Goal: Task Accomplishment & Management: Complete application form

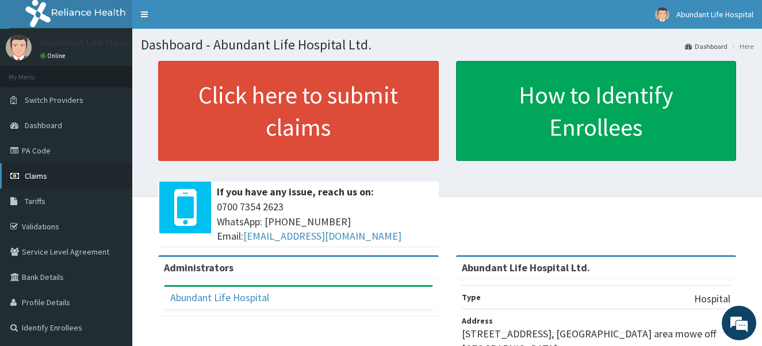
click at [49, 179] on link "Claims" at bounding box center [66, 175] width 132 height 25
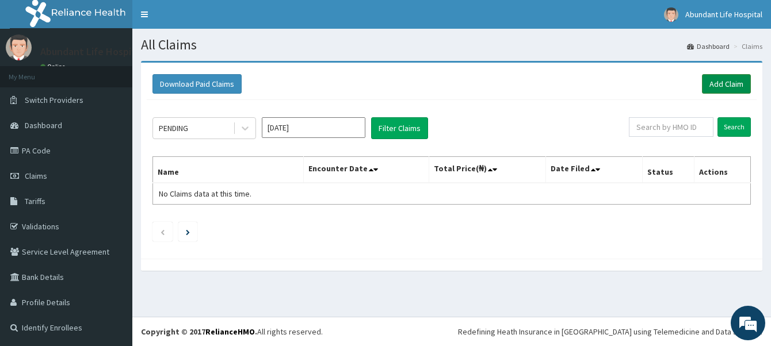
click at [727, 88] on link "Add Claim" at bounding box center [726, 84] width 49 height 20
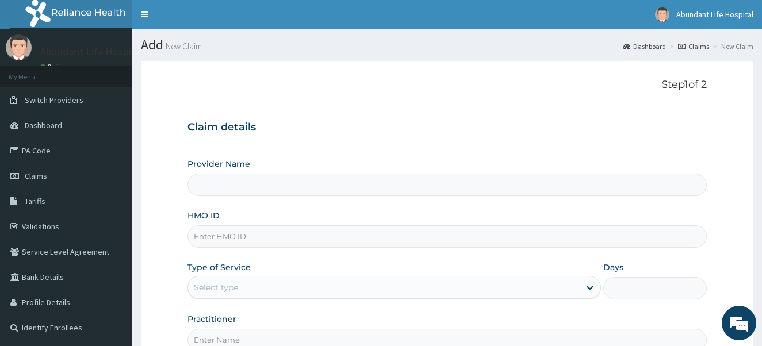
click at [277, 239] on input "HMO ID" at bounding box center [448, 237] width 520 height 22
type input "Abundant Life Hospital Ltd."
type input "SSE/10164/C"
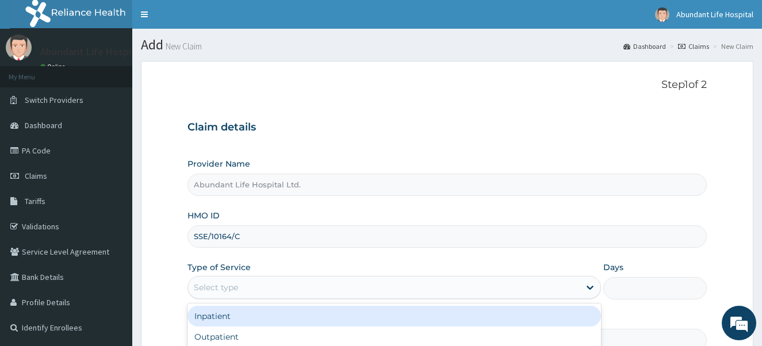
click at [352, 284] on div "Select type" at bounding box center [384, 287] width 392 height 18
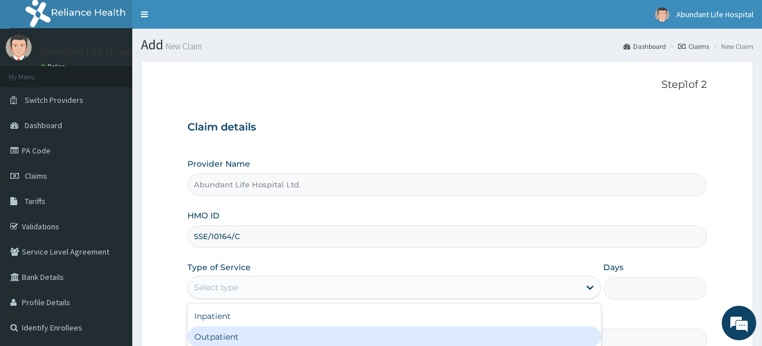
click at [345, 338] on div "Outpatient" at bounding box center [395, 337] width 414 height 21
type input "1"
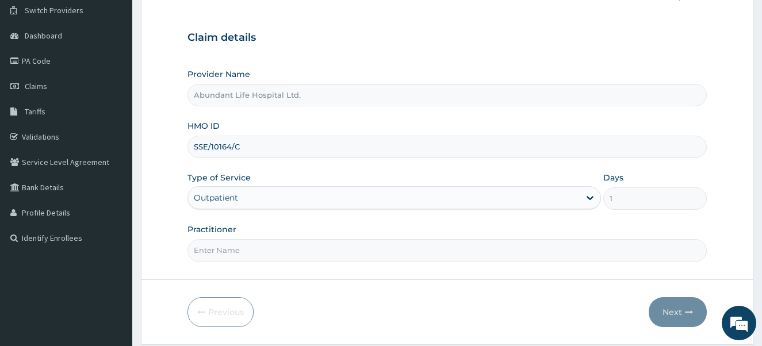
scroll to position [115, 0]
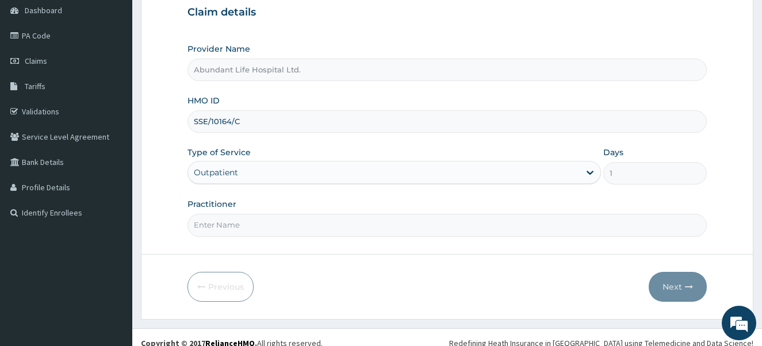
click at [404, 225] on input "Practitioner" at bounding box center [448, 225] width 520 height 22
type input "DR [PERSON_NAME]"
click at [681, 291] on button "Next" at bounding box center [678, 287] width 58 height 30
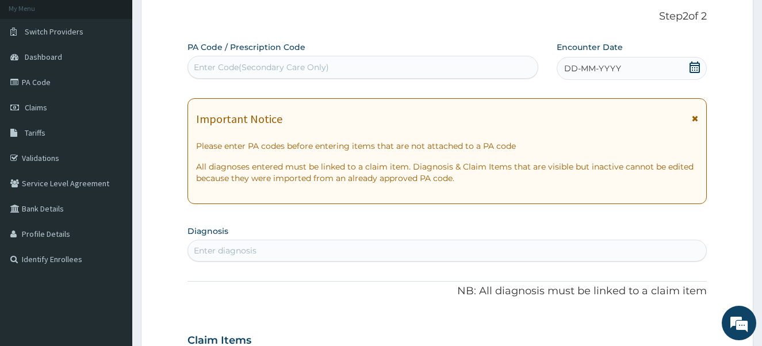
scroll to position [46, 0]
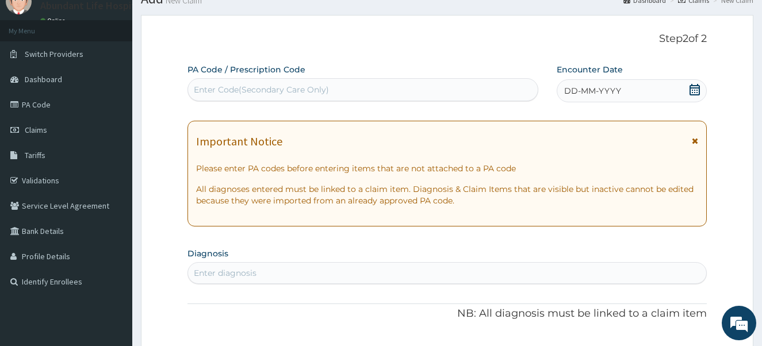
click at [697, 87] on icon at bounding box center [695, 90] width 10 height 12
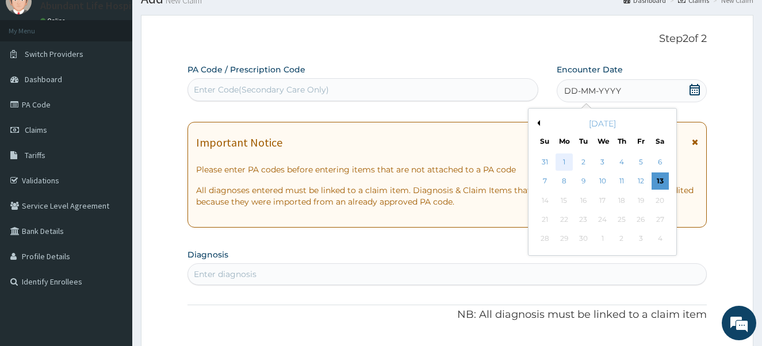
click at [563, 161] on div "1" at bounding box center [564, 162] width 17 height 17
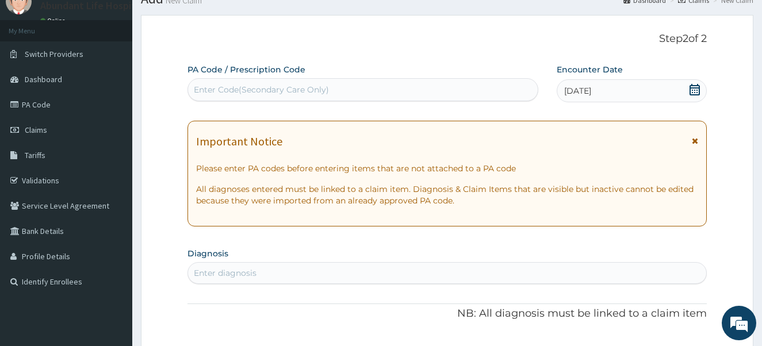
click at [696, 140] on icon at bounding box center [695, 141] width 6 height 8
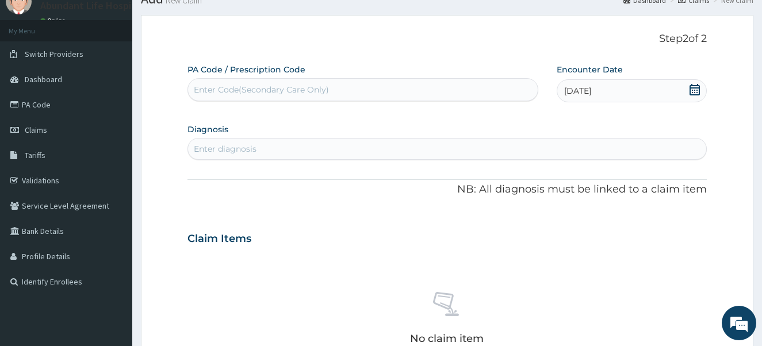
click at [399, 147] on div "Enter diagnosis" at bounding box center [447, 149] width 519 height 18
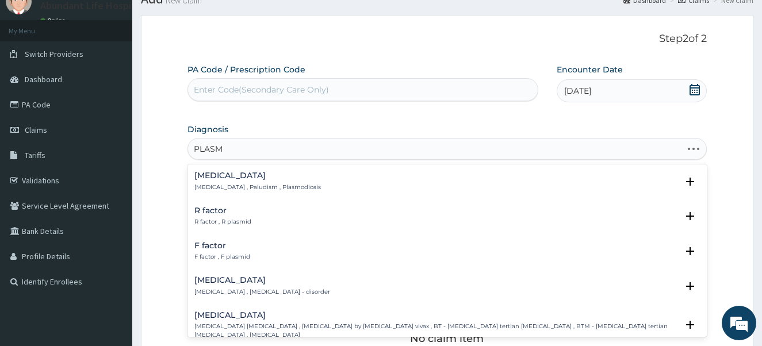
type input "PLASMO"
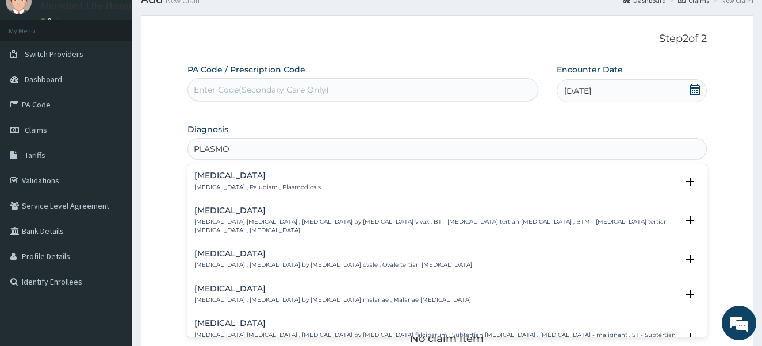
click at [219, 175] on h4 "Malaria" at bounding box center [257, 175] width 127 height 9
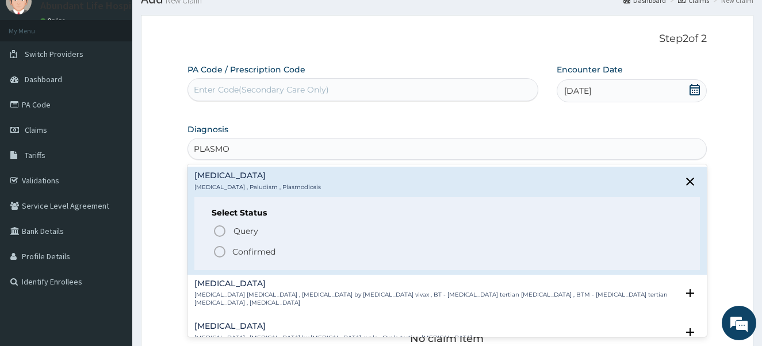
click at [220, 255] on icon "status option filled" at bounding box center [220, 252] width 14 height 14
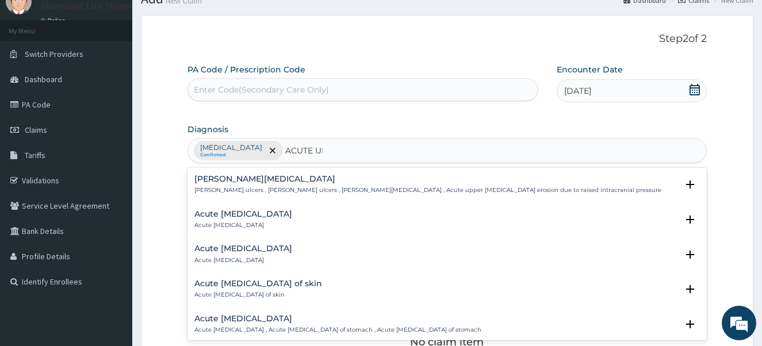
type input "ACUTE UPP"
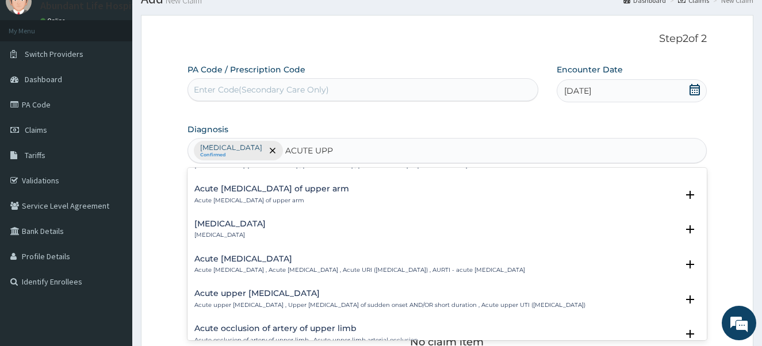
scroll to position [69, 0]
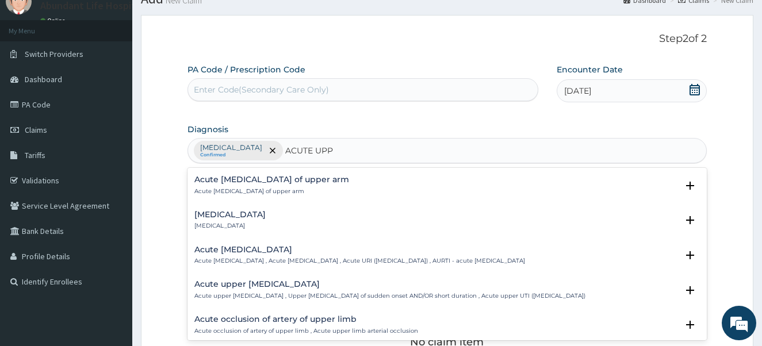
click at [251, 249] on h4 "Acute upper respiratory infection" at bounding box center [359, 250] width 331 height 9
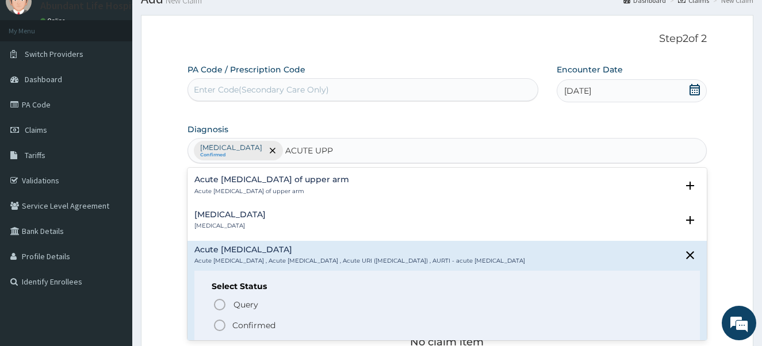
click at [219, 326] on icon "status option filled" at bounding box center [220, 326] width 14 height 14
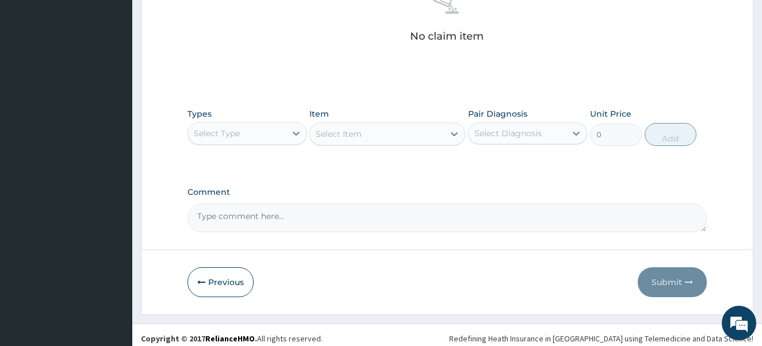
scroll to position [359, 0]
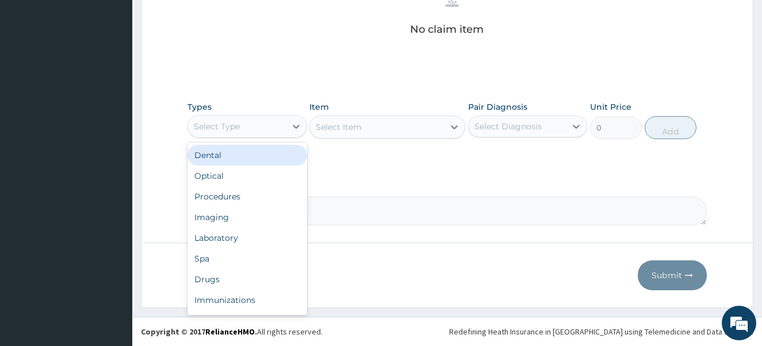
click at [270, 131] on div "Select Type" at bounding box center [237, 126] width 98 height 18
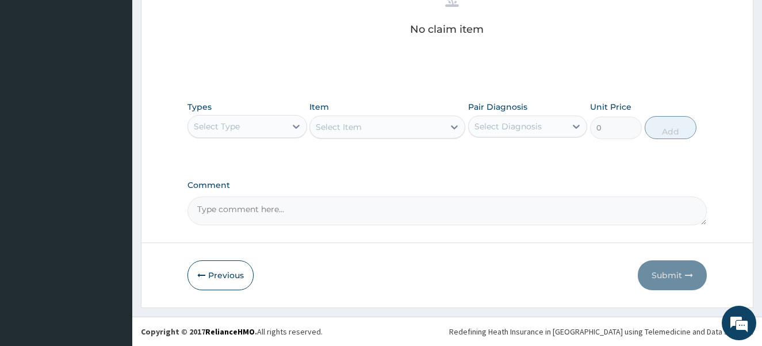
click at [270, 131] on div "Select Type" at bounding box center [237, 126] width 98 height 18
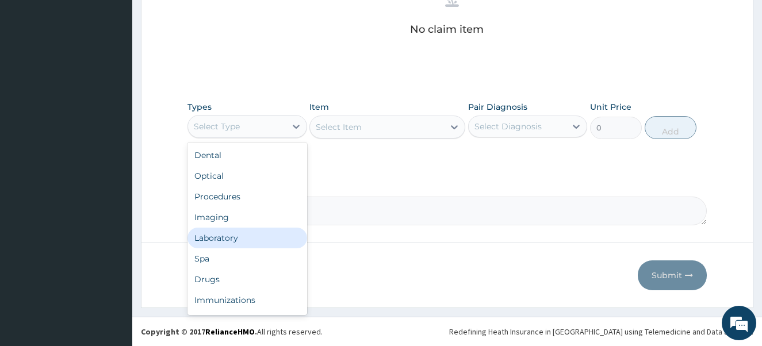
click at [246, 240] on div "Laboratory" at bounding box center [248, 238] width 120 height 21
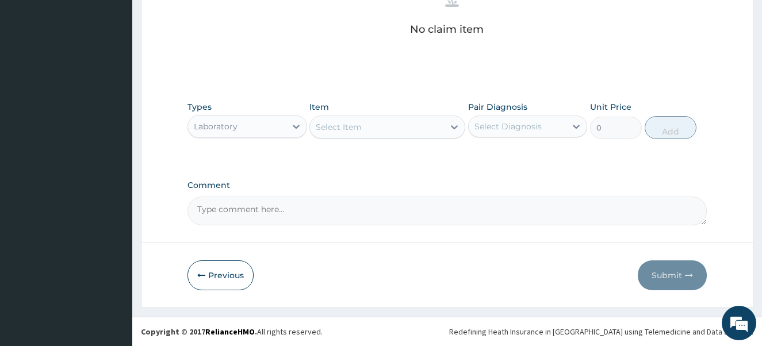
click at [384, 127] on div "Select Item" at bounding box center [377, 127] width 134 height 18
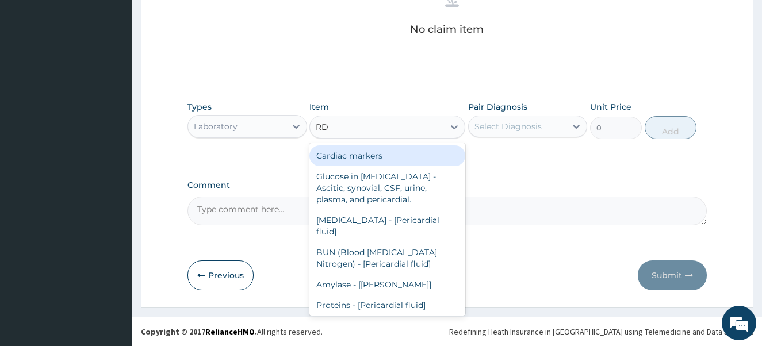
type input "RDT"
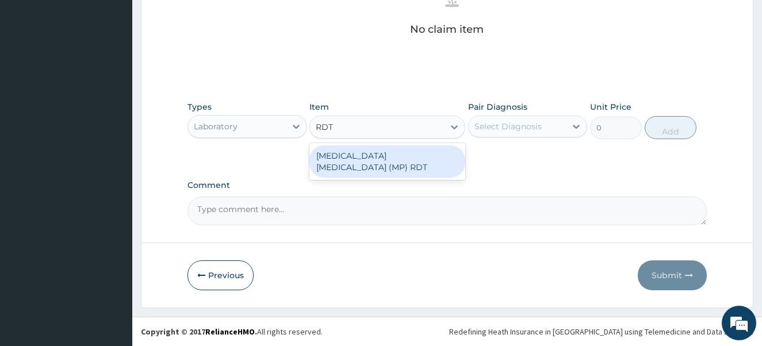
click at [384, 154] on div "[MEDICAL_DATA] [MEDICAL_DATA] (MP) RDT" at bounding box center [388, 162] width 156 height 32
type input "2000"
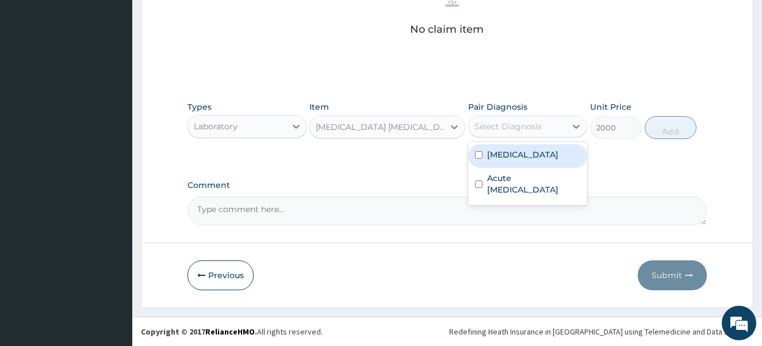
click at [503, 127] on div "Select Diagnosis" at bounding box center [508, 127] width 67 height 12
click at [478, 155] on input "checkbox" at bounding box center [478, 154] width 7 height 7
checkbox input "true"
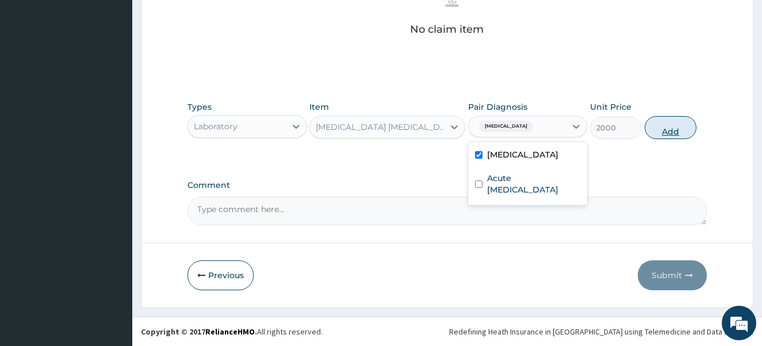
click at [662, 129] on button "Add" at bounding box center [671, 127] width 52 height 23
type input "0"
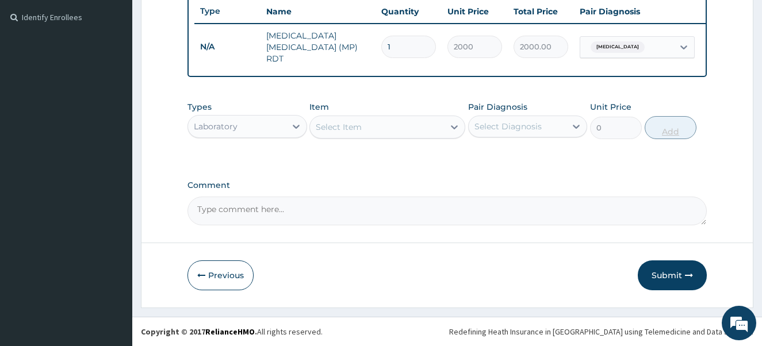
scroll to position [313, 0]
click at [274, 120] on div "Laboratory" at bounding box center [237, 126] width 98 height 18
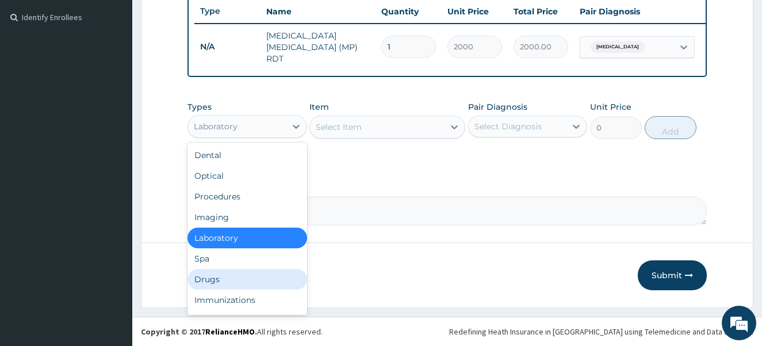
click at [232, 285] on div "Drugs" at bounding box center [248, 279] width 120 height 21
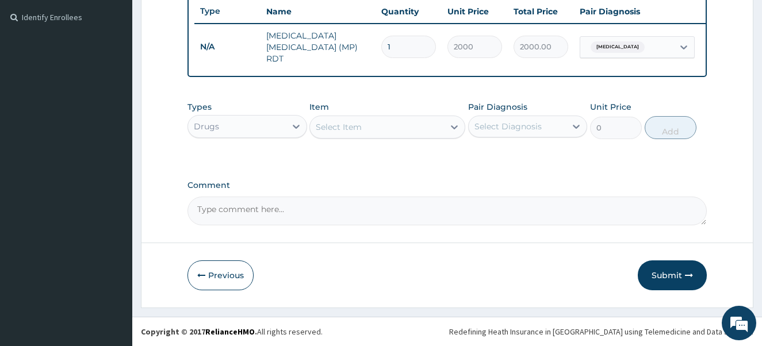
click at [384, 132] on div "Select Item" at bounding box center [377, 127] width 134 height 18
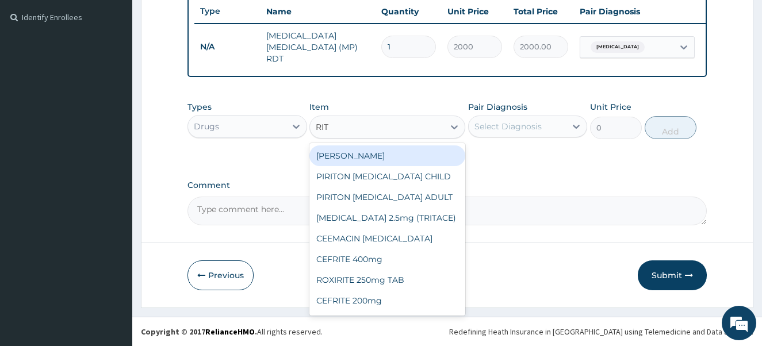
type input "RITE"
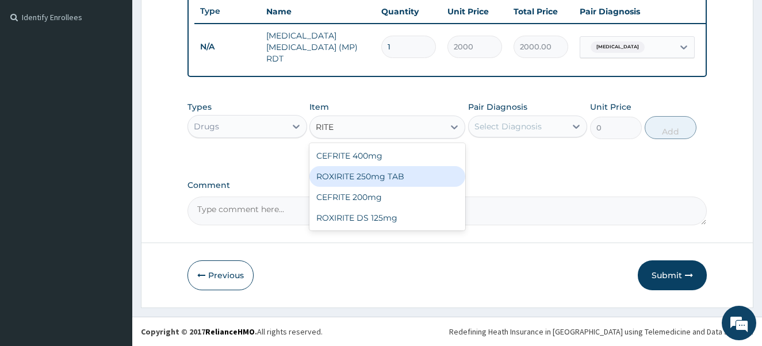
click at [377, 178] on div "ROXIRITE 250mg TAB" at bounding box center [388, 176] width 156 height 21
type input "300"
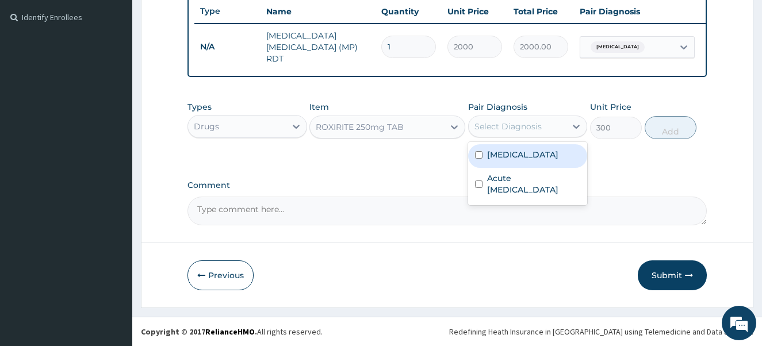
click at [511, 124] on div "Select Diagnosis" at bounding box center [508, 127] width 67 height 12
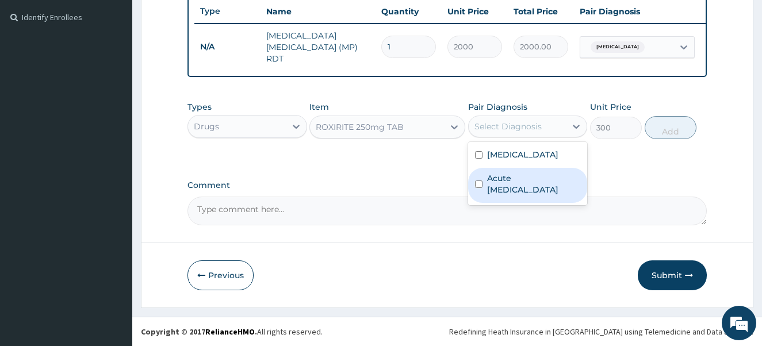
click at [477, 187] on input "checkbox" at bounding box center [478, 184] width 7 height 7
checkbox input "true"
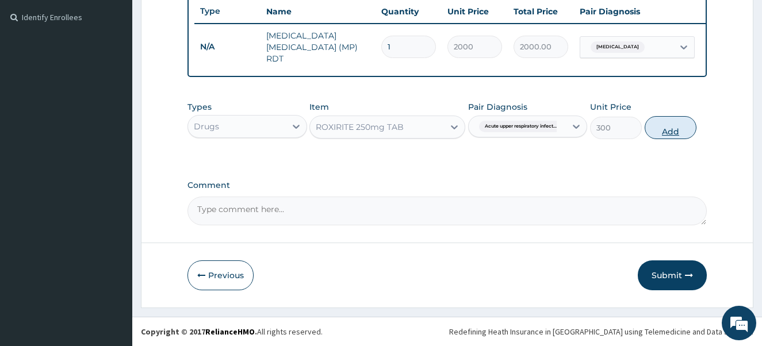
click at [671, 132] on button "Add" at bounding box center [671, 127] width 52 height 23
type input "0"
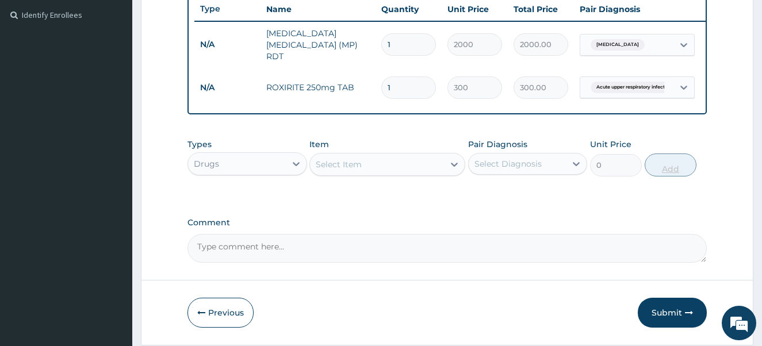
type input "10"
type input "3000.00"
type input "10"
click at [410, 162] on div "Select Item" at bounding box center [377, 164] width 134 height 18
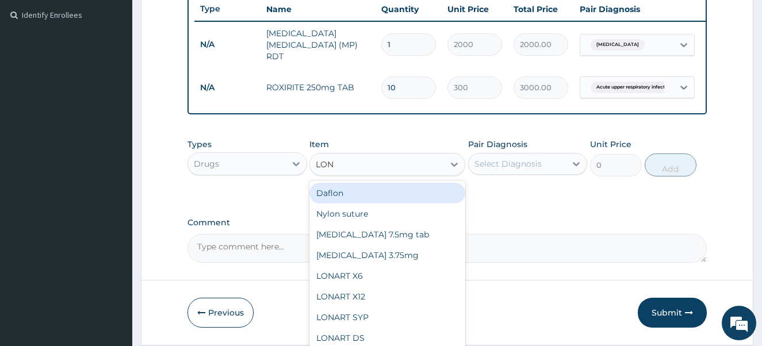
type input "LONA"
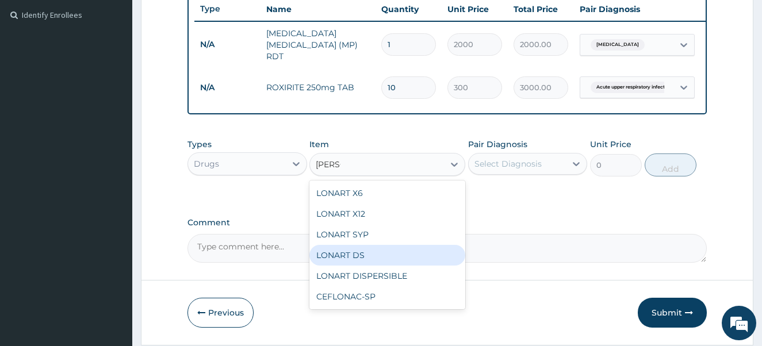
drag, startPoint x: 395, startPoint y: 270, endPoint x: 388, endPoint y: 257, distance: 14.7
click at [388, 257] on div "LONART X6 LONART X12 LONART SYP LONART DS LONART DISPERSIBLE CEFLONAC-SP" at bounding box center [388, 245] width 156 height 129
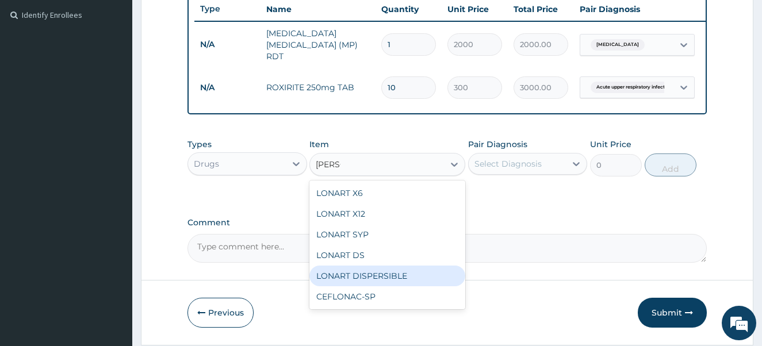
click at [397, 284] on div "LONART DISPERSIBLE" at bounding box center [388, 276] width 156 height 21
type input "112.3375"
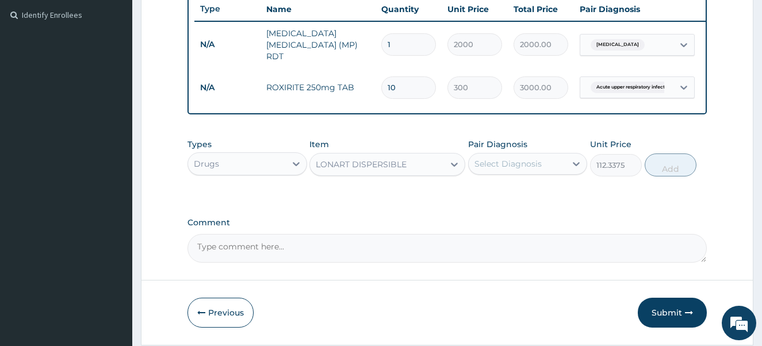
click at [539, 166] on div "Select Diagnosis" at bounding box center [508, 164] width 67 height 12
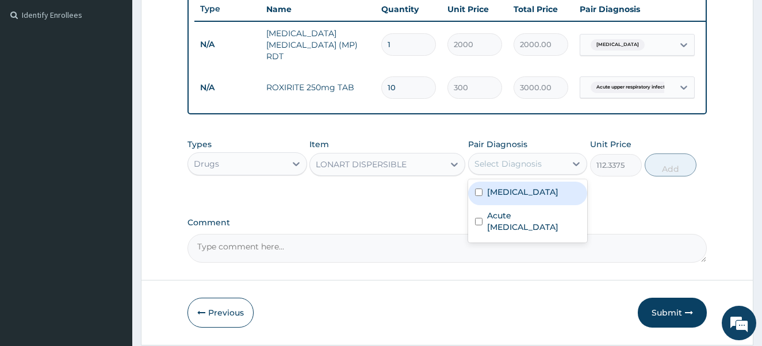
click at [477, 193] on input "checkbox" at bounding box center [478, 192] width 7 height 7
checkbox input "true"
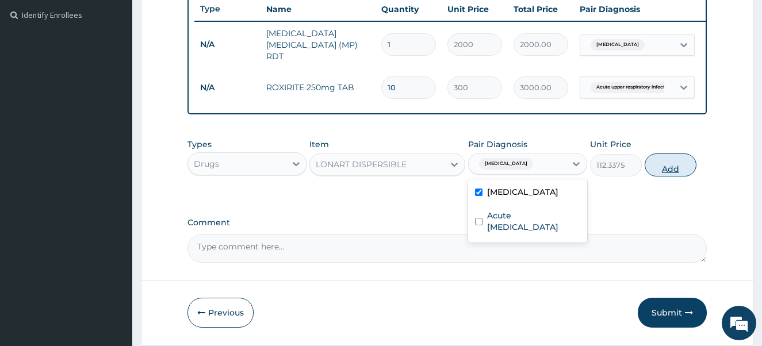
click at [668, 171] on button "Add" at bounding box center [671, 165] width 52 height 23
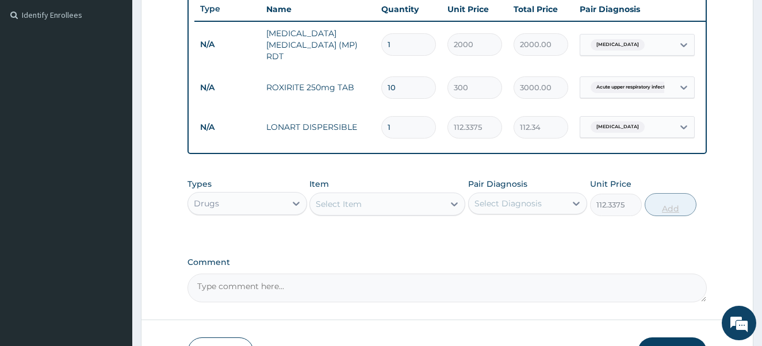
type input "0"
type input "12"
type input "1348.05"
type input "12"
click at [376, 203] on div "Select Item" at bounding box center [377, 204] width 134 height 18
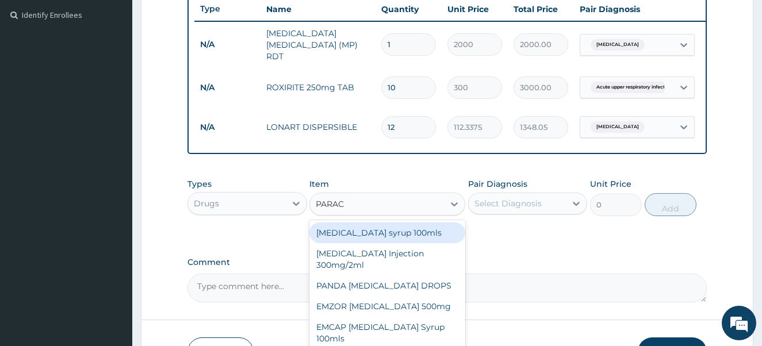
type input "PARACE"
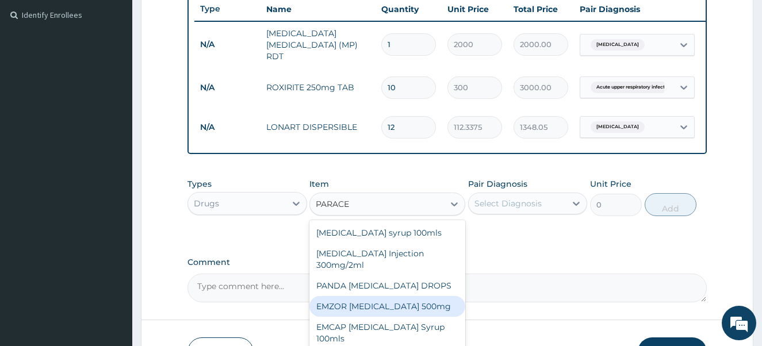
click at [362, 308] on div "EMZOR PARACETAMOL 500mg" at bounding box center [388, 306] width 156 height 21
type input "23.65"
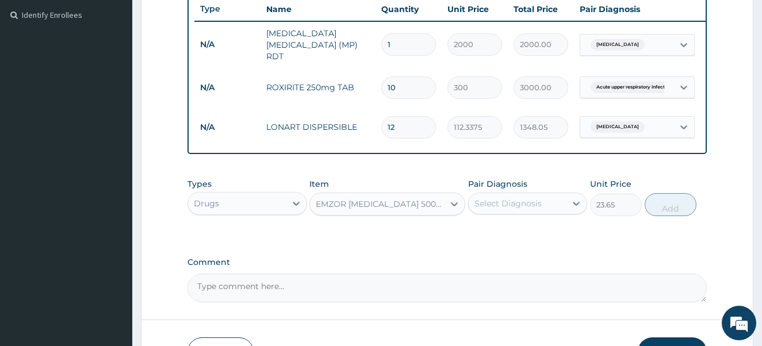
click at [511, 209] on div "Select Diagnosis" at bounding box center [508, 204] width 67 height 12
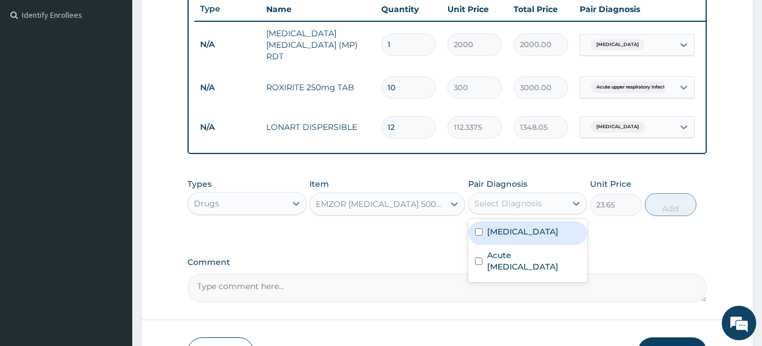
click at [477, 235] on input "checkbox" at bounding box center [478, 231] width 7 height 7
checkbox input "true"
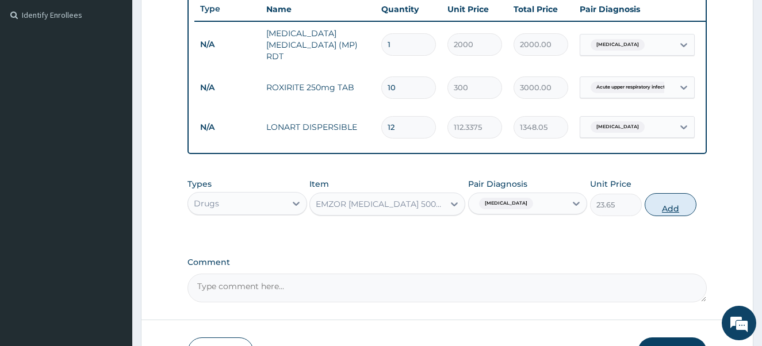
click at [668, 211] on button "Add" at bounding box center [671, 204] width 52 height 23
type input "0"
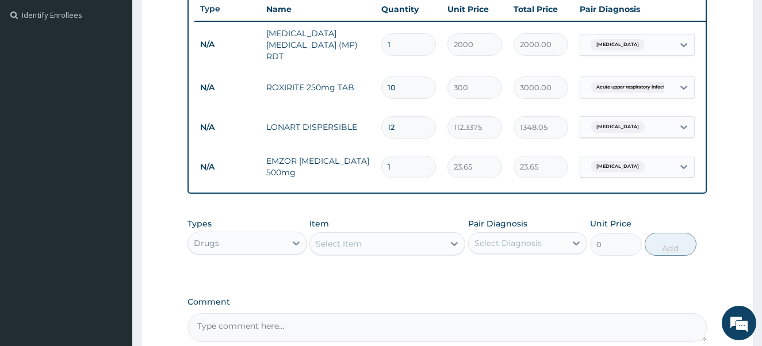
type input "0.00"
type input "9"
type input "212.85"
type input "9"
click at [398, 247] on div "Select Item" at bounding box center [377, 244] width 134 height 18
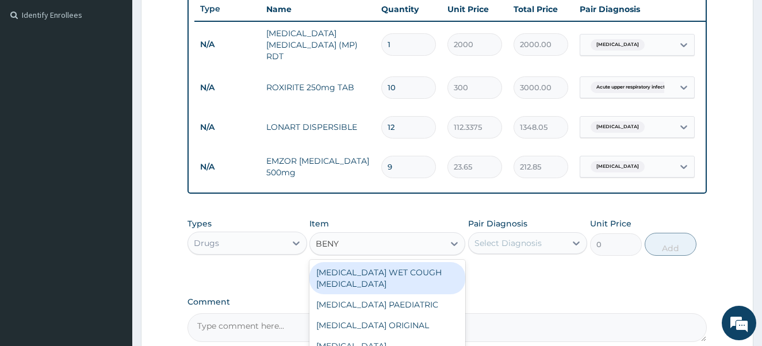
type input "BENYL"
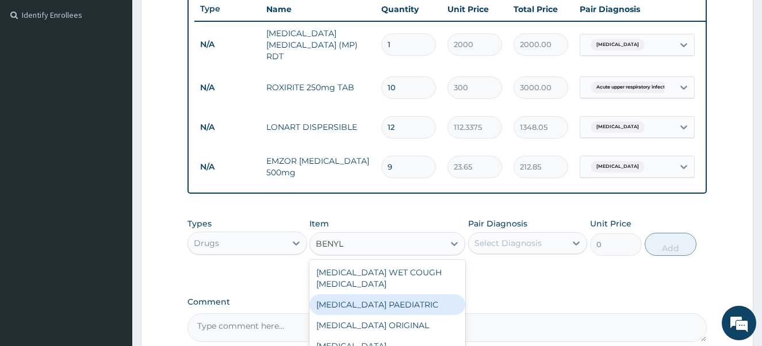
click at [395, 295] on div "BENYLIN PAEDIATRIC" at bounding box center [388, 305] width 156 height 21
type input "1773.75"
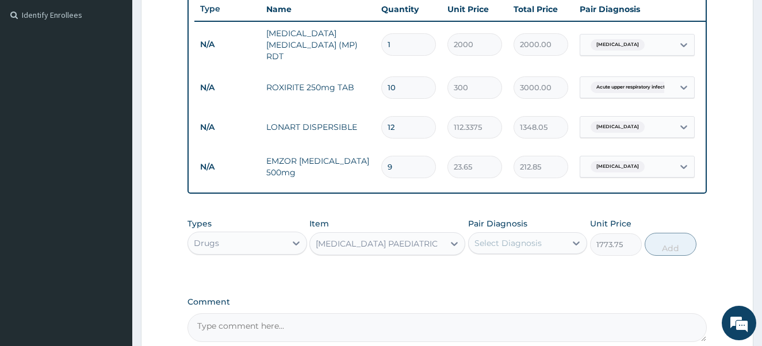
click at [518, 252] on div "Select Diagnosis" at bounding box center [518, 243] width 98 height 18
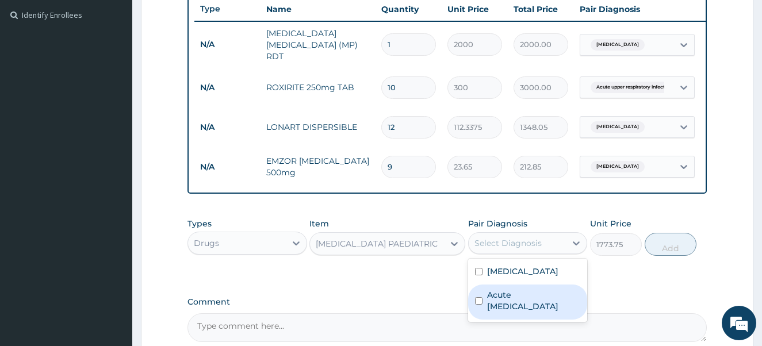
click at [478, 301] on input "checkbox" at bounding box center [478, 300] width 7 height 7
checkbox input "true"
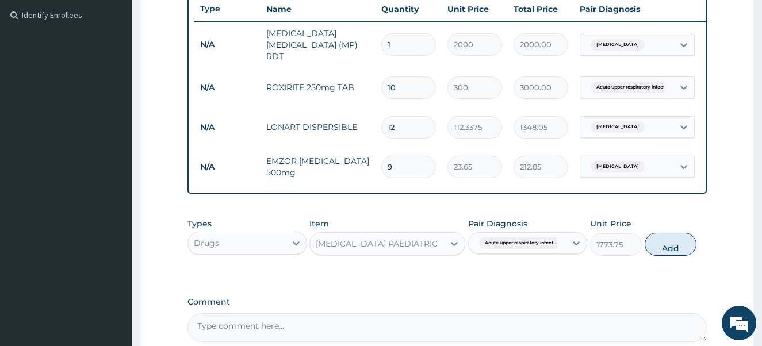
click at [656, 248] on button "Add" at bounding box center [671, 244] width 52 height 23
type input "0"
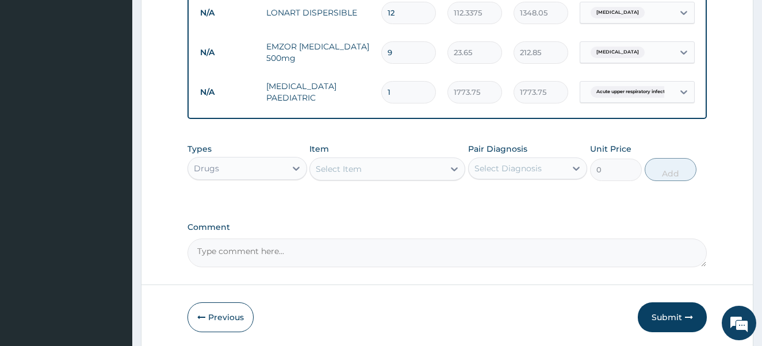
scroll to position [428, 0]
click at [403, 174] on div "Select Item" at bounding box center [377, 168] width 134 height 18
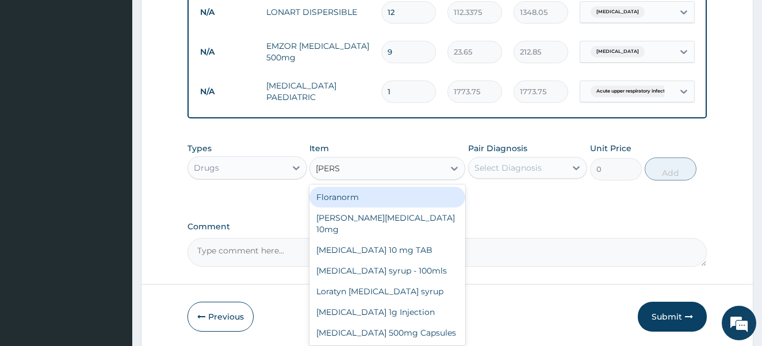
type input "LORAT"
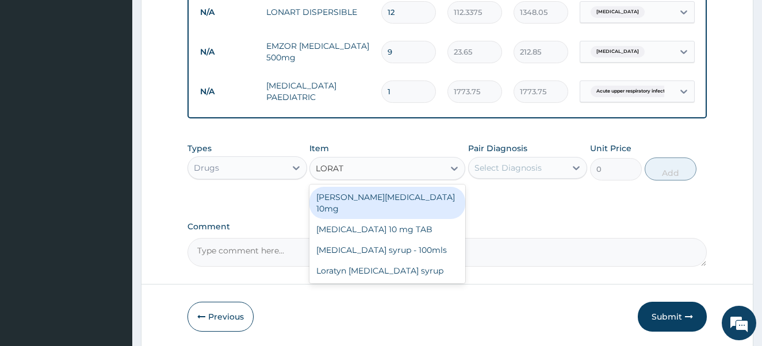
click at [400, 202] on div "Loratyn Loratadine 10mg" at bounding box center [388, 203] width 156 height 32
type input "88.6875"
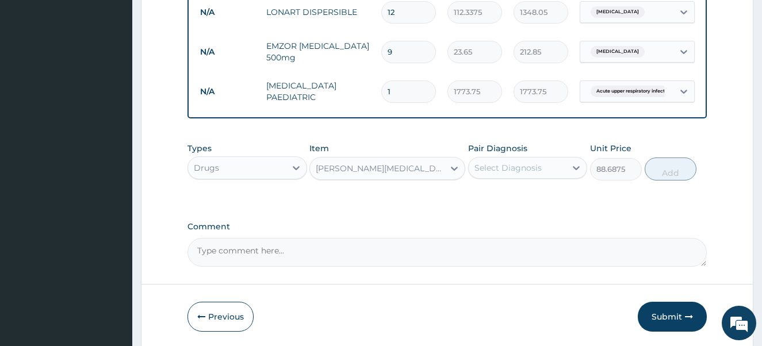
click at [493, 174] on div "Select Diagnosis" at bounding box center [508, 168] width 67 height 12
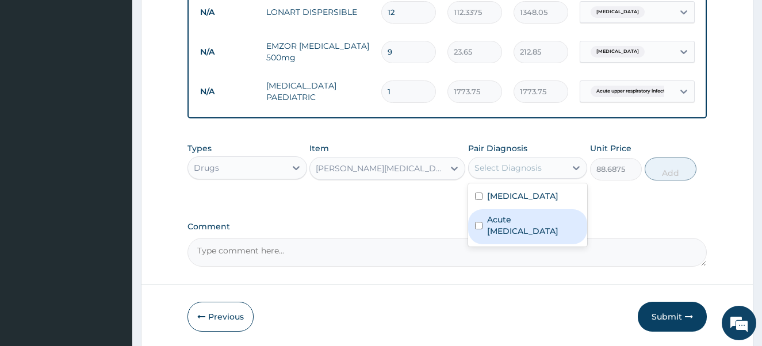
click at [479, 228] on input "checkbox" at bounding box center [478, 225] width 7 height 7
checkbox input "true"
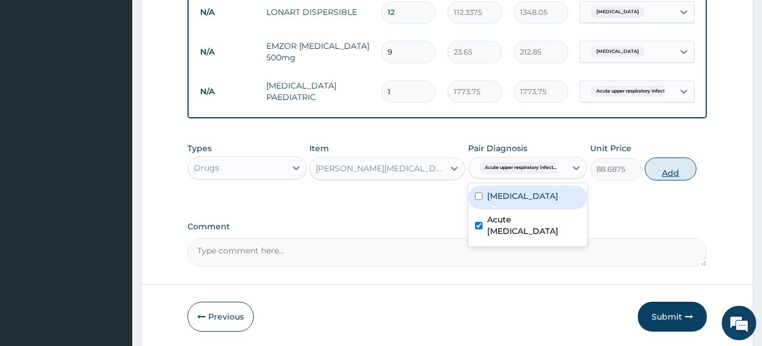
click at [667, 165] on button "Add" at bounding box center [671, 169] width 52 height 23
type input "0"
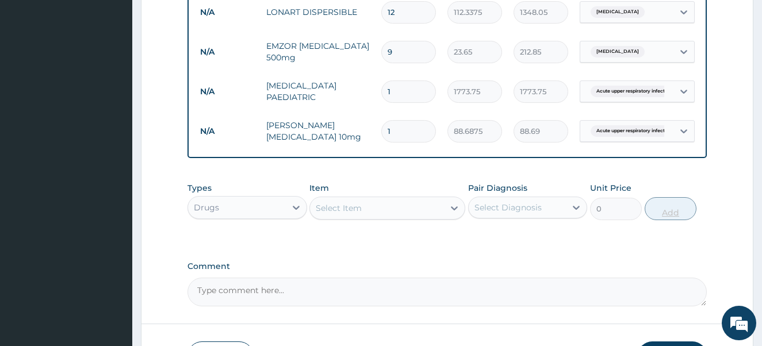
type input "10"
type input "886.88"
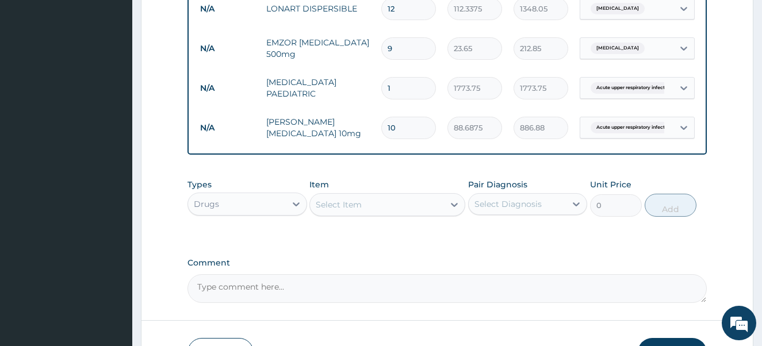
scroll to position [451, 0]
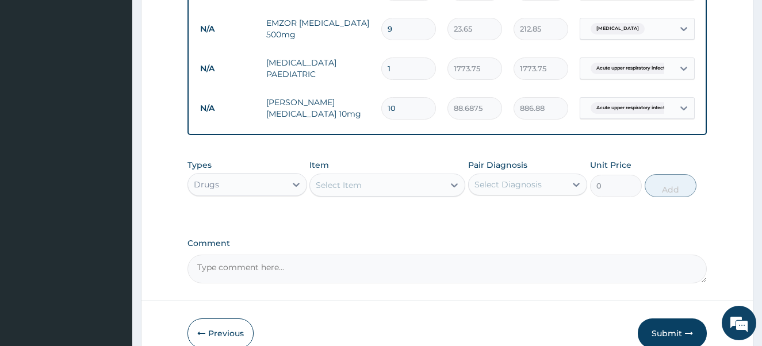
type input "10"
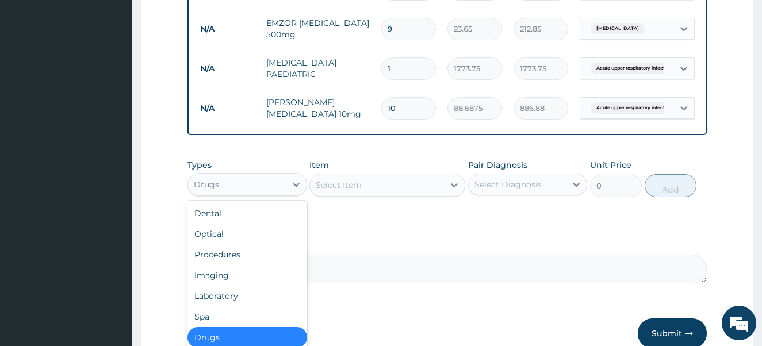
click at [254, 184] on div "Drugs" at bounding box center [237, 184] width 98 height 18
click at [242, 259] on div "Procedures" at bounding box center [248, 255] width 120 height 21
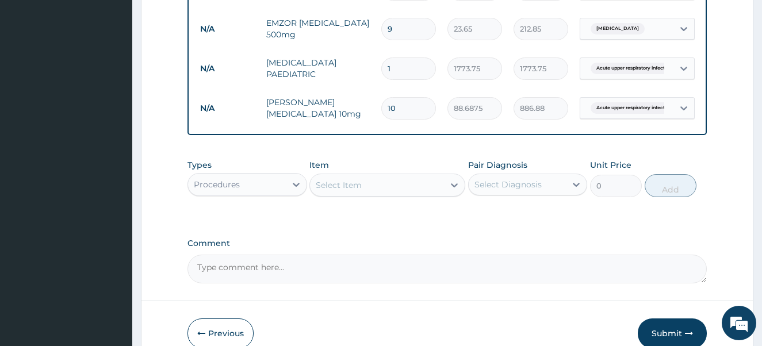
click at [358, 191] on div "Select Item" at bounding box center [339, 186] width 46 height 12
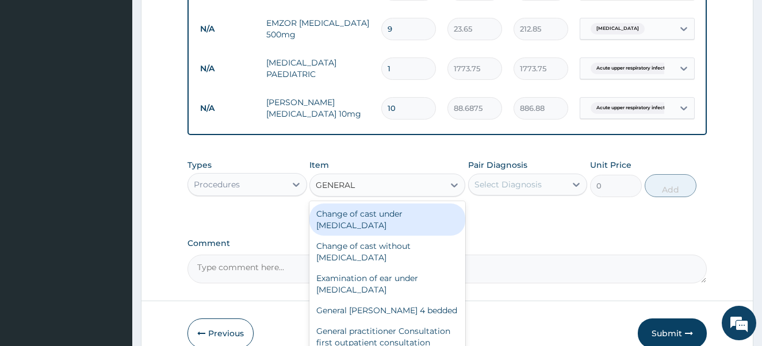
type input "GENERAL P"
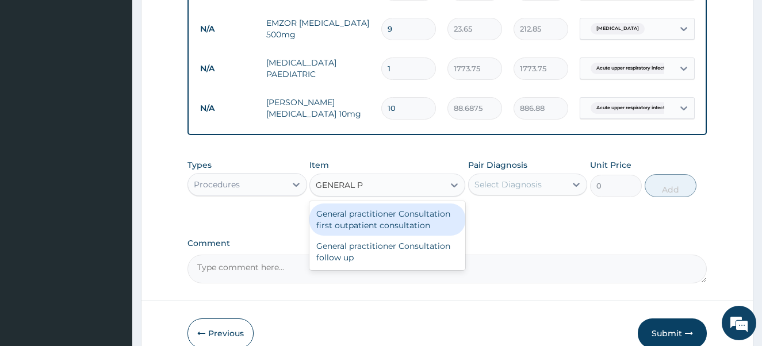
click at [358, 230] on div "General practitioner Consultation first outpatient consultation" at bounding box center [388, 220] width 156 height 32
type input "4000"
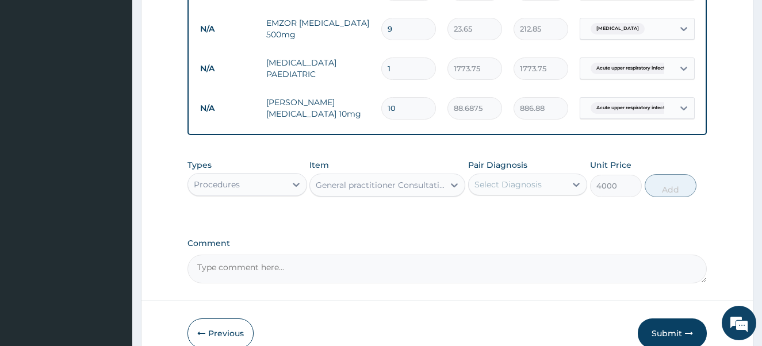
click at [526, 187] on div "Select Diagnosis" at bounding box center [508, 185] width 67 height 12
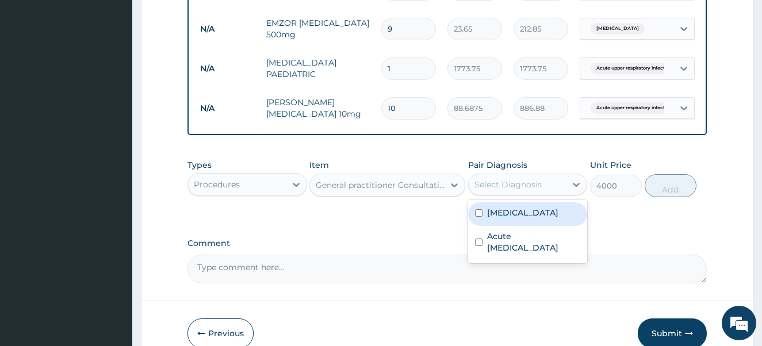
click at [478, 215] on input "checkbox" at bounding box center [478, 212] width 7 height 7
checkbox input "true"
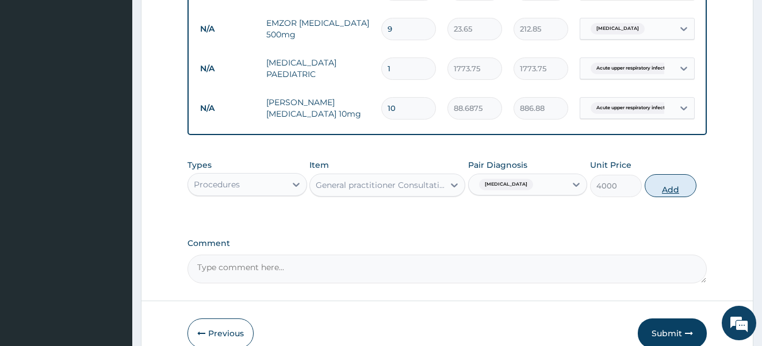
click at [675, 194] on button "Add" at bounding box center [671, 185] width 52 height 23
type input "0"
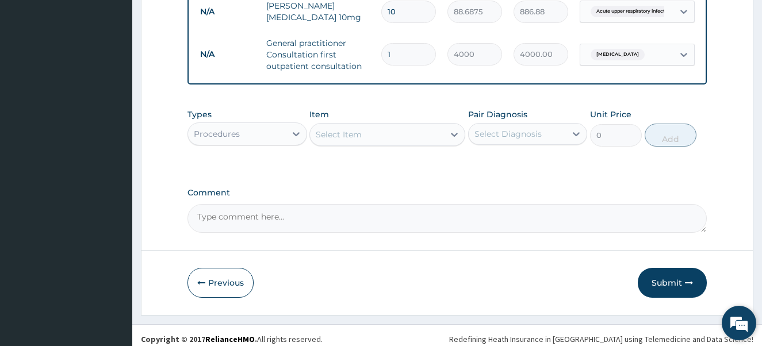
scroll to position [558, 0]
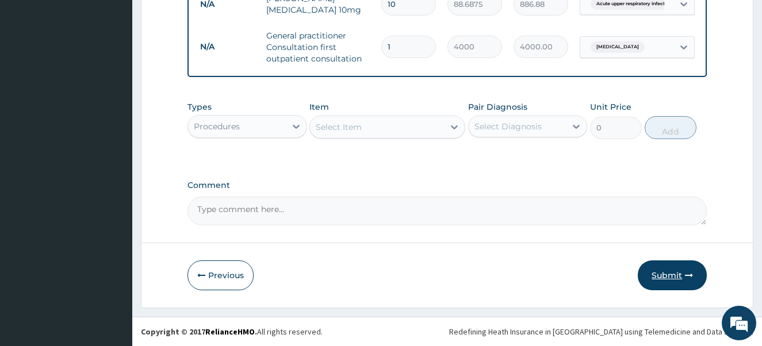
click at [677, 277] on button "Submit" at bounding box center [672, 276] width 69 height 30
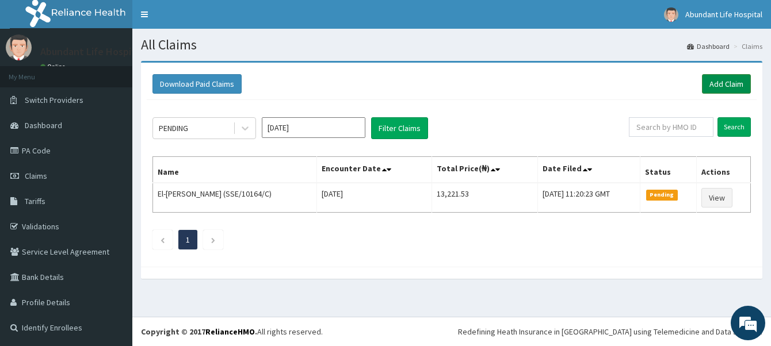
click at [731, 81] on link "Add Claim" at bounding box center [726, 84] width 49 height 20
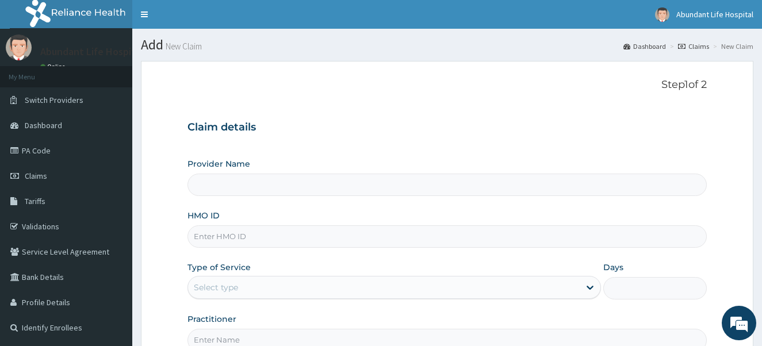
type input "Abundant Life Hospital Ltd."
click at [399, 244] on input "HMO ID" at bounding box center [448, 237] width 520 height 22
type input "TRH/10006/D"
click at [409, 292] on div "Select type" at bounding box center [384, 287] width 392 height 18
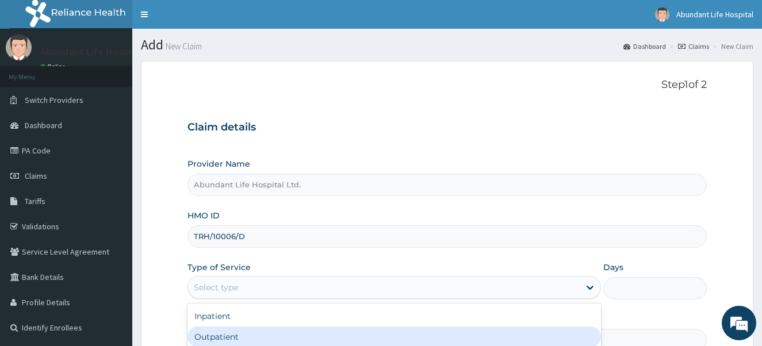
click at [398, 334] on div "Outpatient" at bounding box center [395, 337] width 414 height 21
type input "1"
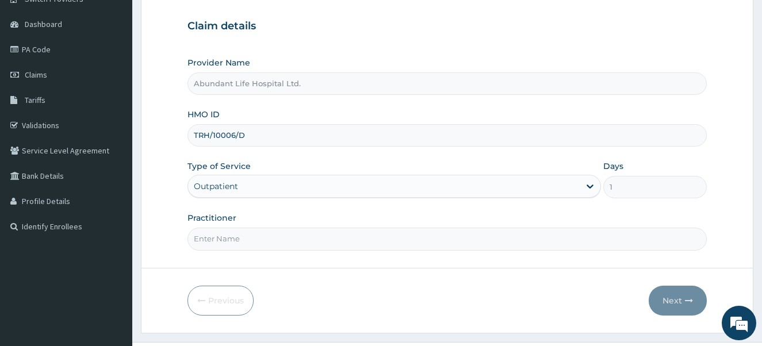
scroll to position [115, 0]
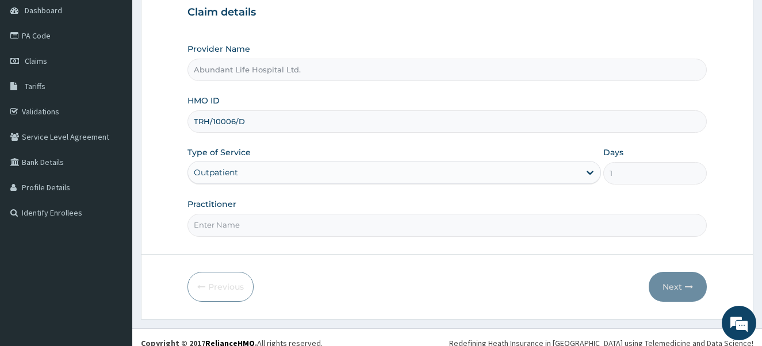
click at [453, 219] on input "Practitioner" at bounding box center [448, 225] width 520 height 22
type input "DR [PERSON_NAME]"
click at [675, 282] on button "Next" at bounding box center [678, 287] width 58 height 30
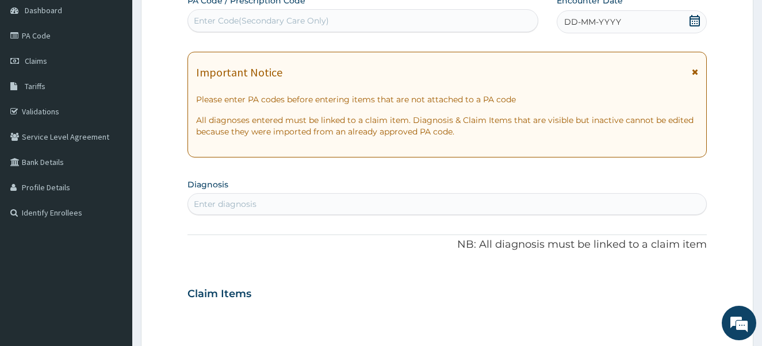
click at [695, 71] on icon at bounding box center [695, 72] width 6 height 8
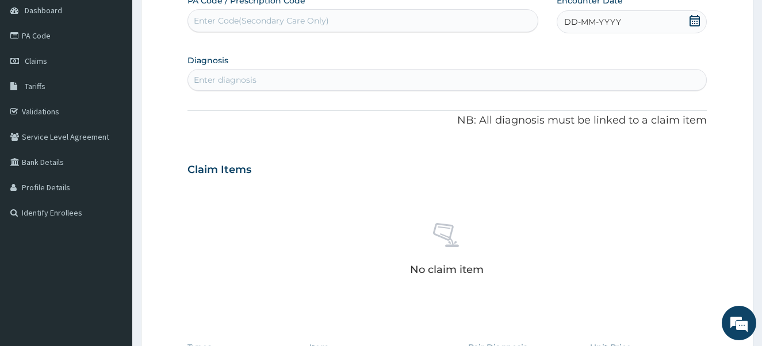
click at [697, 19] on icon at bounding box center [695, 21] width 10 height 12
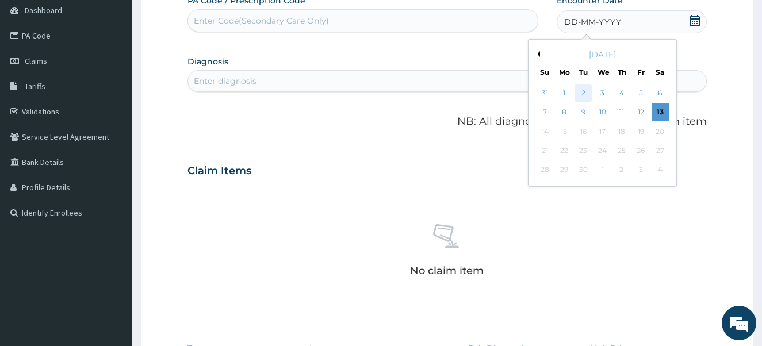
click at [581, 91] on div "2" at bounding box center [583, 93] width 17 height 17
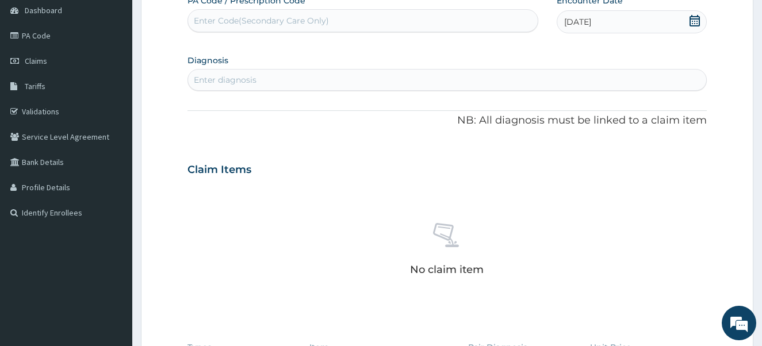
click at [433, 79] on div "Enter diagnosis" at bounding box center [447, 80] width 519 height 18
type input "BURN"
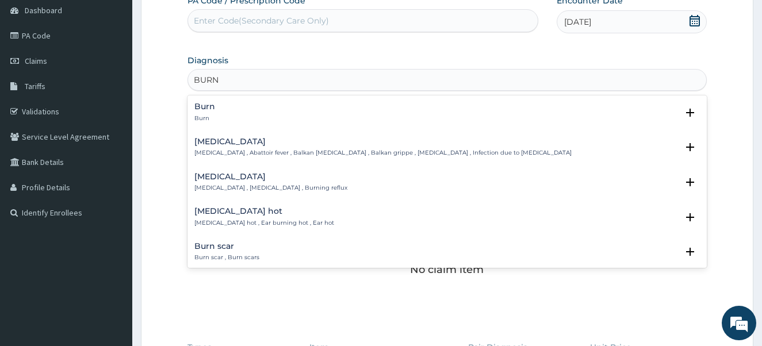
click at [212, 107] on h4 "Burn" at bounding box center [204, 106] width 21 height 9
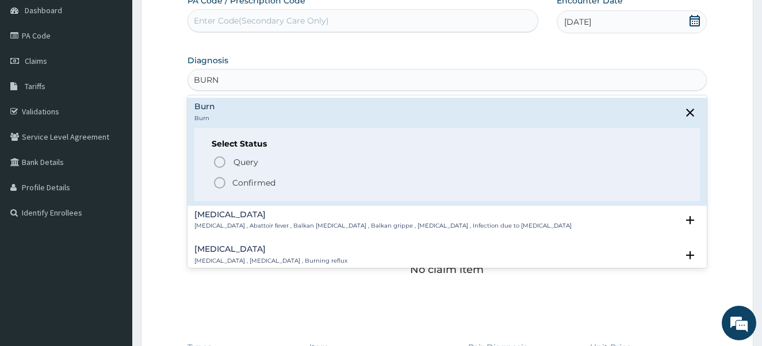
click at [218, 185] on icon "status option filled" at bounding box center [220, 183] width 14 height 14
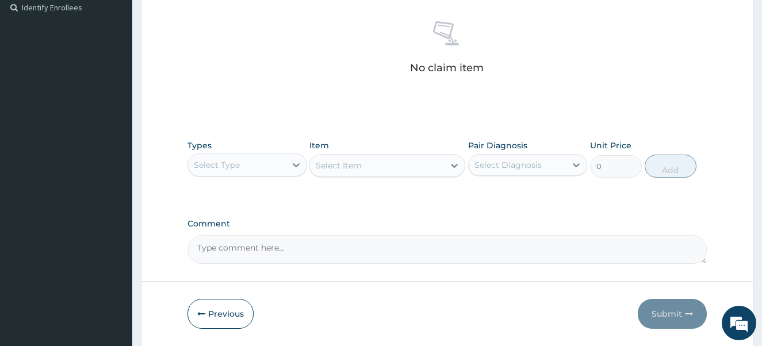
scroll to position [322, 0]
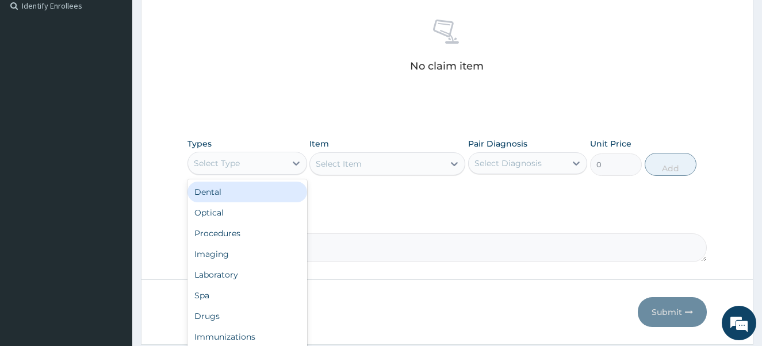
click at [255, 165] on div "Select Type" at bounding box center [237, 163] width 98 height 18
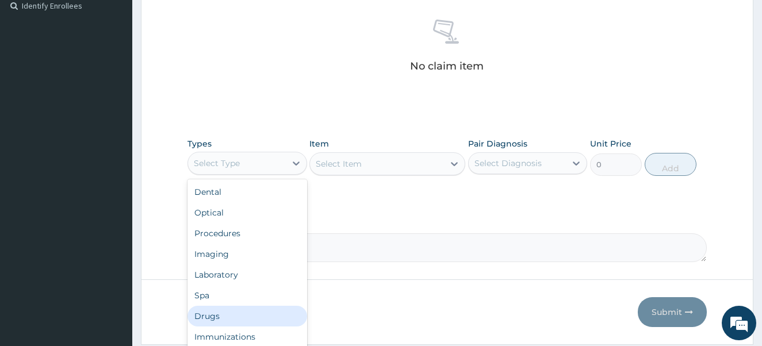
click at [228, 317] on div "Drugs" at bounding box center [248, 316] width 120 height 21
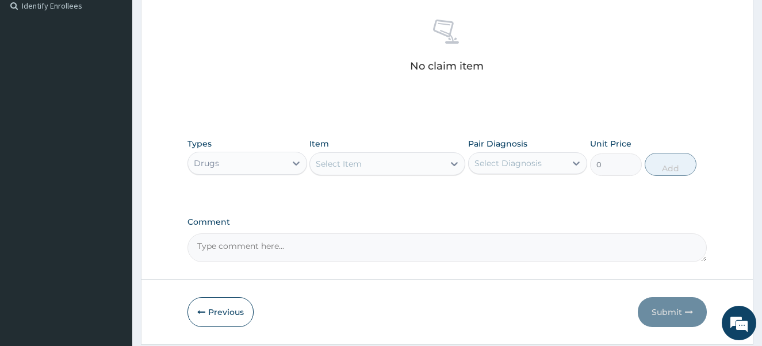
click at [359, 164] on div "Select Item" at bounding box center [339, 164] width 46 height 12
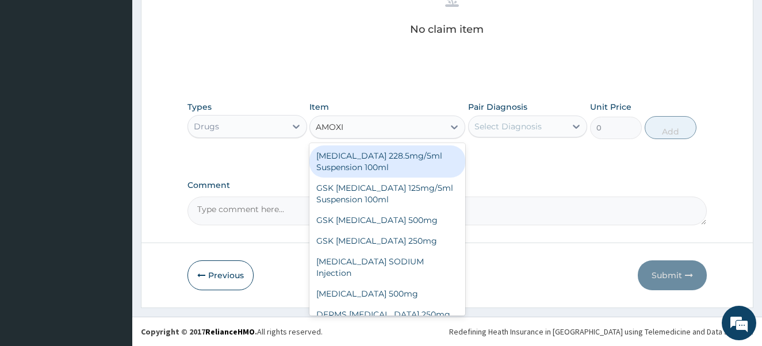
scroll to position [0, 0]
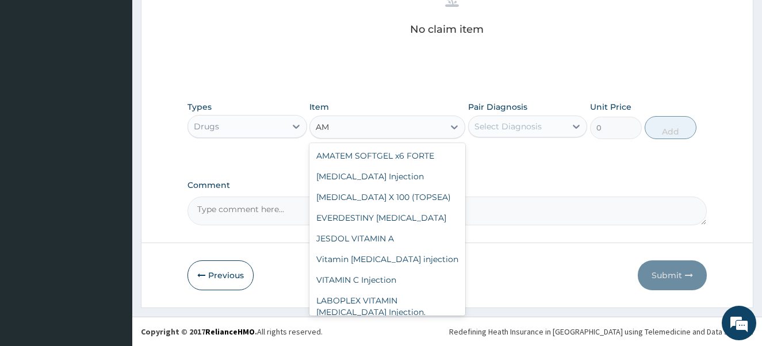
type input "A"
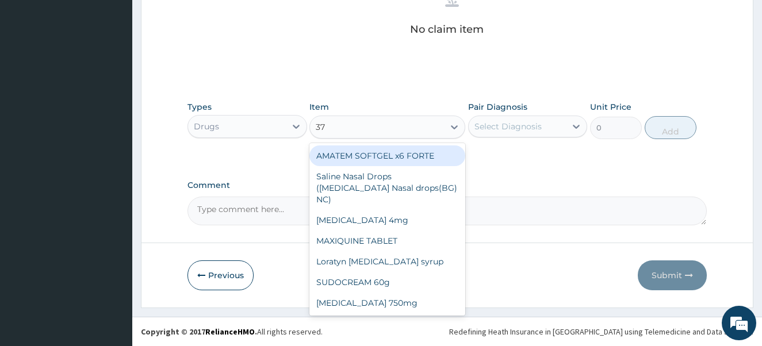
type input "375"
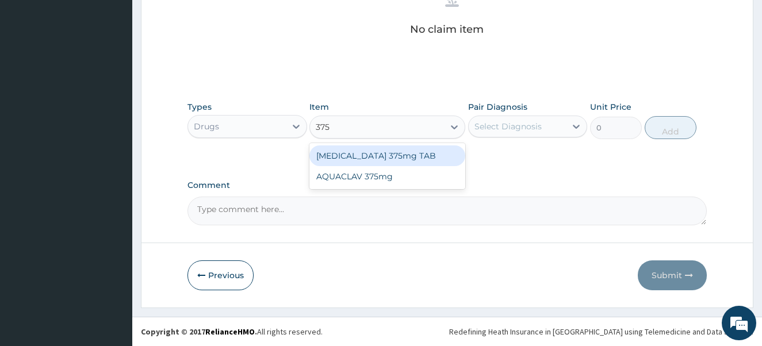
click at [422, 160] on div "[MEDICAL_DATA] 375mg TAB" at bounding box center [388, 156] width 156 height 21
type input "768.625"
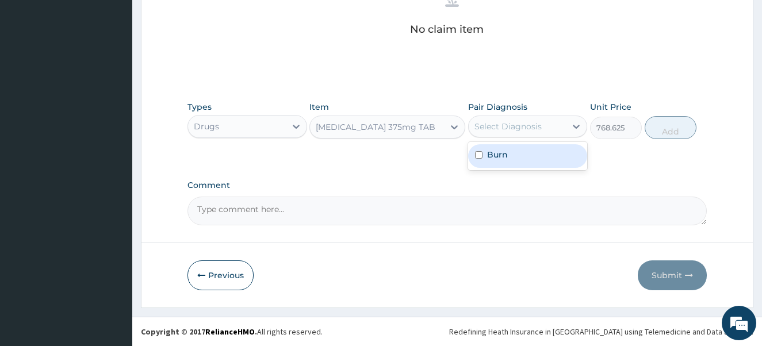
click at [530, 123] on div "Select Diagnosis" at bounding box center [508, 127] width 67 height 12
click at [476, 154] on input "checkbox" at bounding box center [478, 154] width 7 height 7
checkbox input "true"
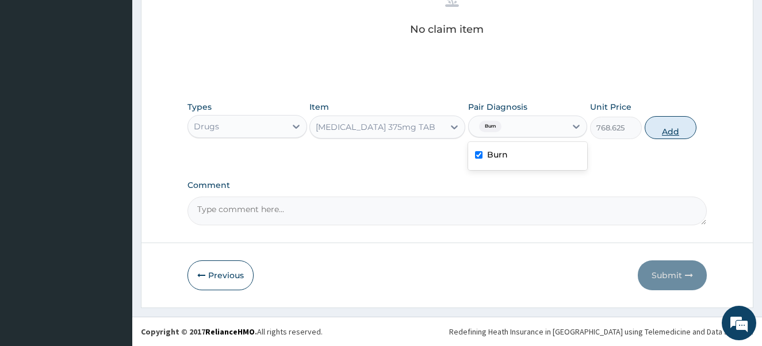
click at [670, 123] on button "Add" at bounding box center [671, 127] width 52 height 23
type input "0"
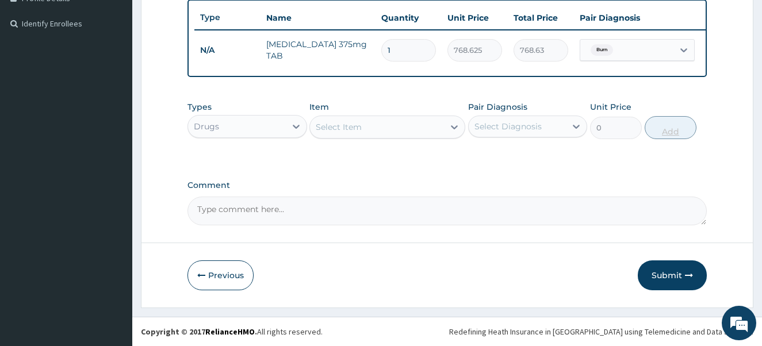
scroll to position [313, 0]
type input "14"
type input "10760.75"
type input "14"
click at [394, 130] on div "Select Item" at bounding box center [377, 127] width 134 height 18
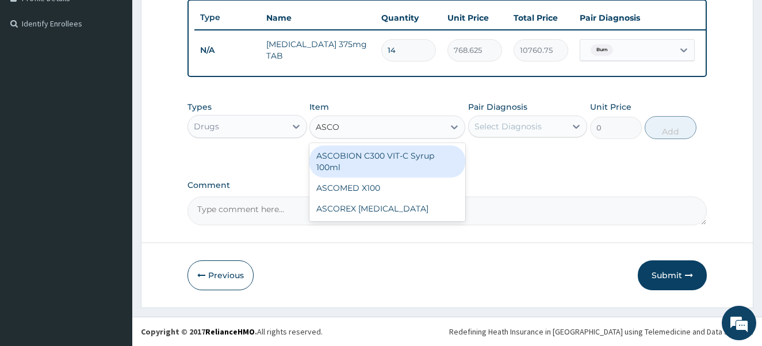
type input "ASCOM"
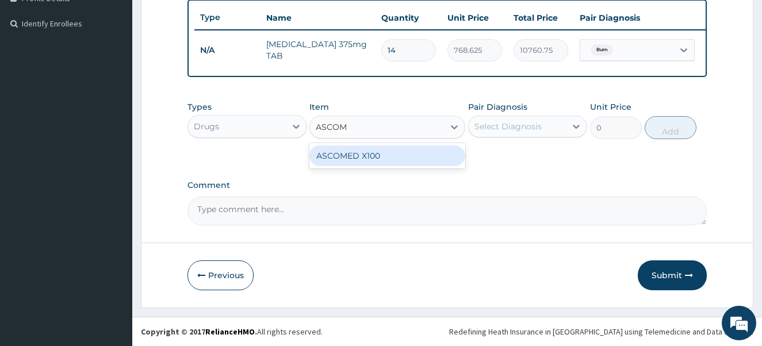
click at [378, 161] on div "ASCOMED X100" at bounding box center [388, 156] width 156 height 21
type input "23.65"
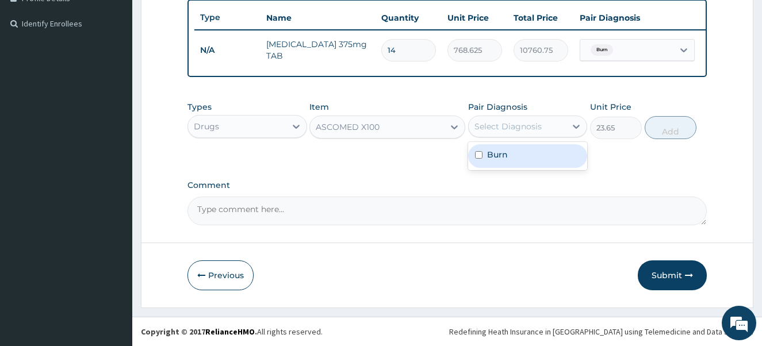
click at [504, 121] on div "Select Diagnosis" at bounding box center [508, 127] width 67 height 12
click at [482, 152] on input "checkbox" at bounding box center [478, 154] width 7 height 7
checkbox input "true"
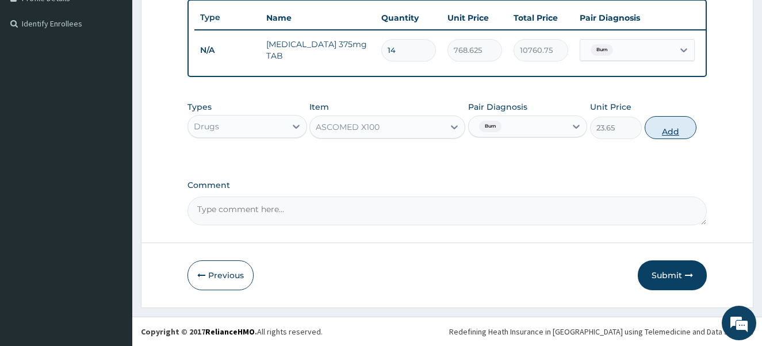
click at [673, 124] on button "Add" at bounding box center [671, 127] width 52 height 23
type input "0"
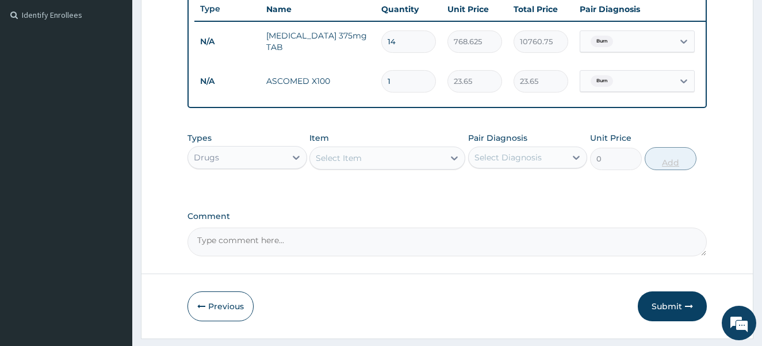
type input "18"
type input "425.70"
type input "18"
click at [394, 167] on div "Select Item" at bounding box center [377, 158] width 134 height 18
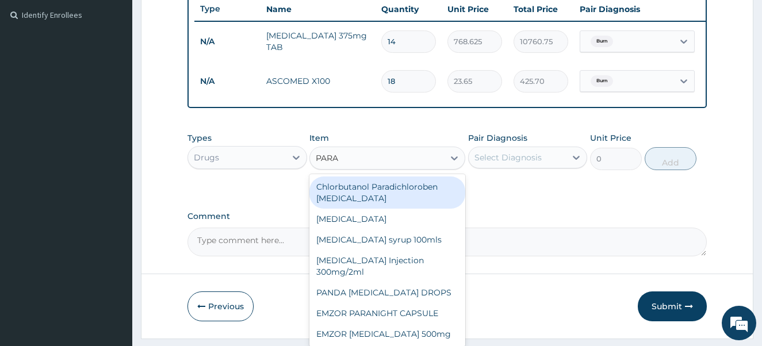
type input "PARAC"
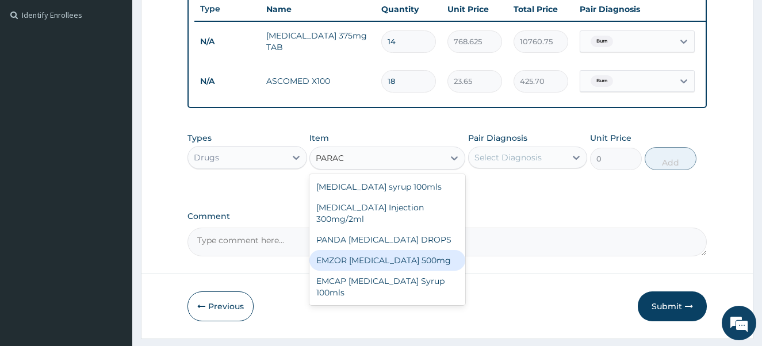
click at [375, 271] on div "EMZOR [MEDICAL_DATA] 500mg" at bounding box center [388, 260] width 156 height 21
type input "23.65"
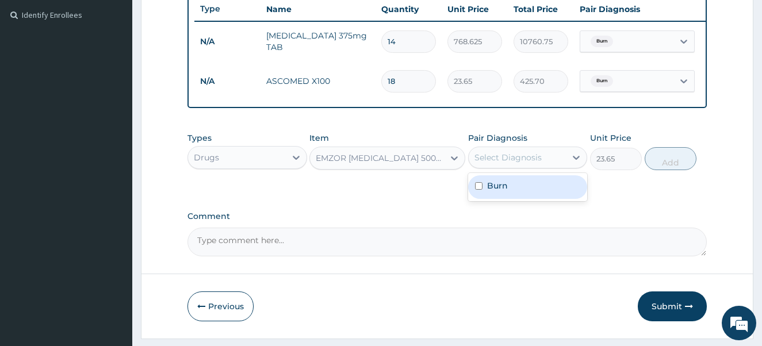
click at [497, 163] on div "Select Diagnosis" at bounding box center [508, 158] width 67 height 12
click at [478, 190] on input "checkbox" at bounding box center [478, 185] width 7 height 7
checkbox input "true"
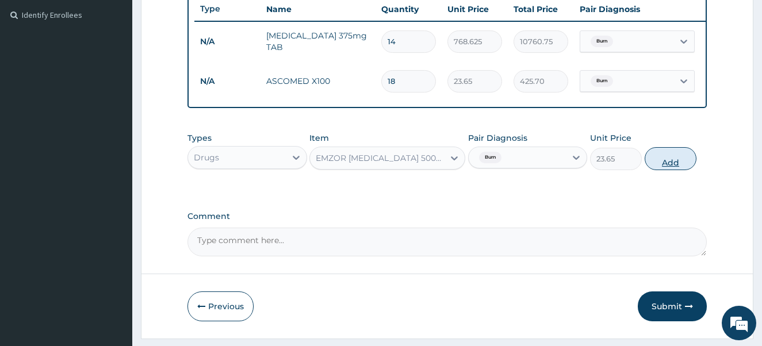
click at [668, 170] on button "Add" at bounding box center [671, 158] width 52 height 23
type input "0"
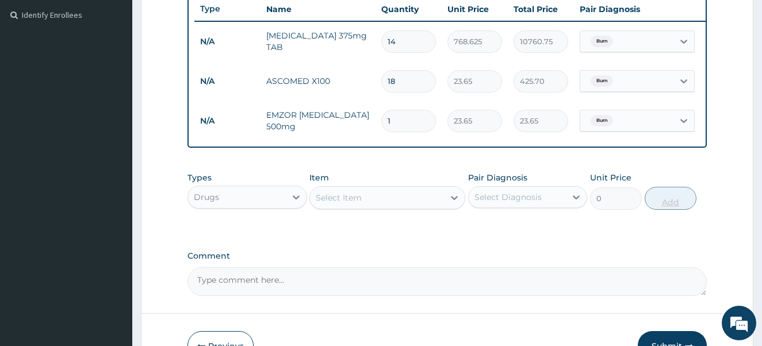
type input "18"
type input "425.70"
type input "18"
click at [379, 203] on div "Select Item" at bounding box center [377, 198] width 134 height 18
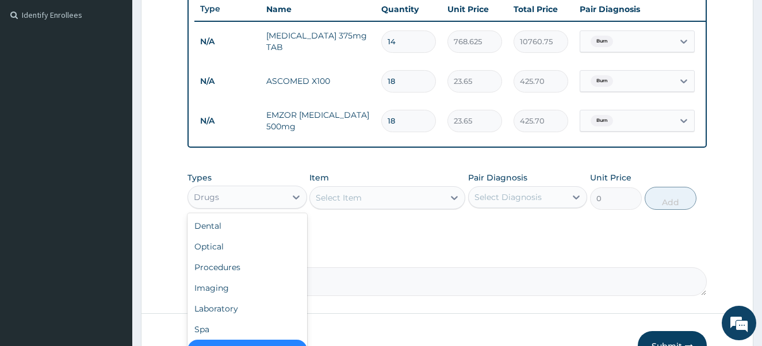
click at [247, 203] on div "Drugs" at bounding box center [237, 197] width 98 height 18
click at [242, 276] on div "Procedures" at bounding box center [248, 267] width 120 height 21
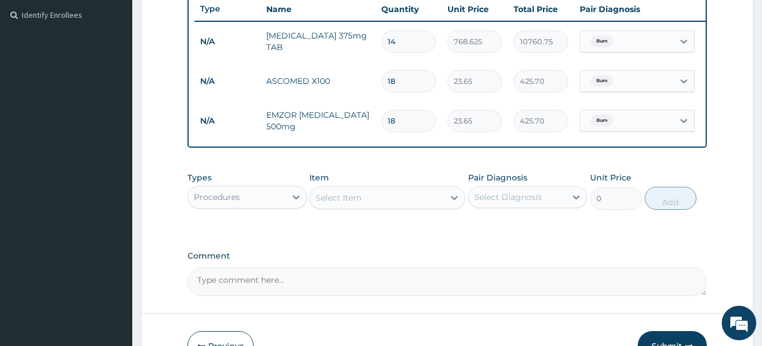
click at [356, 204] on div "Select Item" at bounding box center [339, 198] width 46 height 12
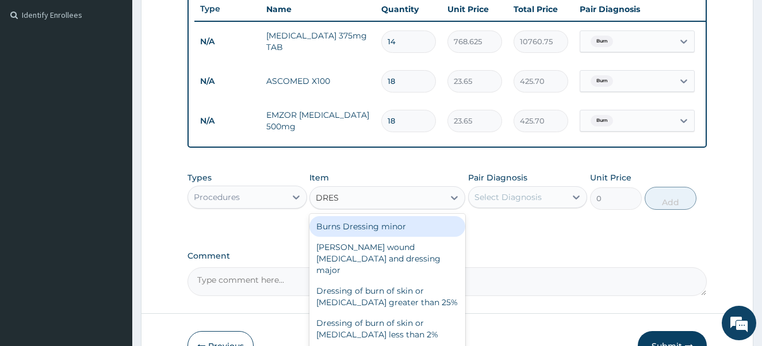
type input "DRESS"
click at [353, 235] on div "Burns Dressing minor" at bounding box center [388, 226] width 156 height 21
type input "3762.5"
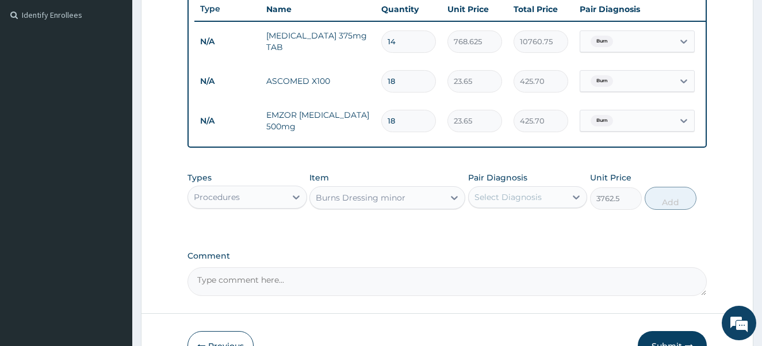
click at [505, 203] on div "Select Diagnosis" at bounding box center [508, 198] width 67 height 12
click at [478, 230] on input "checkbox" at bounding box center [478, 225] width 7 height 7
checkbox input "true"
click at [657, 206] on button "Add" at bounding box center [671, 198] width 52 height 23
type input "0"
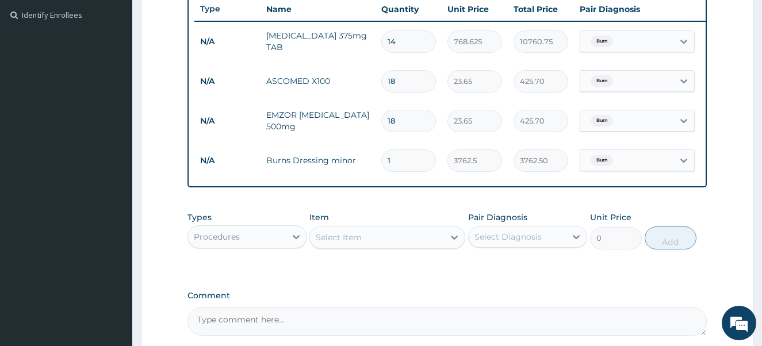
click at [268, 246] on div "Procedures" at bounding box center [237, 237] width 98 height 18
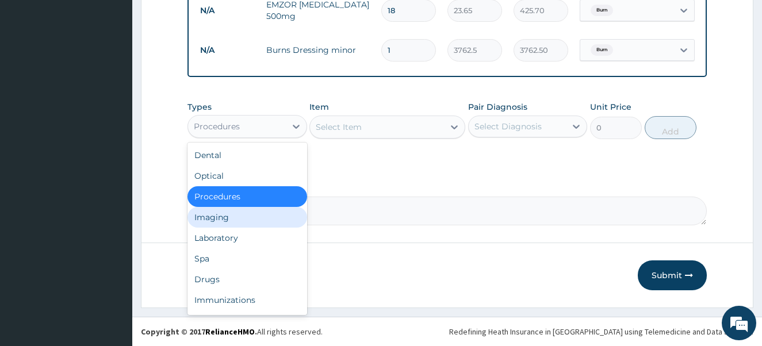
scroll to position [432, 0]
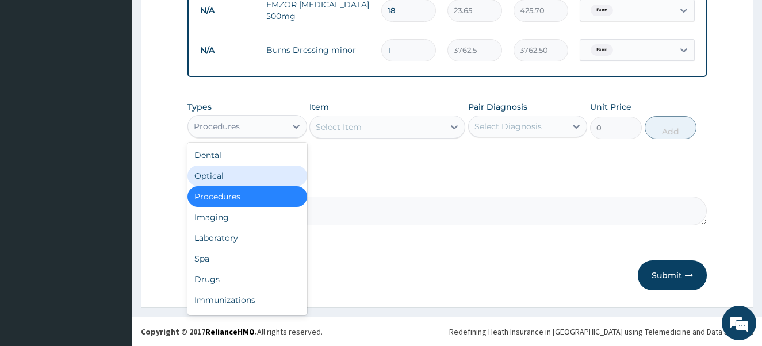
click at [387, 125] on div "Select Item" at bounding box center [377, 127] width 134 height 18
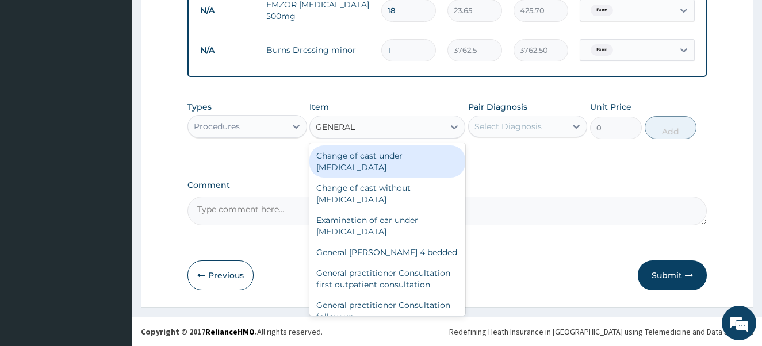
type input "GENERAL P"
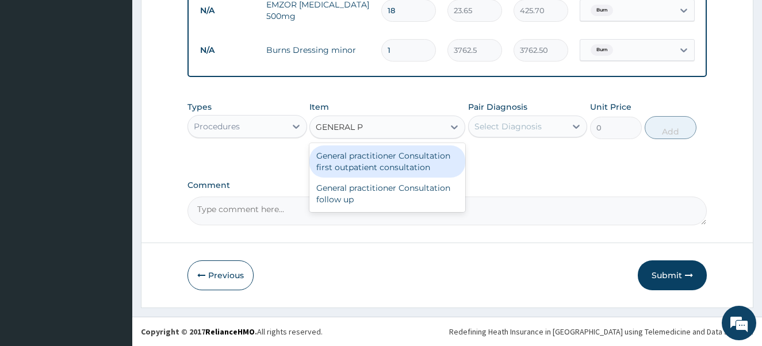
click at [383, 158] on div "General practitioner Consultation first outpatient consultation" at bounding box center [388, 162] width 156 height 32
type input "4000"
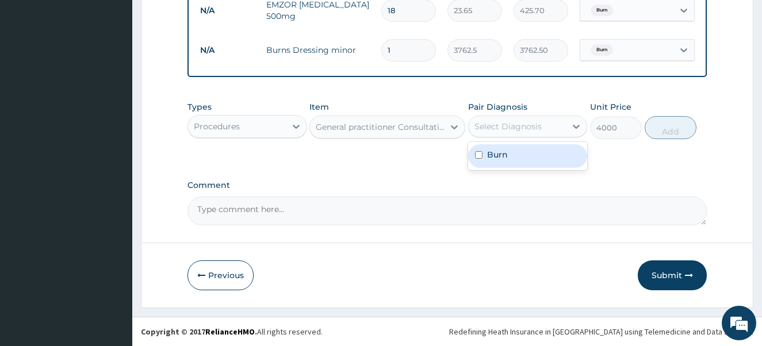
click at [511, 119] on div "Select Diagnosis" at bounding box center [518, 126] width 98 height 18
click at [476, 154] on input "checkbox" at bounding box center [478, 154] width 7 height 7
checkbox input "true"
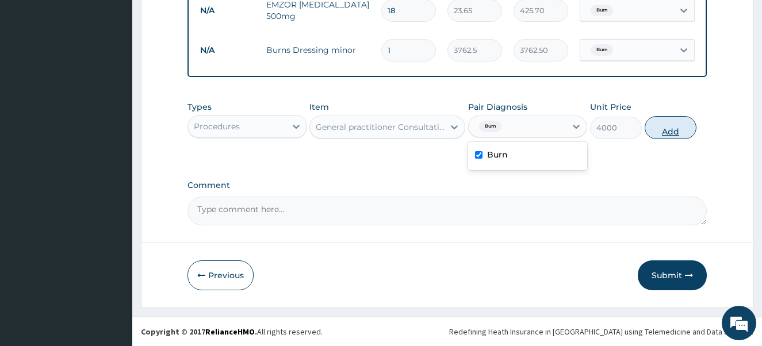
click at [666, 131] on button "Add" at bounding box center [671, 127] width 52 height 23
type input "0"
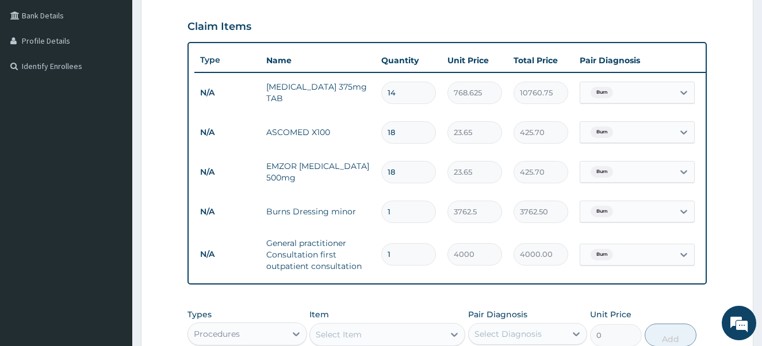
scroll to position [248, 0]
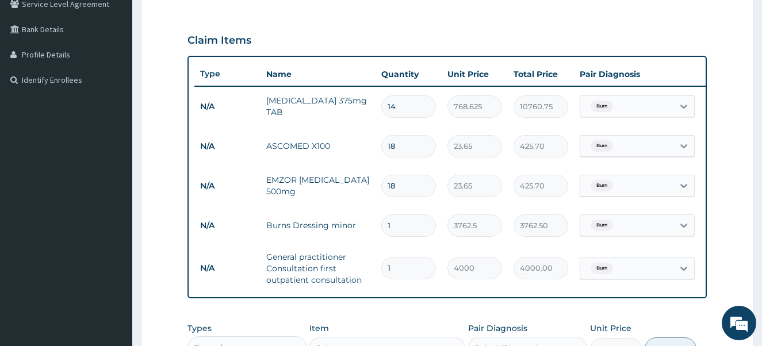
click at [407, 150] on input "18" at bounding box center [408, 146] width 55 height 22
type input "1"
type input "23.65"
type input "0.00"
type input "3"
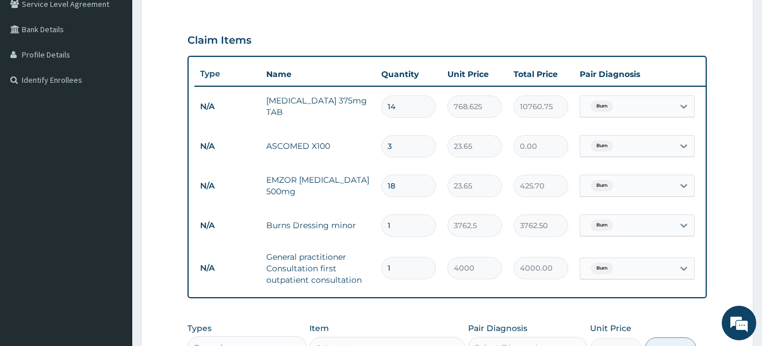
type input "70.95"
type input "30"
type input "709.50"
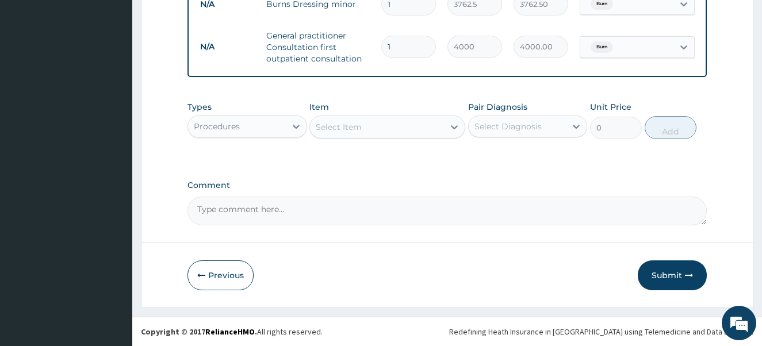
scroll to position [478, 0]
type input "30"
click at [667, 276] on button "Submit" at bounding box center [672, 276] width 69 height 30
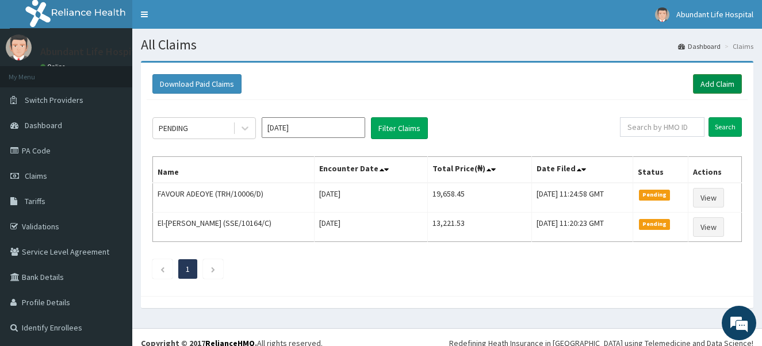
click at [712, 83] on link "Add Claim" at bounding box center [717, 84] width 49 height 20
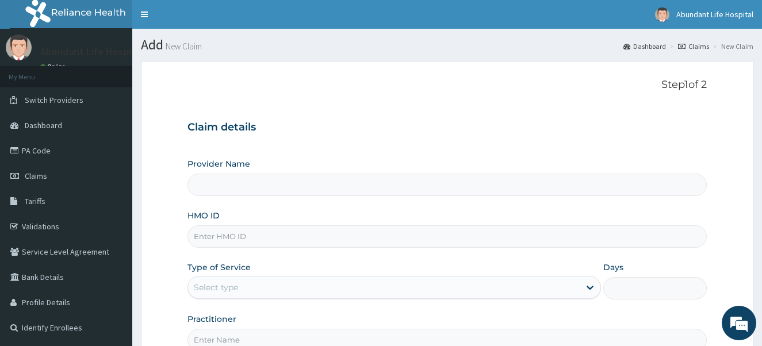
type input "Abundant Life Hospital Ltd."
click at [335, 243] on input "HMO ID" at bounding box center [448, 237] width 520 height 22
type input "BIE/10063/A"
click at [295, 292] on div "Select type" at bounding box center [384, 287] width 392 height 18
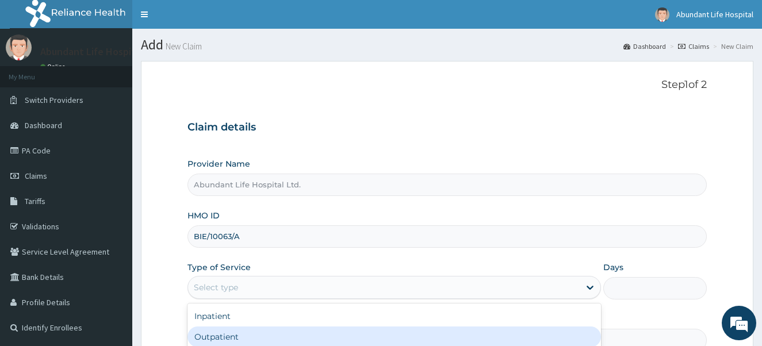
click at [297, 334] on div "Outpatient" at bounding box center [395, 337] width 414 height 21
type input "1"
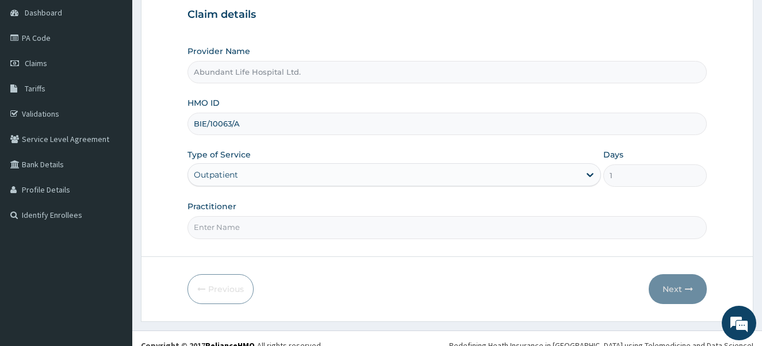
scroll to position [115, 0]
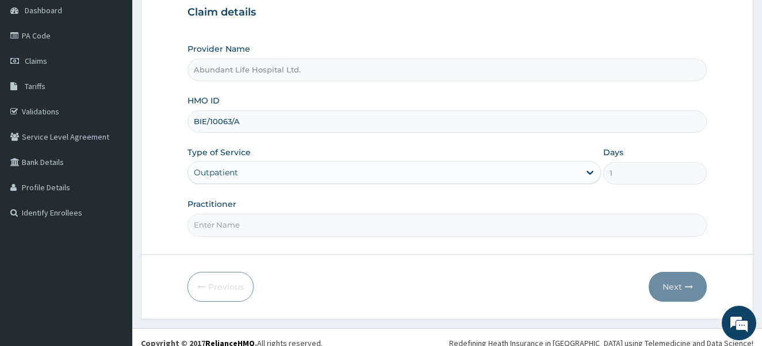
click at [337, 227] on input "Practitioner" at bounding box center [448, 225] width 520 height 22
type input "DR ADEOTAN"
click at [678, 288] on button "Next" at bounding box center [678, 287] width 58 height 30
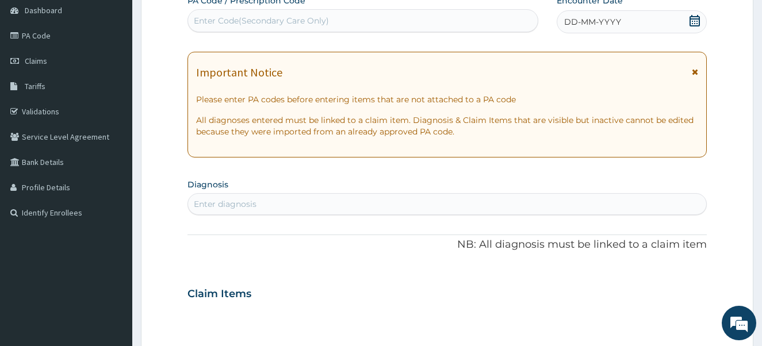
click at [694, 68] on icon at bounding box center [695, 72] width 6 height 8
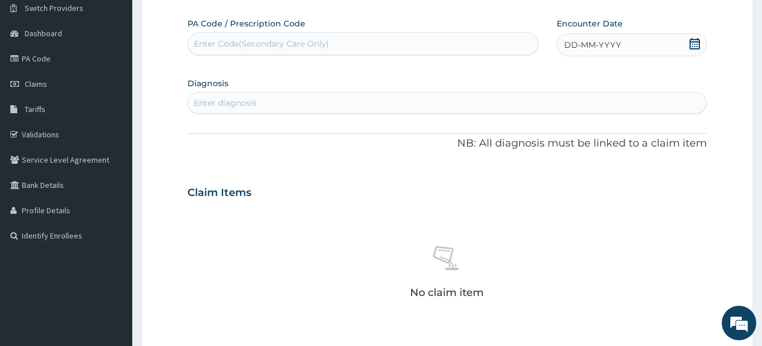
scroll to position [69, 0]
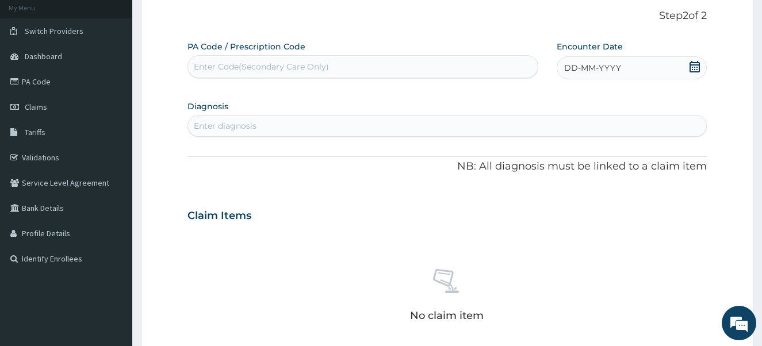
click at [698, 70] on icon at bounding box center [695, 67] width 10 height 12
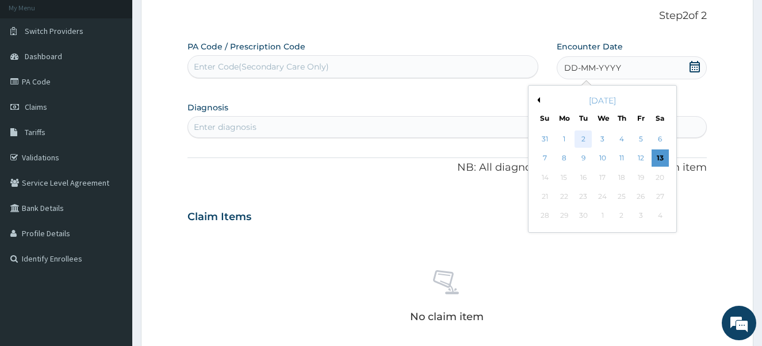
click at [582, 138] on div "2" at bounding box center [583, 139] width 17 height 17
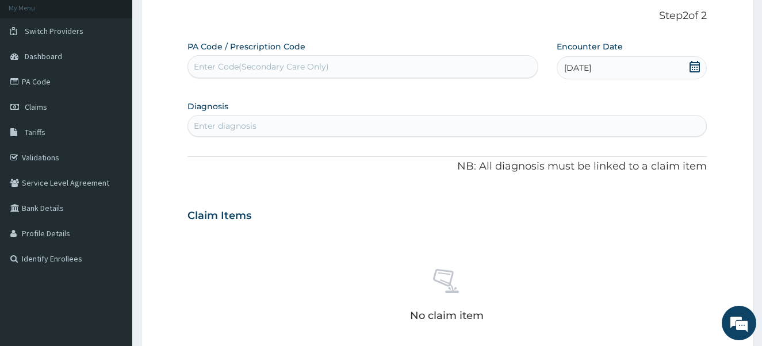
click at [513, 124] on div "Enter diagnosis" at bounding box center [447, 126] width 519 height 18
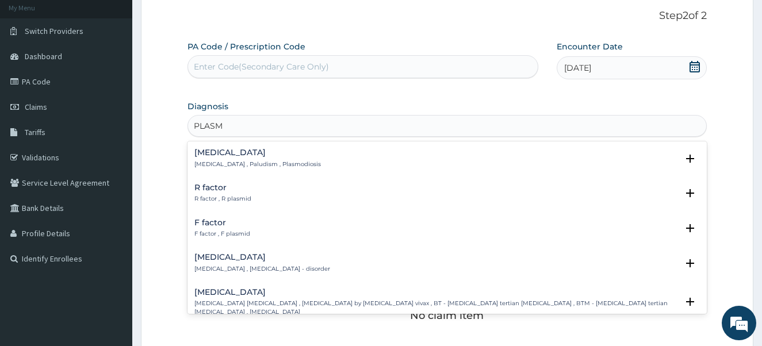
type input "PLASMO"
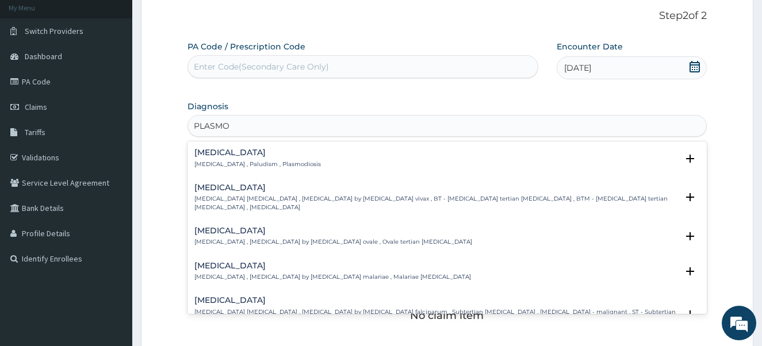
click at [227, 152] on h4 "Malaria" at bounding box center [257, 152] width 127 height 9
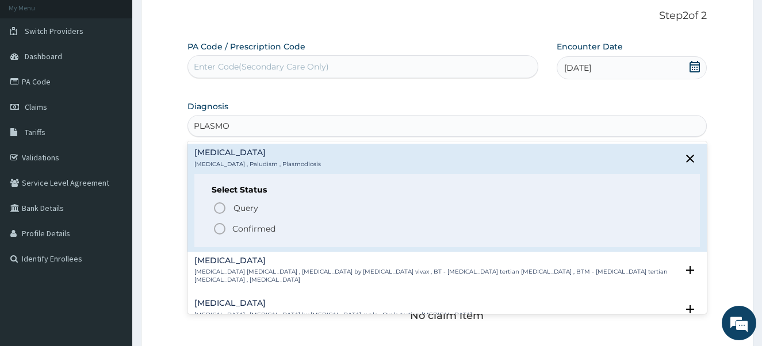
click at [215, 227] on circle "status option filled" at bounding box center [220, 229] width 10 height 10
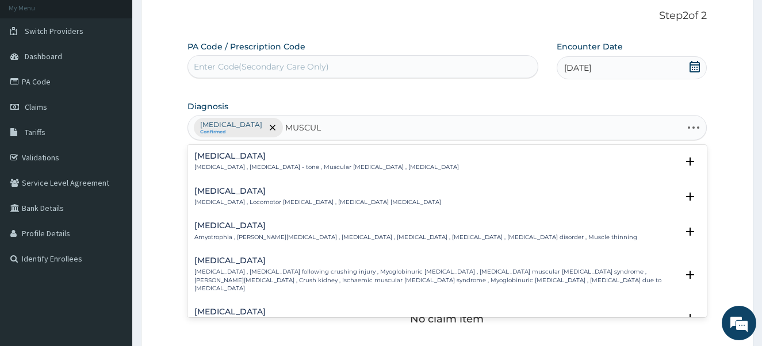
type input "MUSCULO"
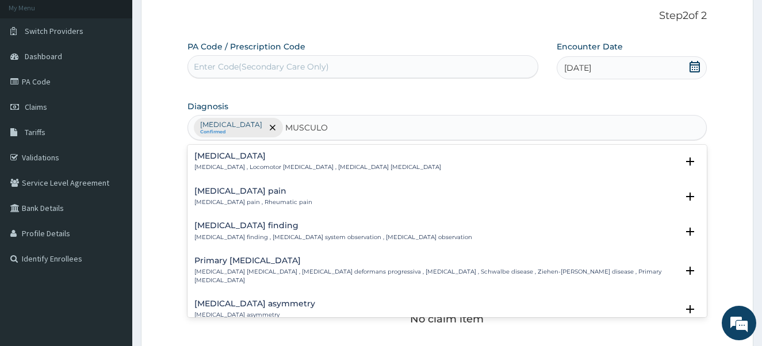
click at [244, 198] on p "Musculoskeletal pain , Rheumatic pain" at bounding box center [253, 202] width 118 height 8
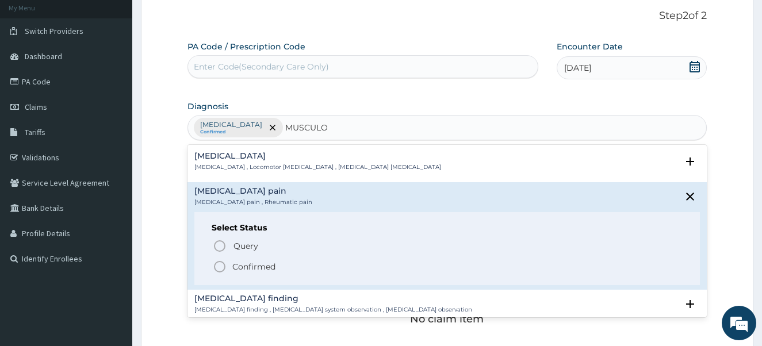
click at [219, 270] on icon "status option filled" at bounding box center [220, 267] width 14 height 14
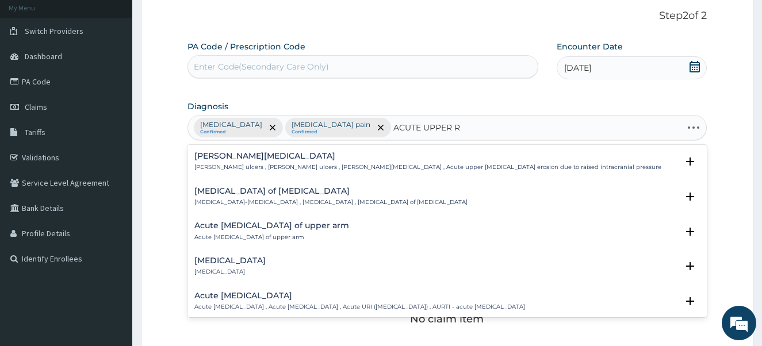
type input "ACUTE UPPER RE"
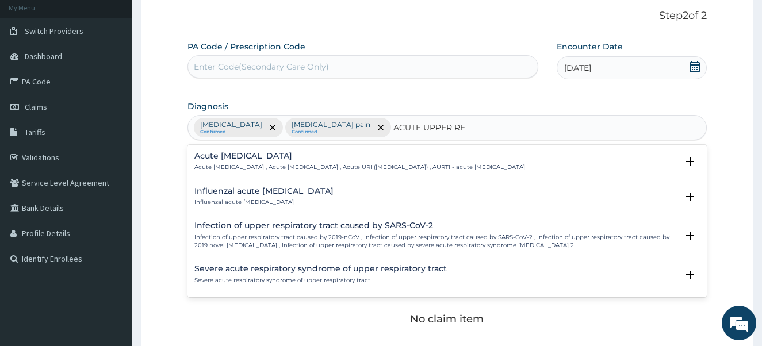
click at [243, 158] on h4 "Acute upper respiratory infection" at bounding box center [359, 156] width 331 height 9
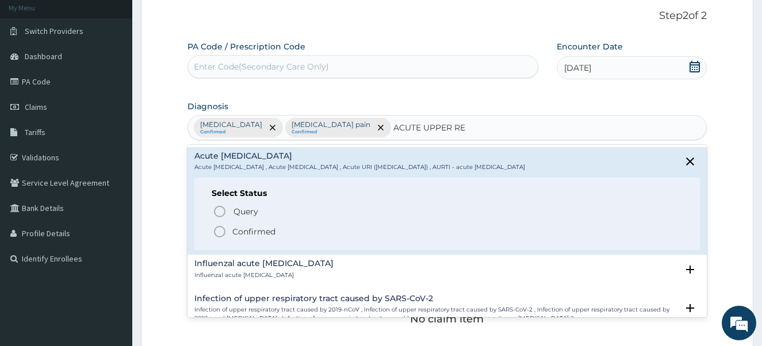
click at [222, 232] on icon "status option filled" at bounding box center [220, 232] width 14 height 14
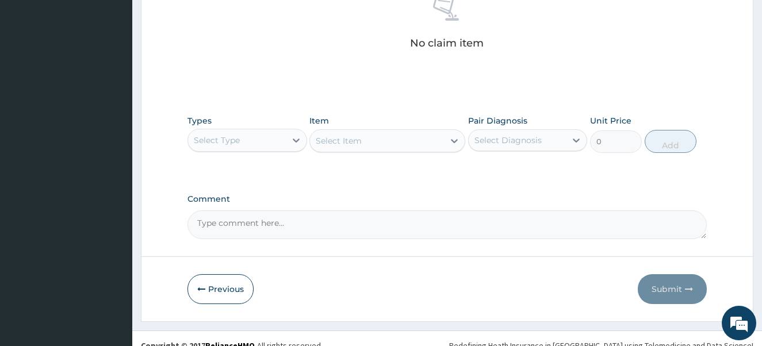
scroll to position [359, 0]
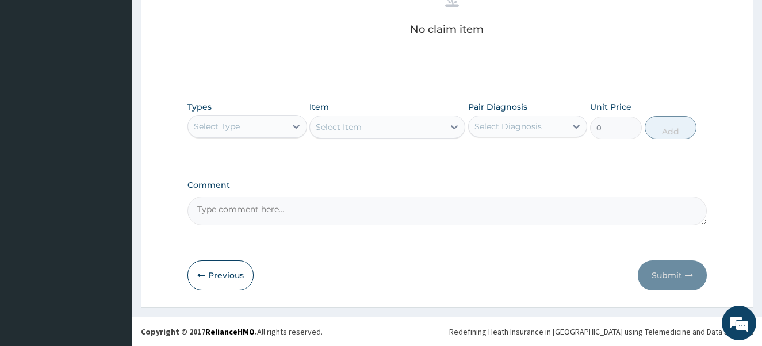
click at [249, 131] on div "Select Type" at bounding box center [237, 126] width 98 height 18
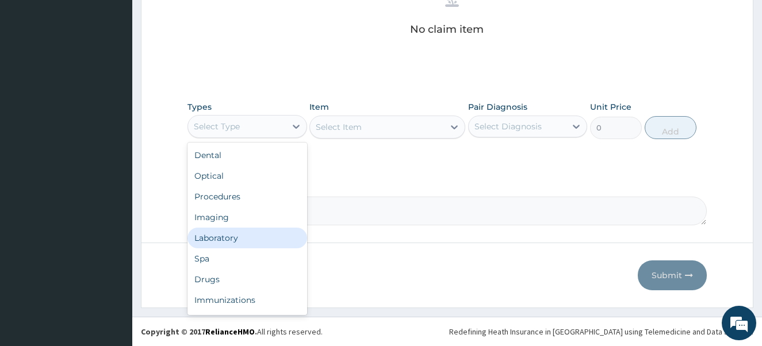
click at [233, 235] on div "Laboratory" at bounding box center [248, 238] width 120 height 21
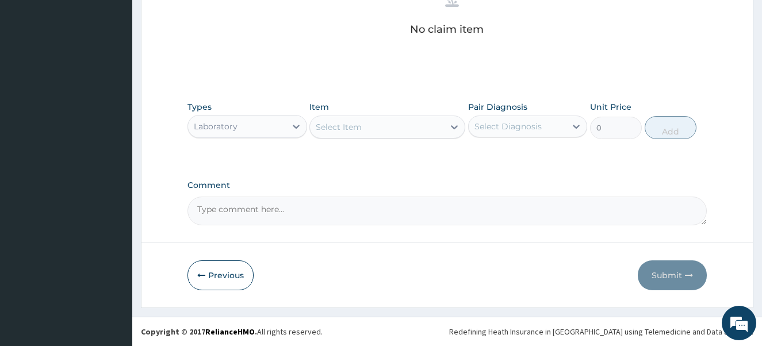
click at [346, 129] on div "Select Item" at bounding box center [339, 127] width 46 height 12
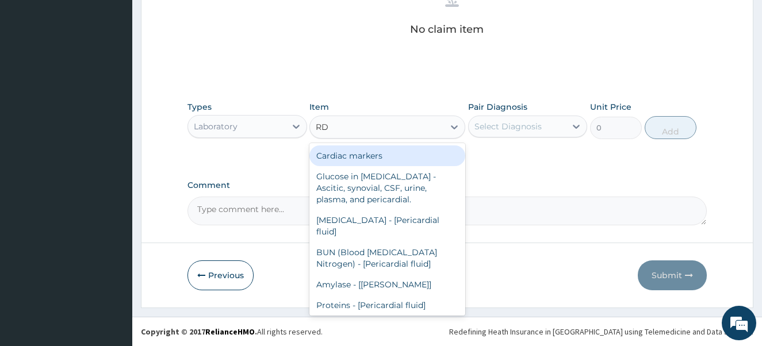
type input "RDT"
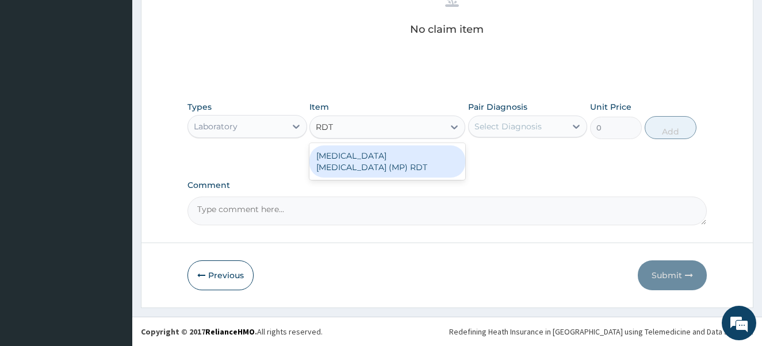
click at [348, 153] on div "MALARIA PARASITE (MP) RDT" at bounding box center [388, 162] width 156 height 32
type input "2000"
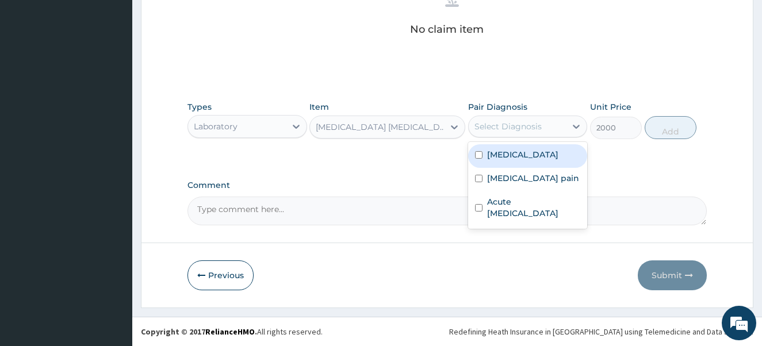
click at [501, 127] on div "Select Diagnosis" at bounding box center [508, 127] width 67 height 12
click at [475, 153] on input "checkbox" at bounding box center [478, 154] width 7 height 7
checkbox input "true"
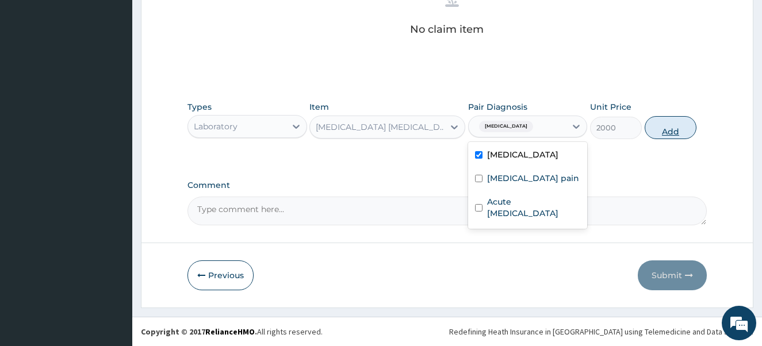
click at [667, 129] on button "Add" at bounding box center [671, 127] width 52 height 23
type input "0"
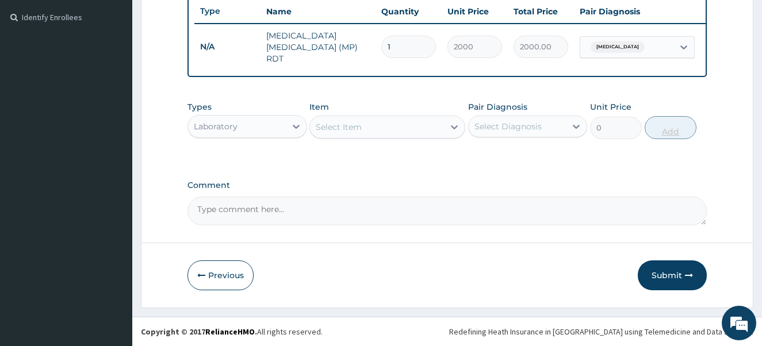
scroll to position [313, 0]
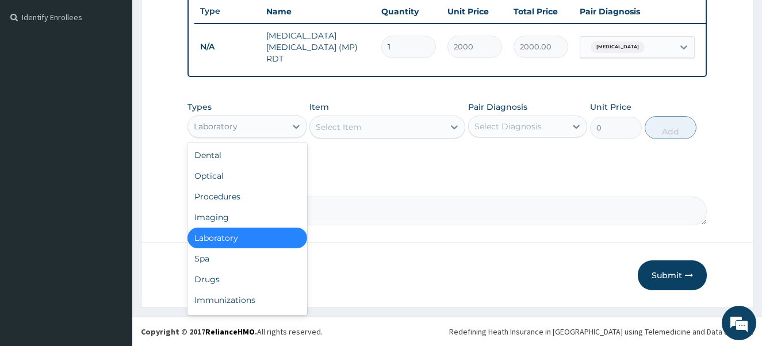
click at [249, 129] on div "Laboratory" at bounding box center [237, 126] width 98 height 18
click at [229, 282] on div "Drugs" at bounding box center [248, 279] width 120 height 21
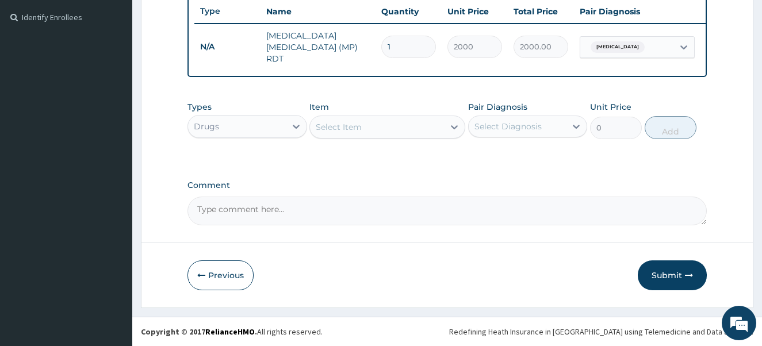
click at [358, 131] on div "Select Item" at bounding box center [339, 127] width 46 height 12
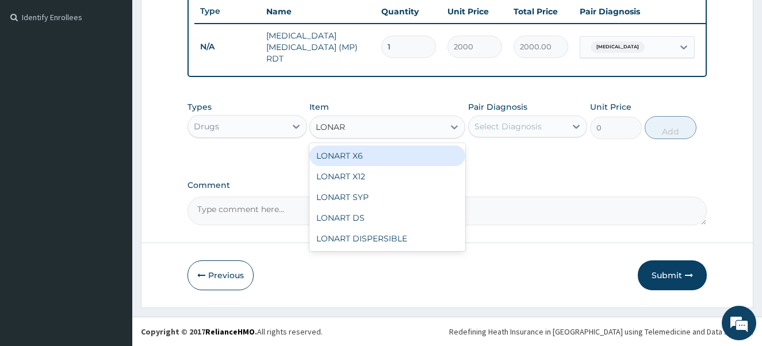
type input "LONART"
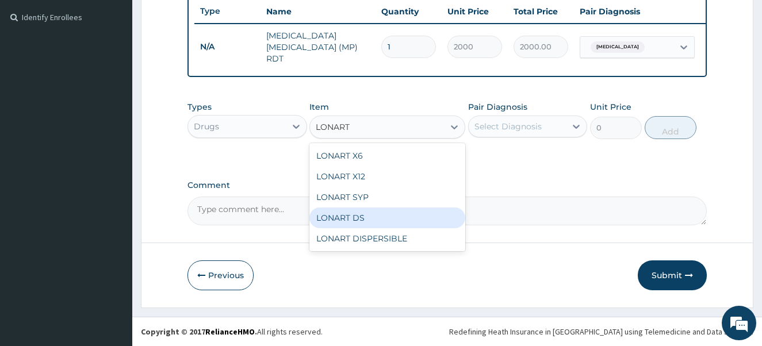
click at [356, 216] on div "LONART DS" at bounding box center [388, 218] width 156 height 21
type input "473"
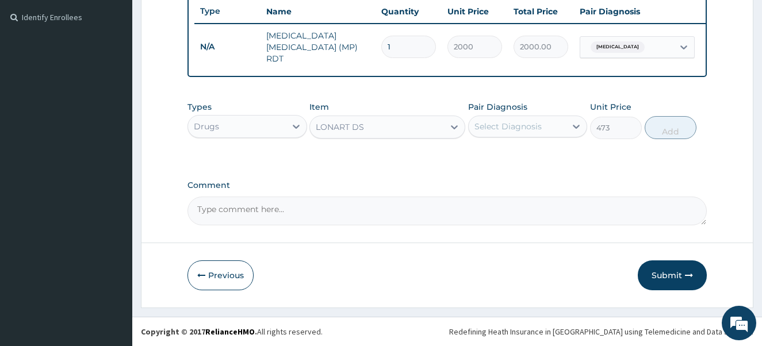
click at [509, 123] on div "Select Diagnosis" at bounding box center [508, 127] width 67 height 12
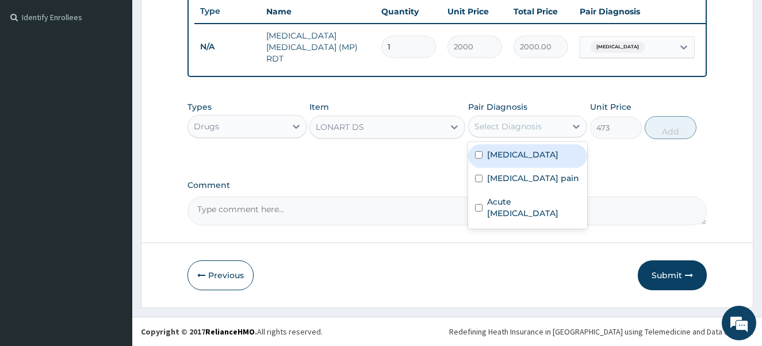
click at [475, 155] on input "checkbox" at bounding box center [478, 154] width 7 height 7
checkbox input "true"
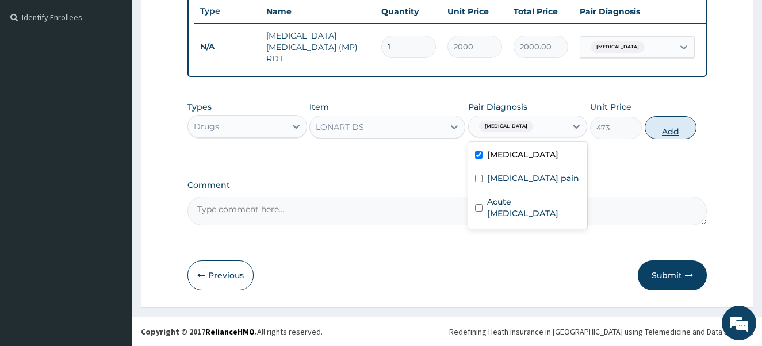
click at [658, 131] on button "Add" at bounding box center [671, 127] width 52 height 23
type input "0"
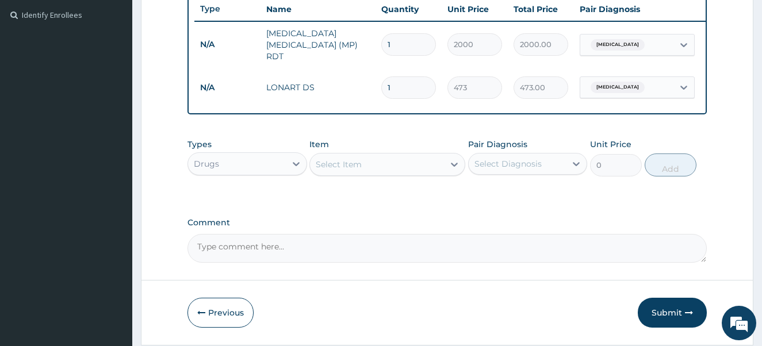
type input "0.00"
type input "6"
type input "2838.00"
type input "6"
click at [380, 162] on div "Select Item" at bounding box center [377, 164] width 134 height 18
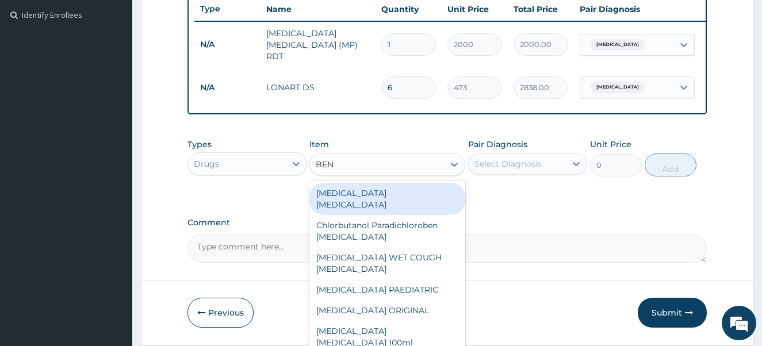
type input "BENY"
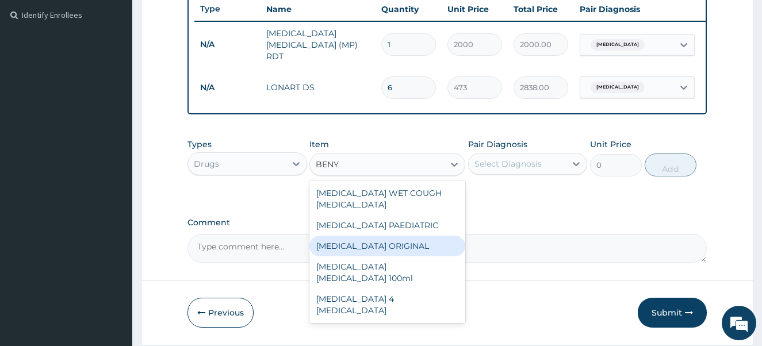
click at [385, 236] on div "[MEDICAL_DATA] ORIGINAL" at bounding box center [388, 246] width 156 height 21
type input "1773.75"
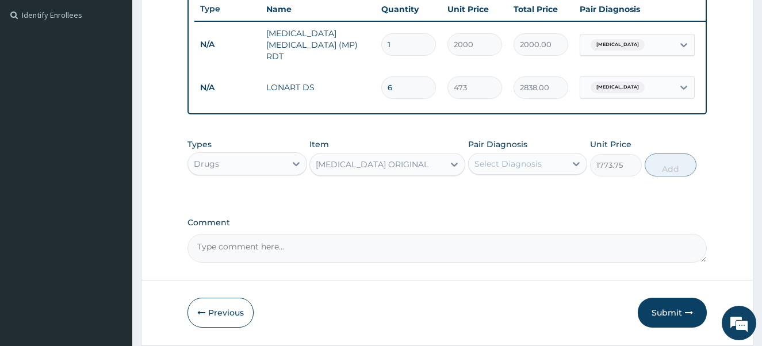
click at [516, 163] on div "Select Diagnosis" at bounding box center [508, 164] width 67 height 12
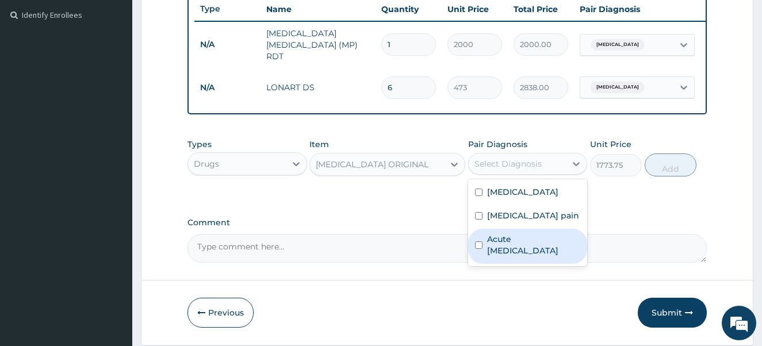
click at [477, 245] on input "checkbox" at bounding box center [478, 245] width 7 height 7
checkbox input "true"
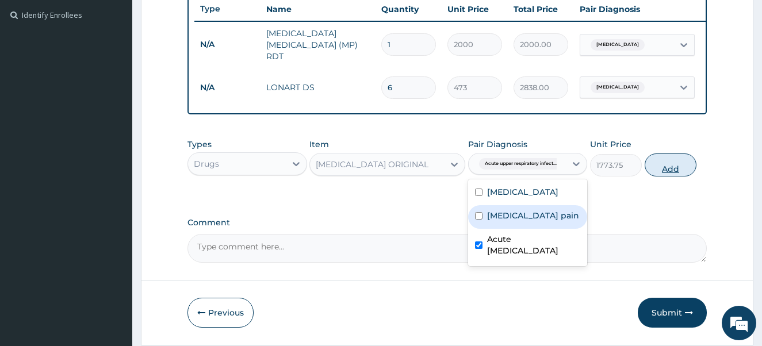
click at [665, 172] on button "Add" at bounding box center [671, 165] width 52 height 23
type input "0"
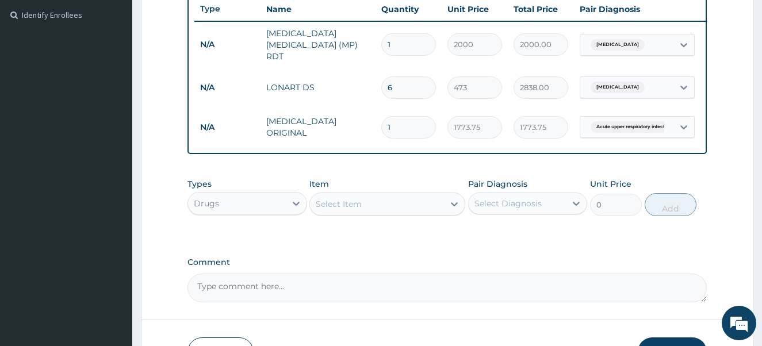
click at [407, 209] on div "Select Item" at bounding box center [377, 204] width 134 height 18
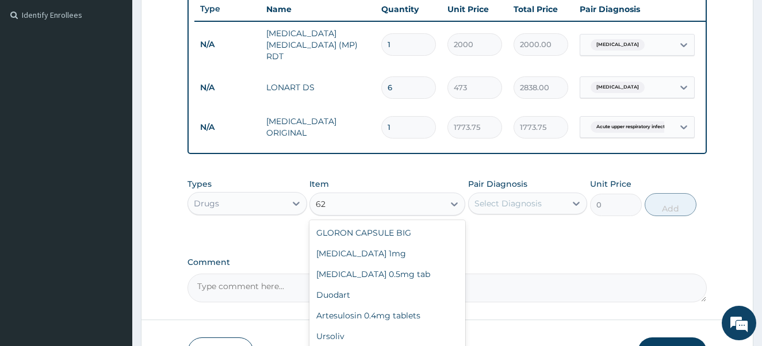
type input "6"
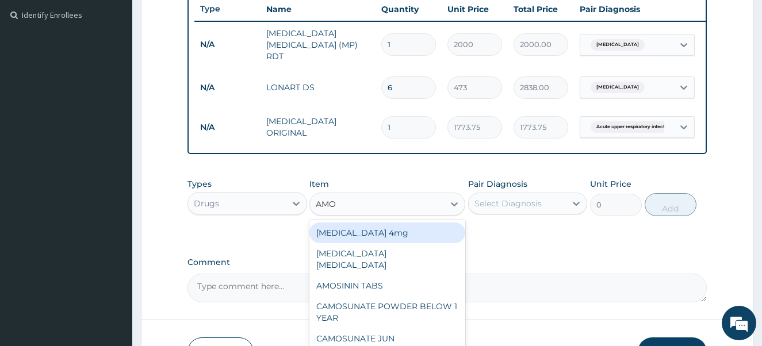
type input "AMOK"
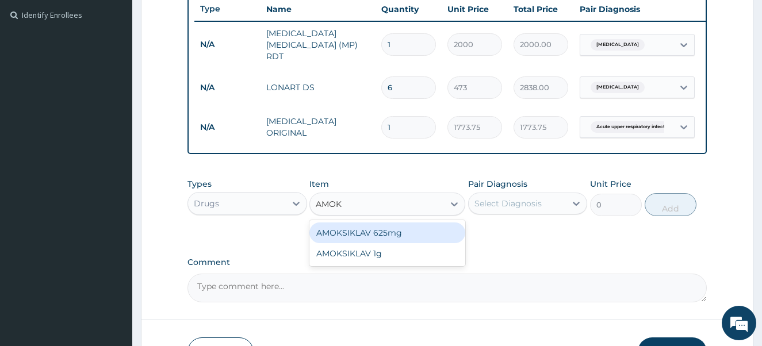
click at [415, 240] on div "AMOKSIKLAV 625mg" at bounding box center [388, 233] width 156 height 21
type input "650.375"
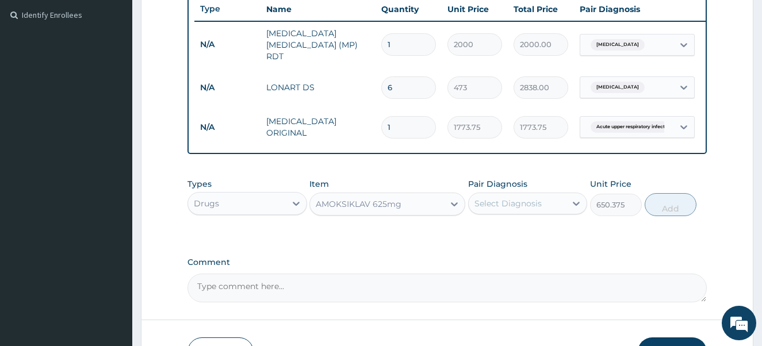
click at [511, 198] on div "Select Diagnosis" at bounding box center [518, 203] width 98 height 18
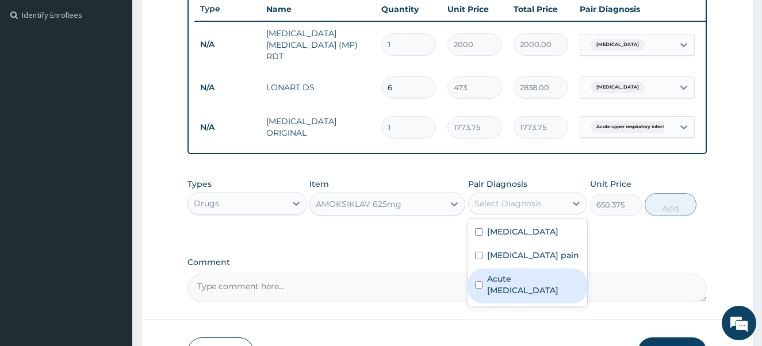
click at [478, 284] on input "checkbox" at bounding box center [478, 284] width 7 height 7
checkbox input "true"
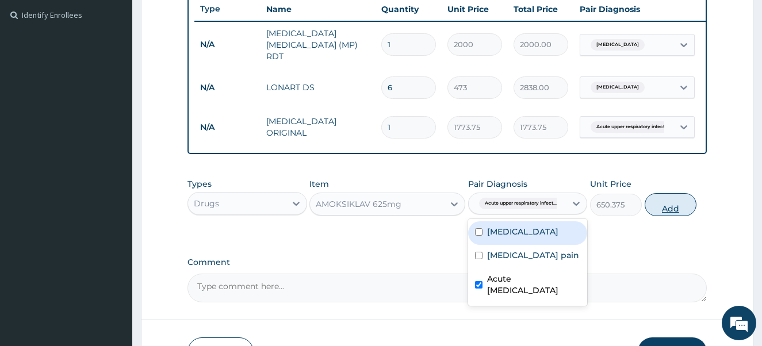
click at [665, 208] on button "Add" at bounding box center [671, 204] width 52 height 23
type input "0"
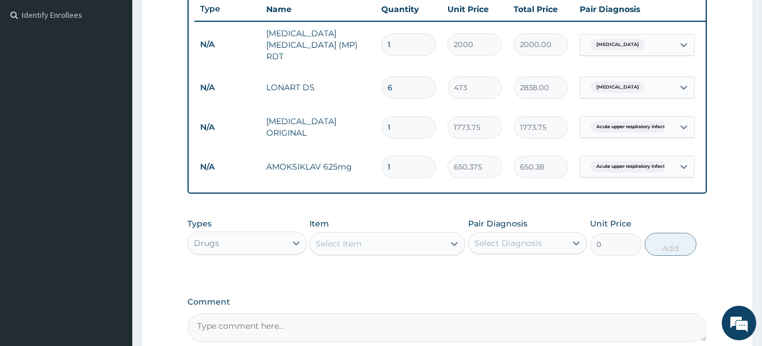
click at [369, 249] on div "Select Item" at bounding box center [377, 244] width 134 height 18
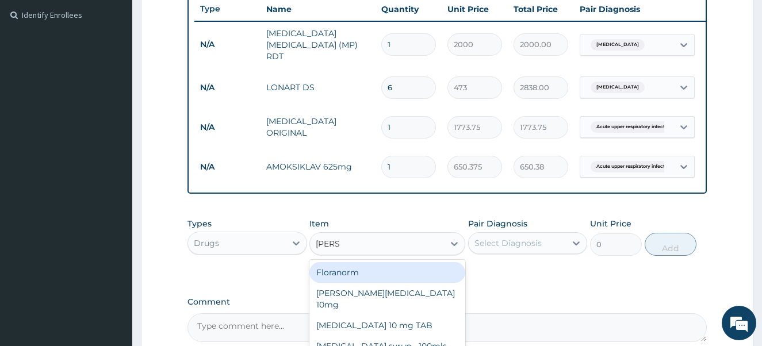
type input "LORAT"
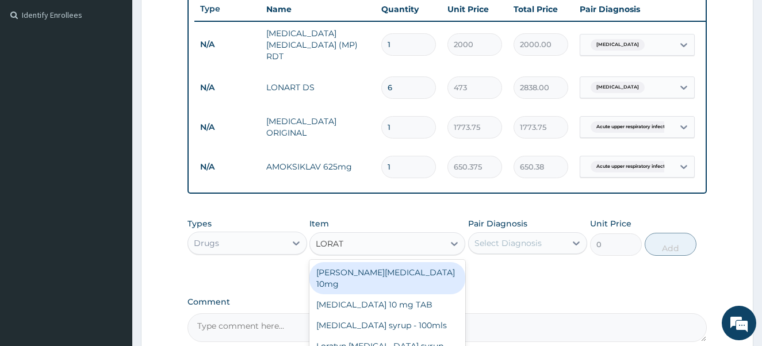
click at [373, 276] on div "[PERSON_NAME][MEDICAL_DATA] 10mg" at bounding box center [388, 278] width 156 height 32
type input "88.6875"
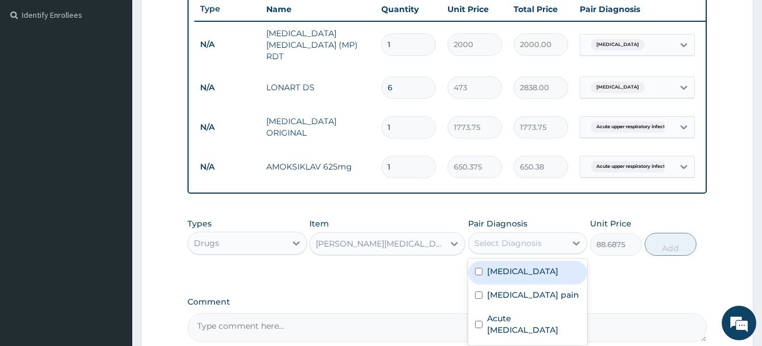
click at [489, 244] on div "Select Diagnosis" at bounding box center [508, 244] width 67 height 12
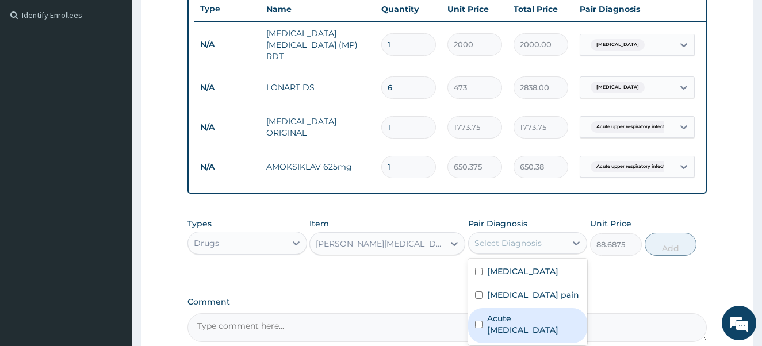
click at [478, 327] on input "checkbox" at bounding box center [478, 324] width 7 height 7
checkbox input "true"
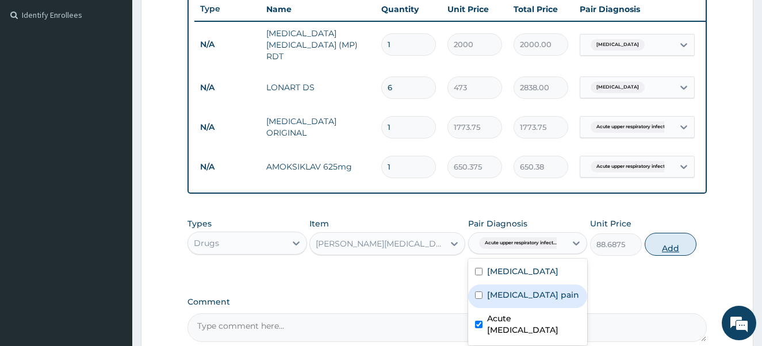
click at [667, 253] on button "Add" at bounding box center [671, 244] width 52 height 23
type input "0"
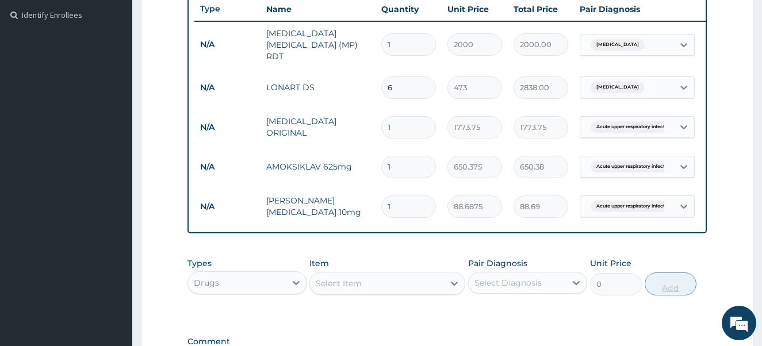
type input "10"
type input "886.88"
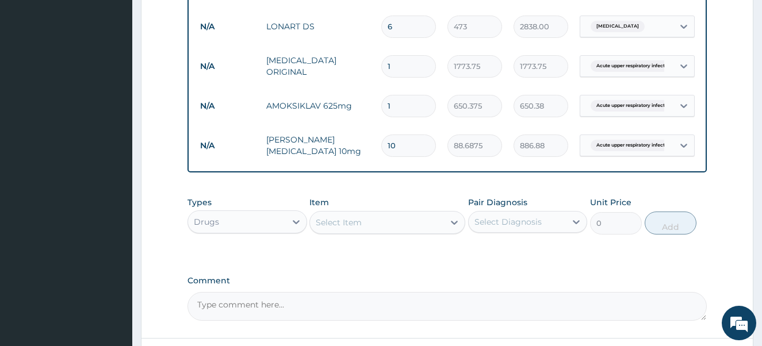
scroll to position [382, 0]
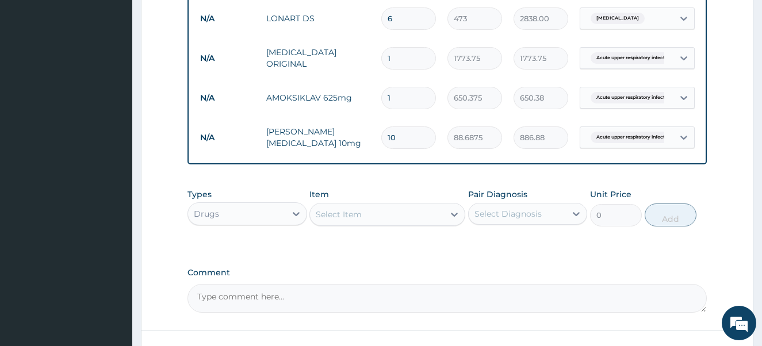
type input "10"
click at [347, 217] on div "Select Item" at bounding box center [339, 215] width 46 height 12
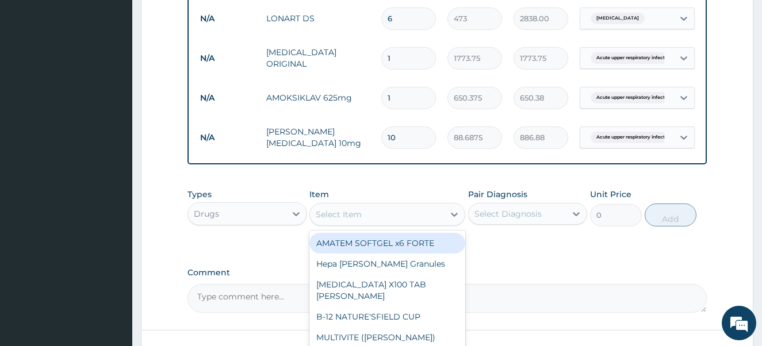
click at [233, 215] on div "Drugs" at bounding box center [237, 214] width 98 height 18
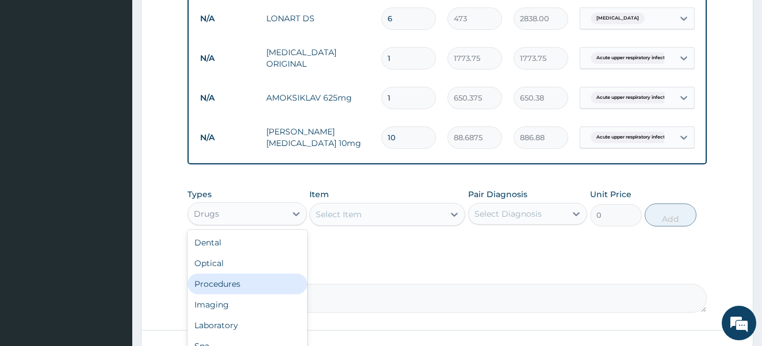
click at [231, 284] on div "Procedures" at bounding box center [248, 284] width 120 height 21
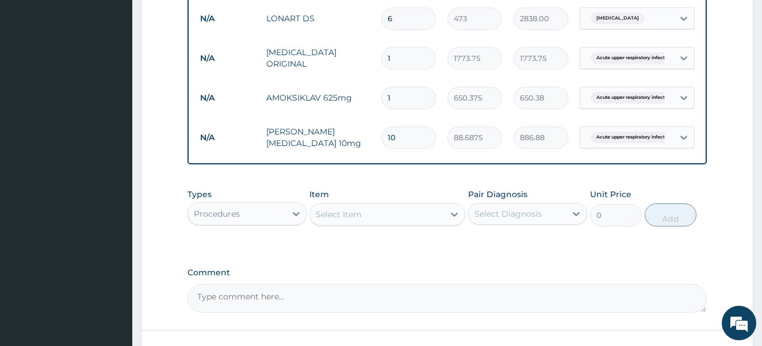
click at [374, 214] on div "Select Item" at bounding box center [377, 214] width 134 height 18
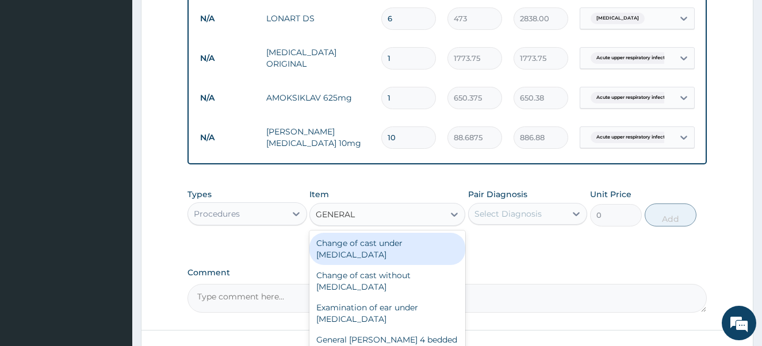
type input "GENERAL P"
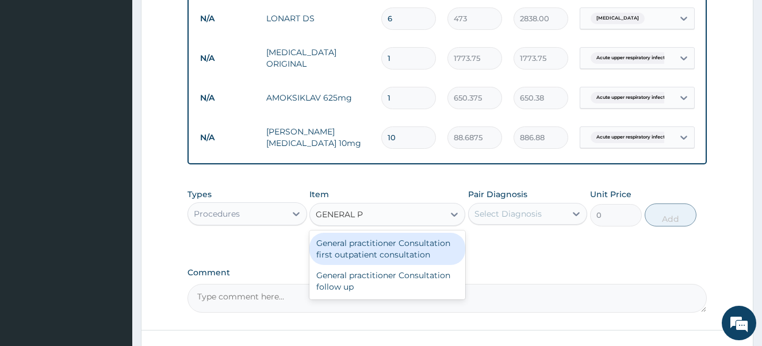
click at [374, 246] on div "General practitioner Consultation first outpatient consultation" at bounding box center [388, 249] width 156 height 32
type input "4000"
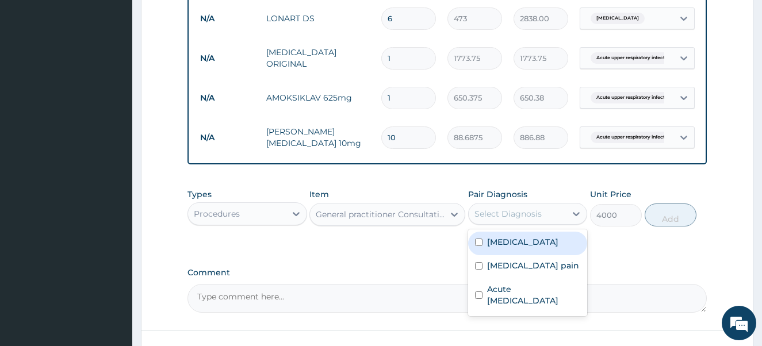
click at [510, 211] on div "Select Diagnosis" at bounding box center [508, 214] width 67 height 12
click at [480, 246] on input "checkbox" at bounding box center [478, 242] width 7 height 7
checkbox input "true"
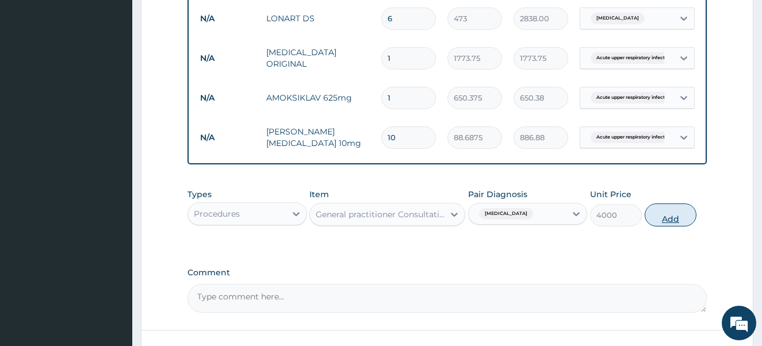
click at [663, 216] on button "Add" at bounding box center [671, 215] width 52 height 23
type input "0"
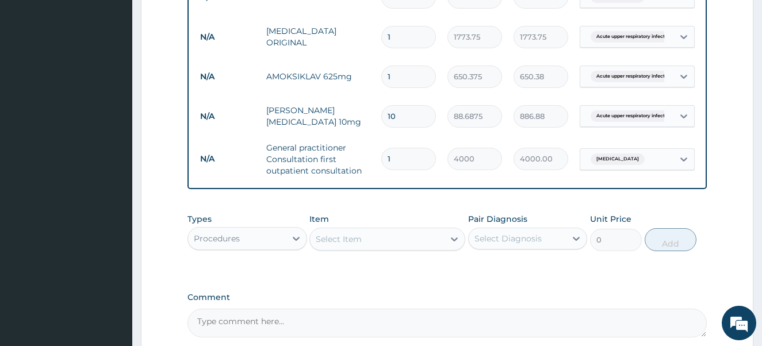
scroll to position [428, 0]
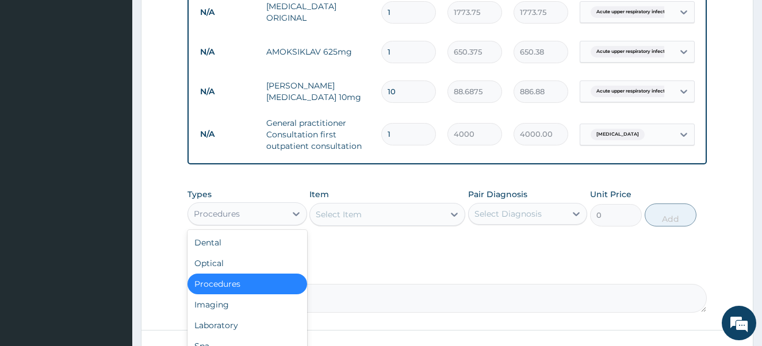
click at [264, 213] on div "Procedures" at bounding box center [237, 214] width 98 height 18
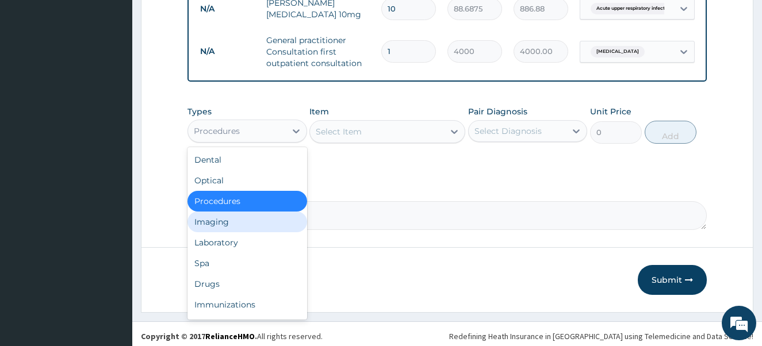
scroll to position [518, 0]
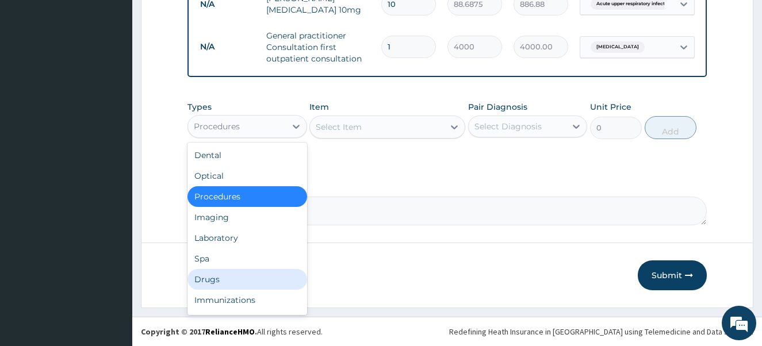
click at [232, 275] on div "Drugs" at bounding box center [248, 279] width 120 height 21
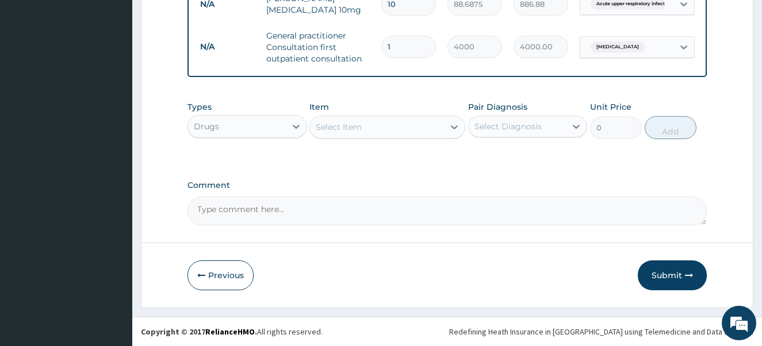
click at [371, 125] on div "Select Item" at bounding box center [377, 127] width 134 height 18
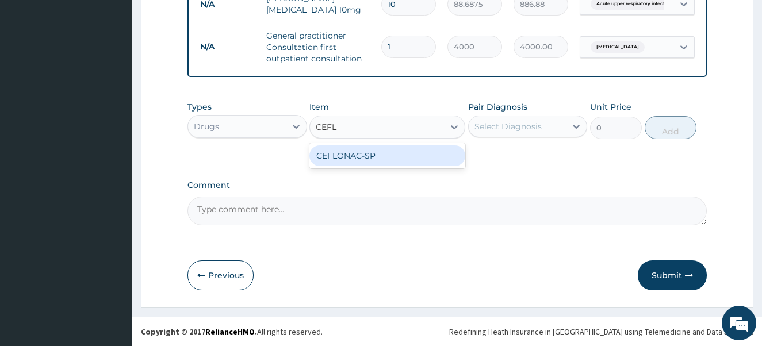
type input "CEFLO"
click at [372, 154] on div "CEFLONAC-SP" at bounding box center [388, 156] width 156 height 21
type input "65.0375"
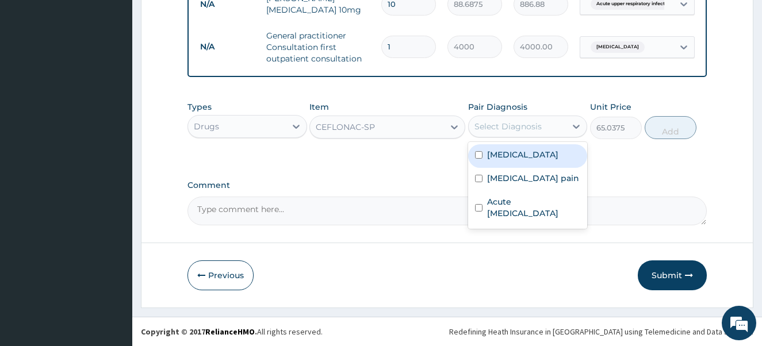
click at [483, 132] on div "Select Diagnosis" at bounding box center [518, 126] width 98 height 18
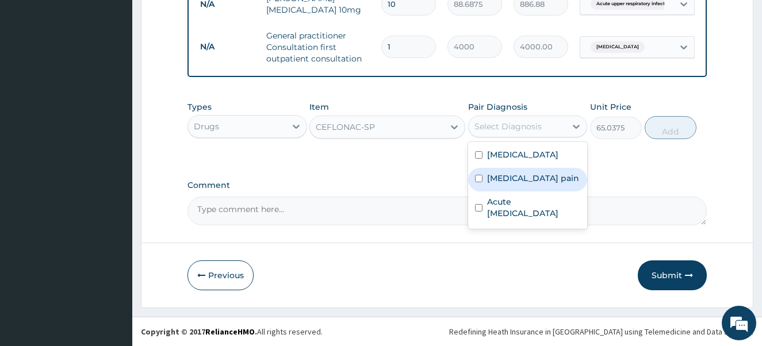
click at [478, 181] on input "checkbox" at bounding box center [478, 178] width 7 height 7
checkbox input "true"
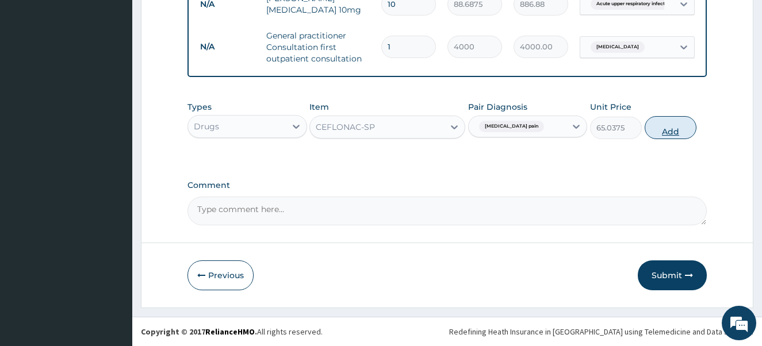
click at [685, 127] on button "Add" at bounding box center [671, 127] width 52 height 23
type input "0"
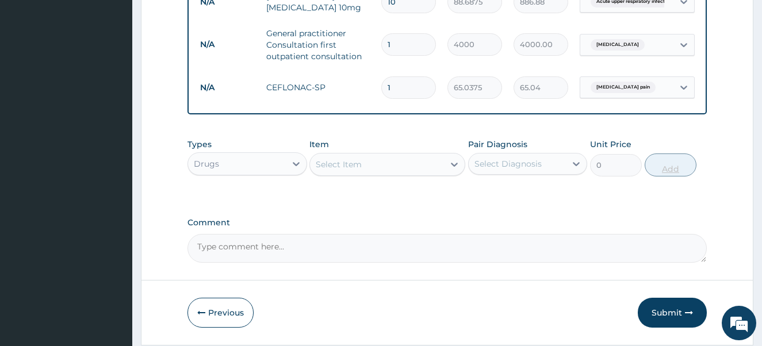
type input "10"
type input "650.38"
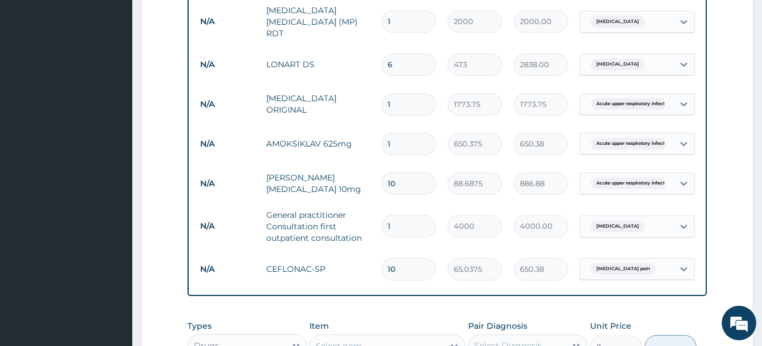
scroll to position [311, 0]
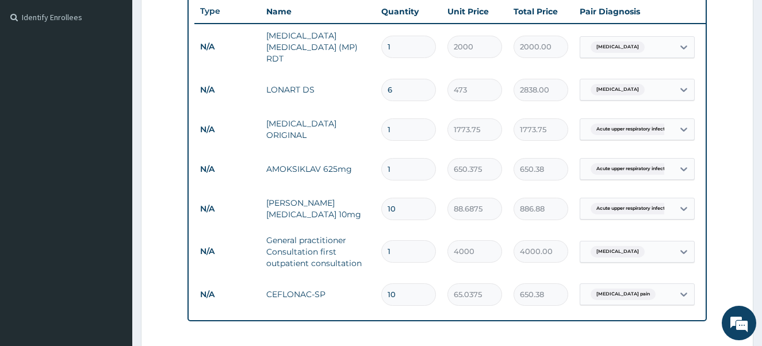
type input "10"
click at [394, 164] on input "1" at bounding box center [408, 169] width 55 height 22
type input "0.00"
type input "9"
type input "5853.38"
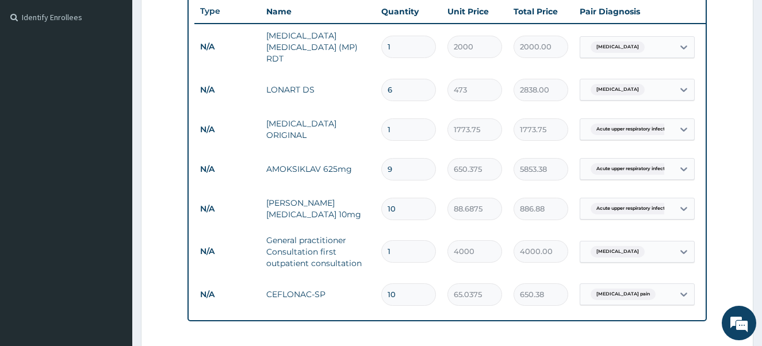
type input "0.00"
type input "1"
type input "650.38"
type input "14"
type input "9105.25"
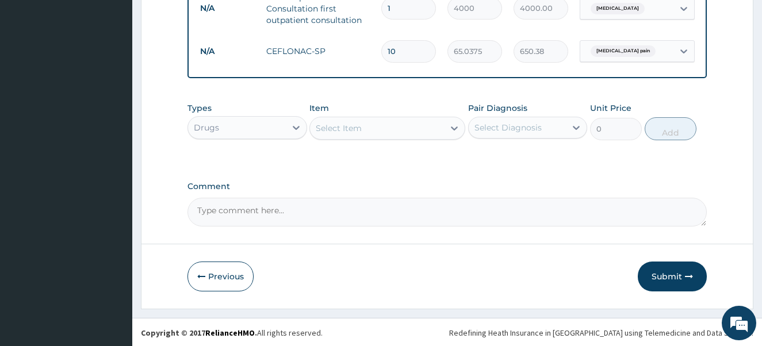
scroll to position [558, 0]
type input "14"
click at [663, 276] on button "Submit" at bounding box center [672, 276] width 69 height 30
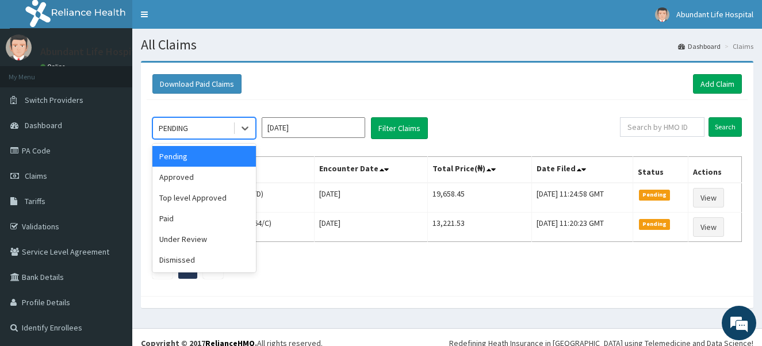
click at [198, 125] on div "PENDING" at bounding box center [193, 128] width 80 height 18
click at [203, 172] on div "Approved" at bounding box center [204, 177] width 104 height 21
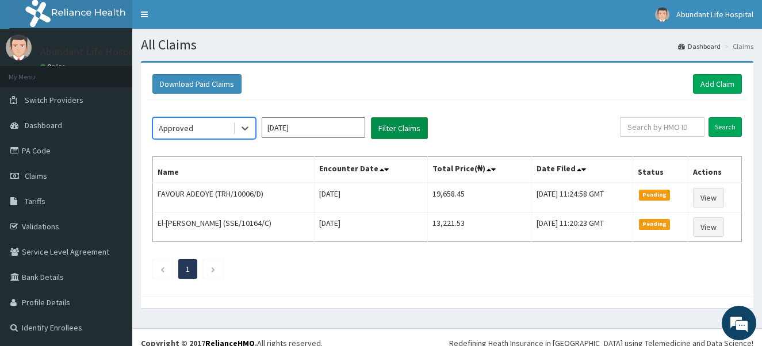
click at [401, 131] on button "Filter Claims" at bounding box center [399, 128] width 57 height 22
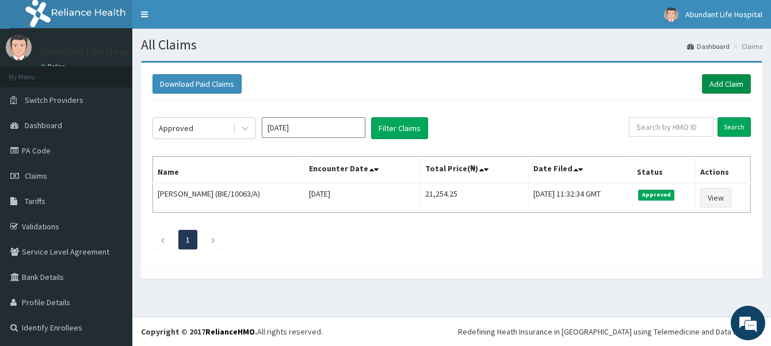
click at [727, 81] on link "Add Claim" at bounding box center [726, 84] width 49 height 20
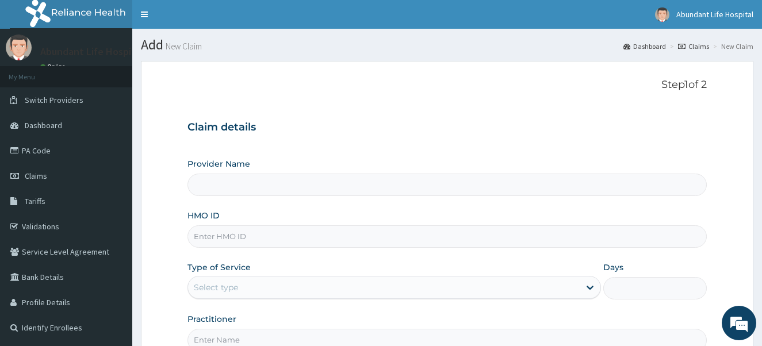
type input "Abundant Life Hospital Ltd."
click at [332, 231] on input "HMO ID" at bounding box center [448, 237] width 520 height 22
click at [285, 239] on input "HMO ID" at bounding box center [448, 237] width 520 height 22
type input "DTG/10051/B"
click at [280, 288] on div "Select type" at bounding box center [384, 287] width 392 height 18
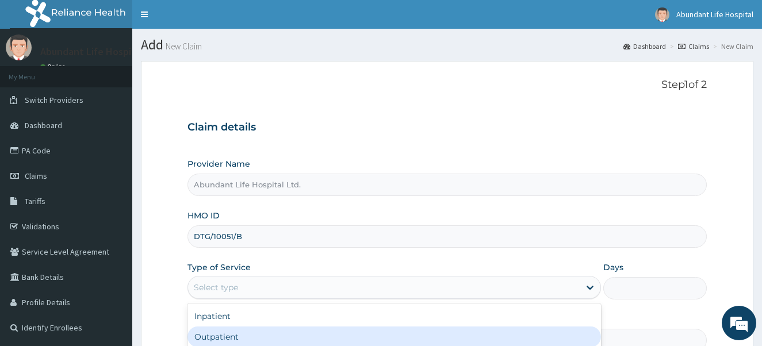
click at [280, 335] on div "Outpatient" at bounding box center [395, 337] width 414 height 21
type input "1"
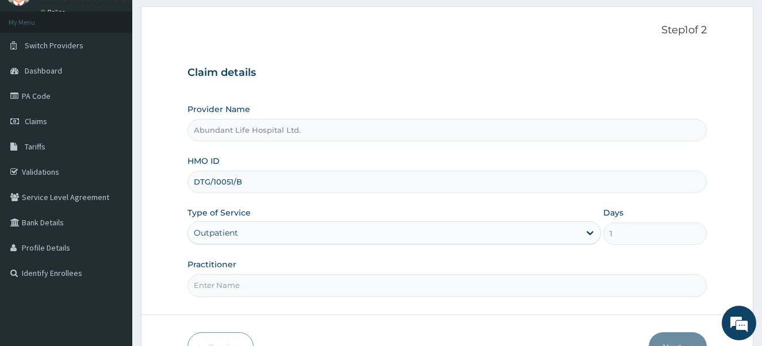
scroll to position [69, 0]
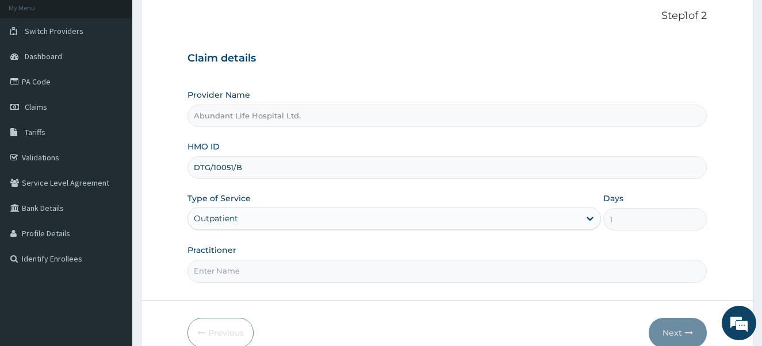
click at [451, 268] on input "Practitioner" at bounding box center [448, 271] width 520 height 22
type input "DR [PERSON_NAME]"
click at [677, 333] on button "Next" at bounding box center [678, 333] width 58 height 30
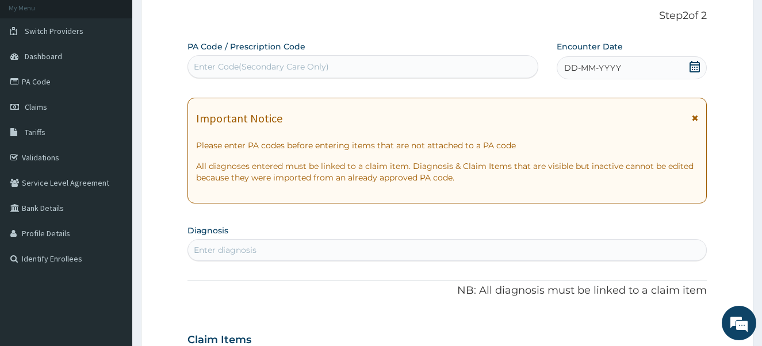
click at [693, 118] on icon at bounding box center [695, 118] width 6 height 8
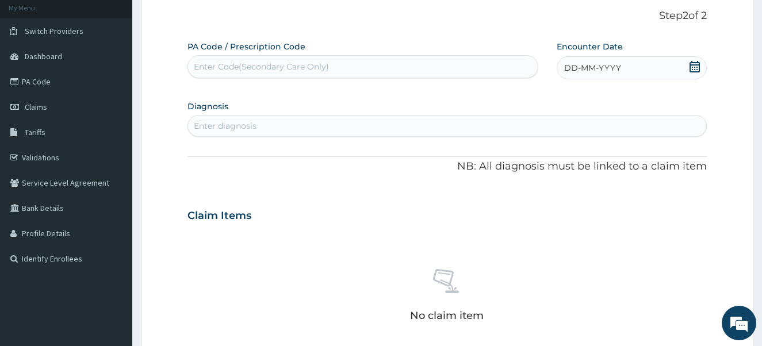
click at [691, 68] on icon at bounding box center [695, 67] width 10 height 12
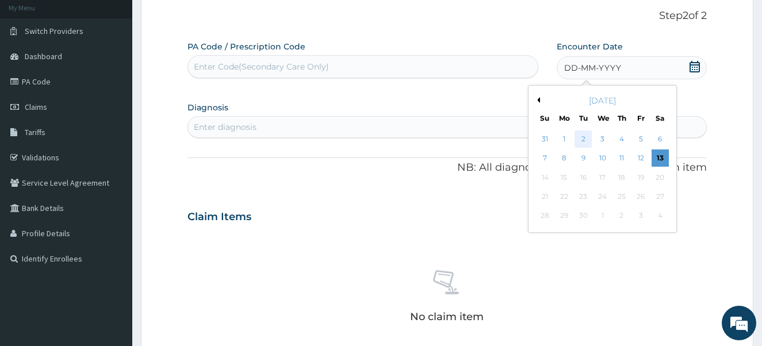
click at [581, 137] on div "2" at bounding box center [583, 139] width 17 height 17
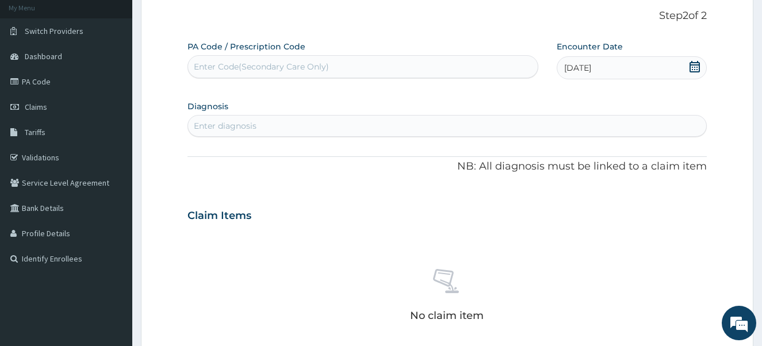
click at [436, 128] on div "Enter diagnosis" at bounding box center [447, 126] width 519 height 18
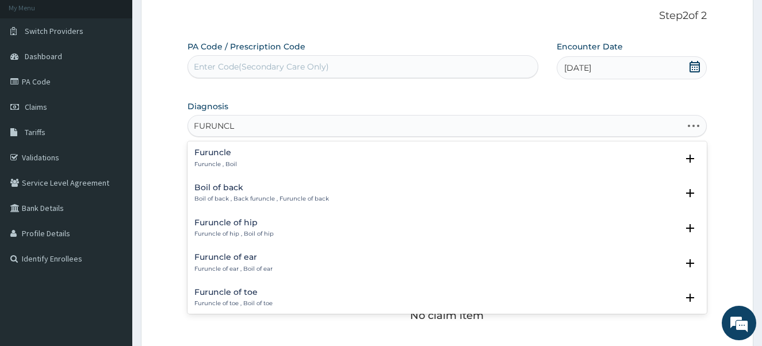
type input "FURUNCLE"
click at [207, 152] on h4 "Furuncle" at bounding box center [215, 152] width 43 height 9
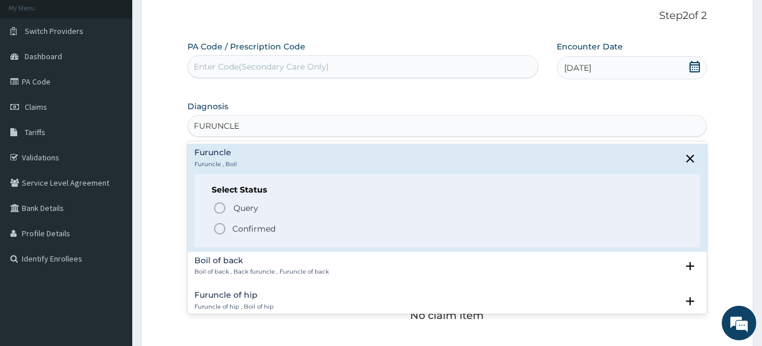
click at [218, 228] on icon "status option filled" at bounding box center [220, 229] width 14 height 14
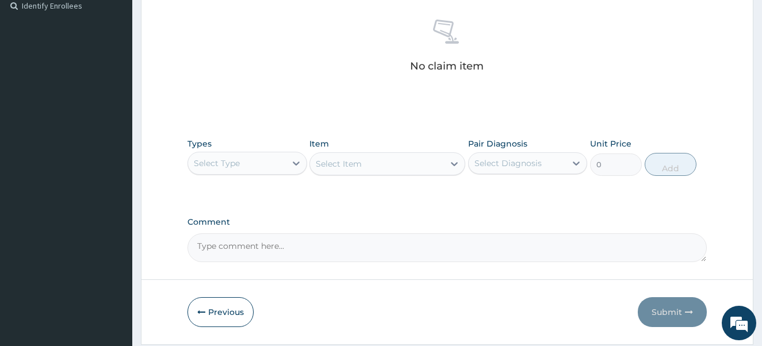
scroll to position [345, 0]
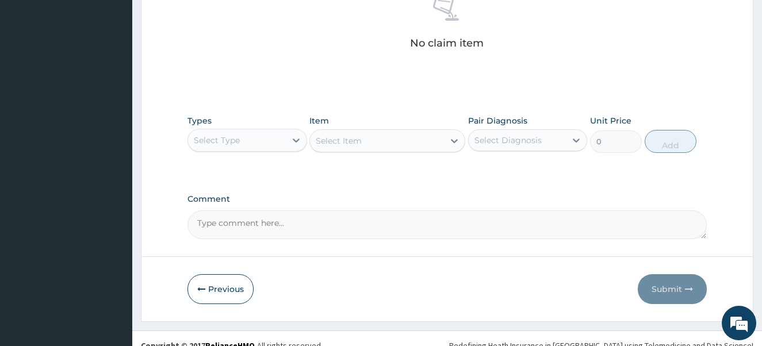
click at [240, 140] on div "Select Type" at bounding box center [237, 140] width 98 height 18
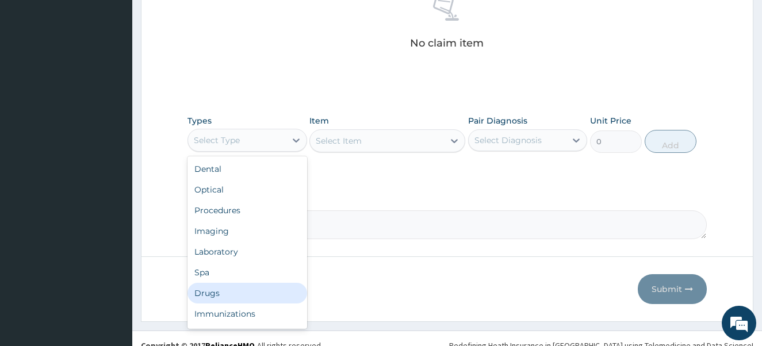
click at [248, 292] on div "Drugs" at bounding box center [248, 293] width 120 height 21
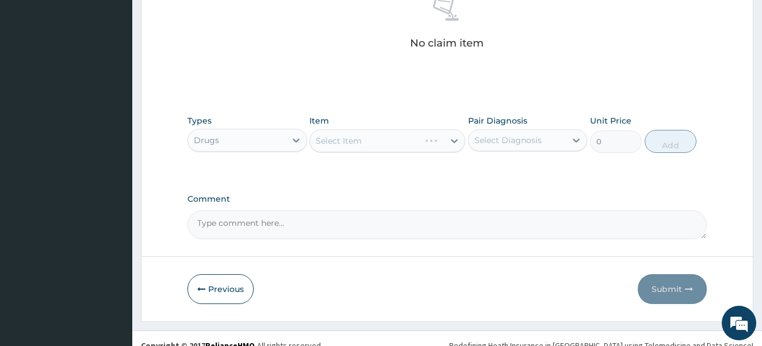
click at [444, 194] on label "Comment" at bounding box center [448, 199] width 520 height 10
click at [444, 211] on textarea "Comment" at bounding box center [448, 225] width 520 height 29
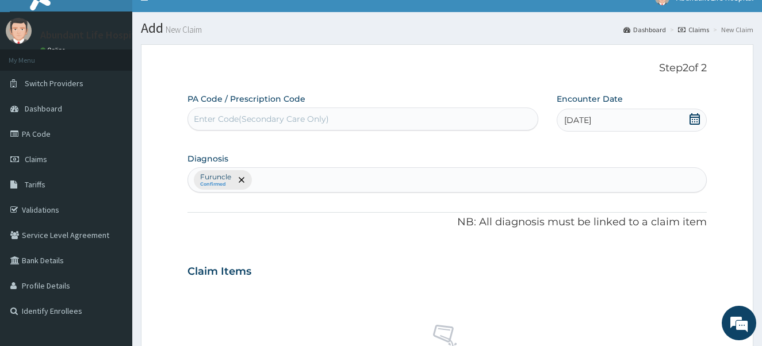
scroll to position [0, 0]
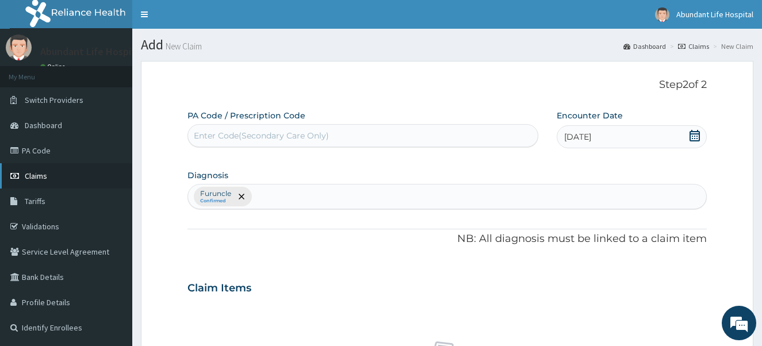
click at [66, 177] on link "Claims" at bounding box center [66, 175] width 132 height 25
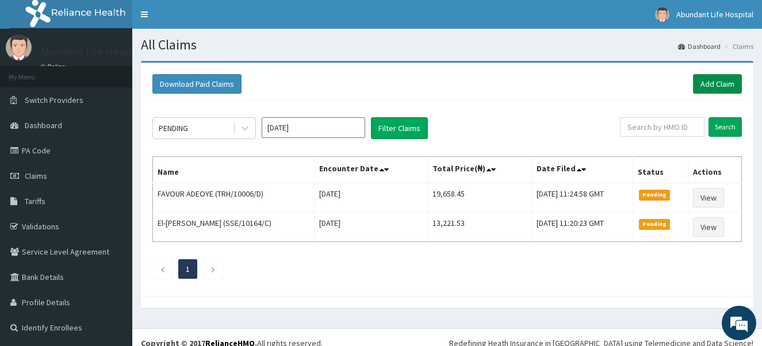
click at [717, 83] on link "Add Claim" at bounding box center [717, 84] width 49 height 20
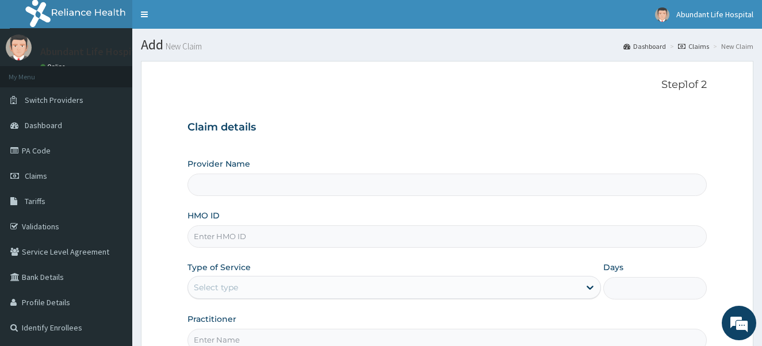
type input "Abundant Life Hospital Ltd."
click at [391, 243] on input "HMO ID" at bounding box center [448, 237] width 520 height 22
type input "DTG/10051/B"
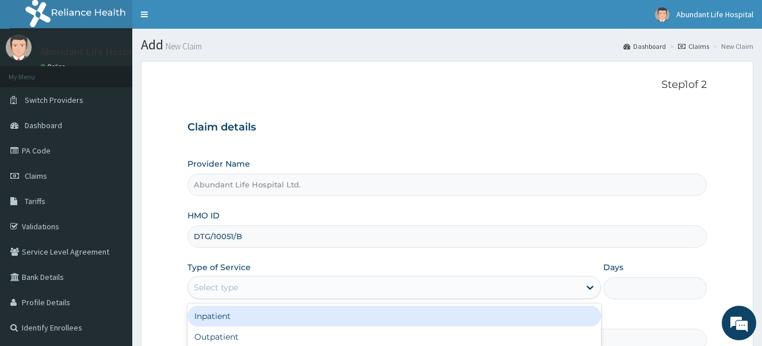
click at [359, 284] on div "Select type" at bounding box center [384, 287] width 392 height 18
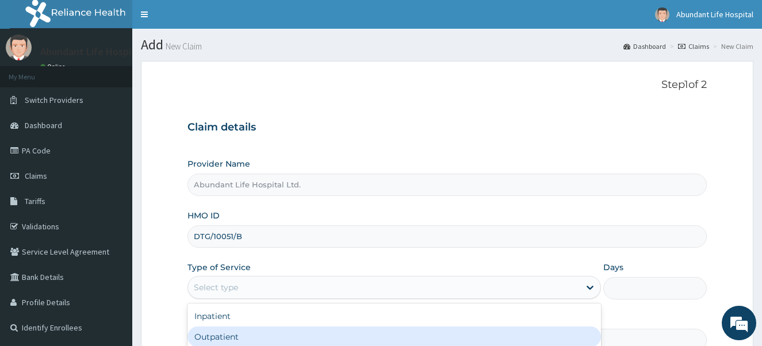
click at [348, 337] on div "Outpatient" at bounding box center [395, 337] width 414 height 21
type input "1"
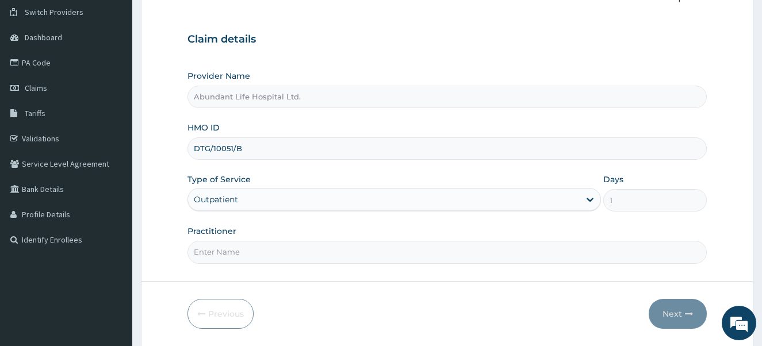
scroll to position [92, 0]
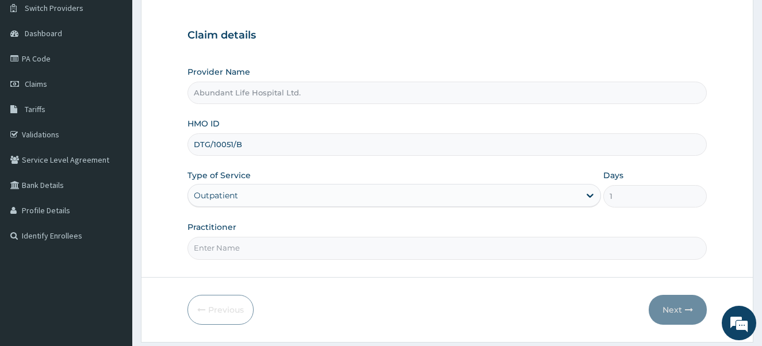
click at [438, 249] on input "Practitioner" at bounding box center [448, 248] width 520 height 22
type input "DR [PERSON_NAME]"
click at [675, 307] on button "Next" at bounding box center [678, 310] width 58 height 30
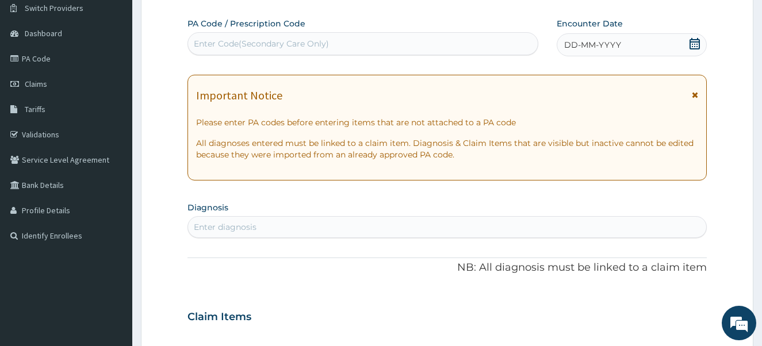
click at [693, 93] on icon at bounding box center [695, 95] width 6 height 8
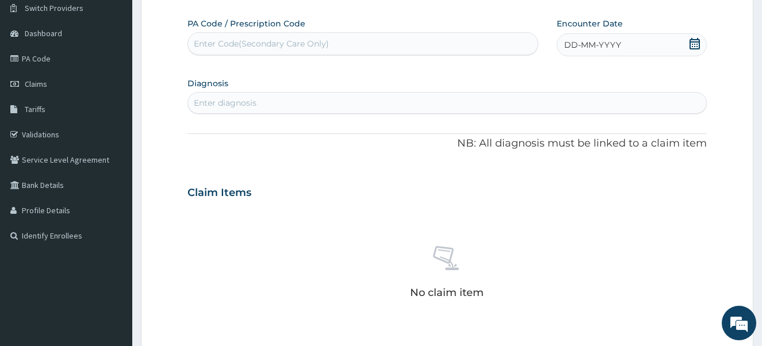
click at [698, 41] on icon at bounding box center [695, 44] width 10 height 12
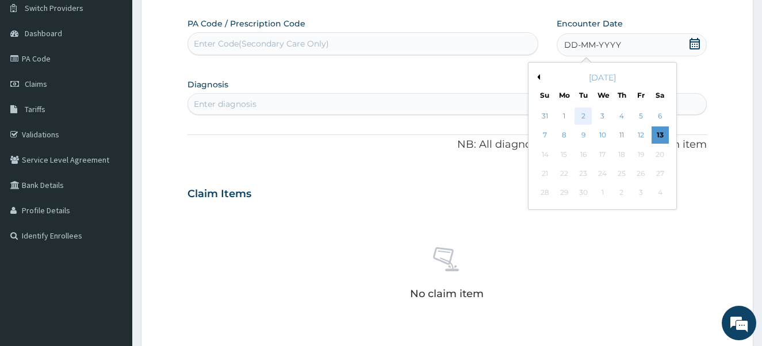
click at [583, 115] on div "2" at bounding box center [583, 116] width 17 height 17
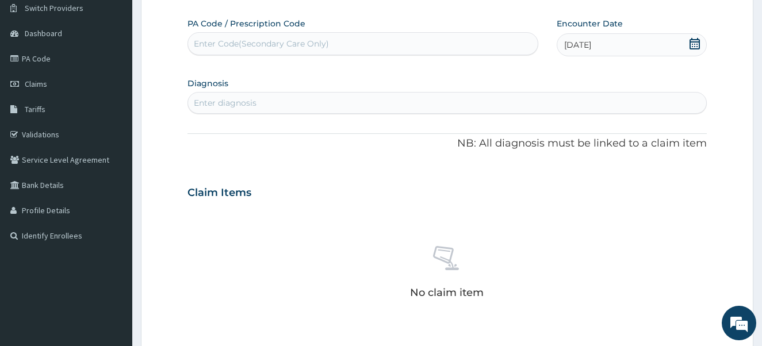
click at [319, 102] on div "Enter diagnosis" at bounding box center [447, 103] width 519 height 18
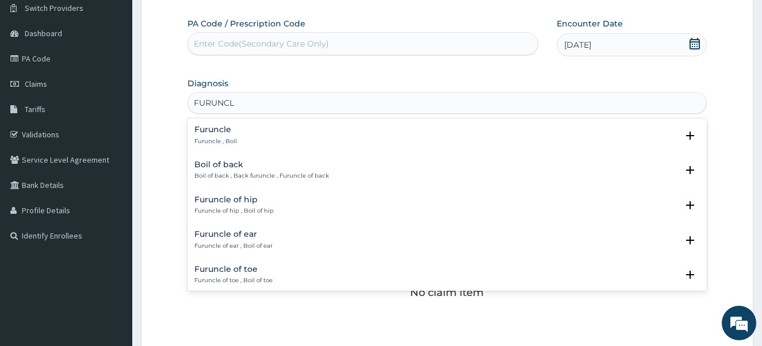
type input "FURUNCLE"
click at [226, 127] on h4 "Furuncle" at bounding box center [215, 129] width 43 height 9
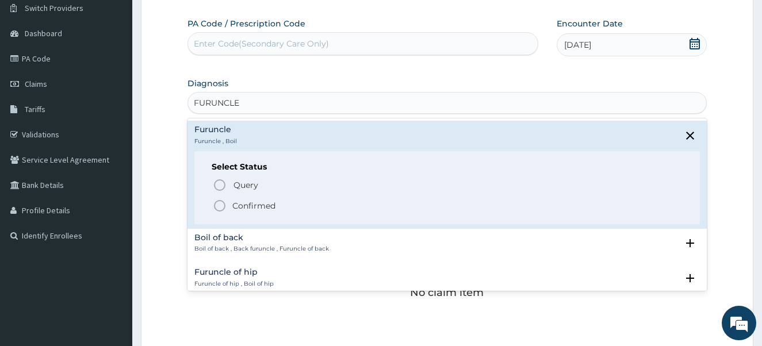
click at [219, 205] on icon "status option filled" at bounding box center [220, 206] width 14 height 14
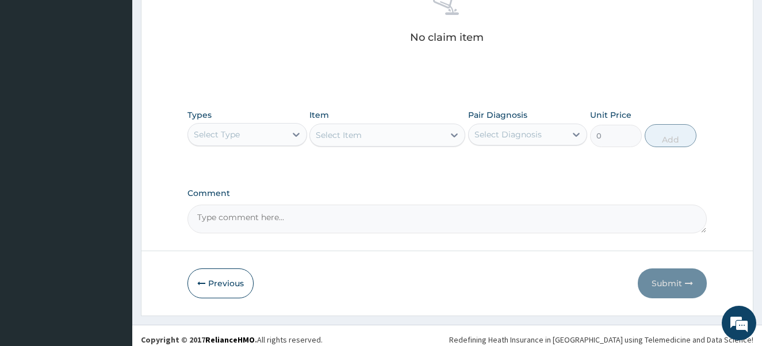
scroll to position [359, 0]
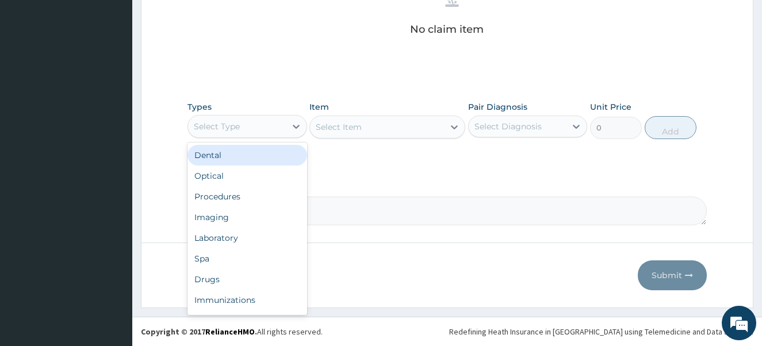
click at [251, 129] on div "Select Type" at bounding box center [237, 126] width 98 height 18
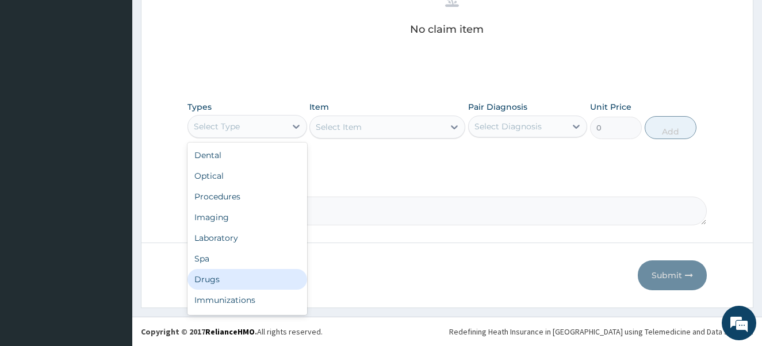
click at [244, 281] on div "Drugs" at bounding box center [248, 279] width 120 height 21
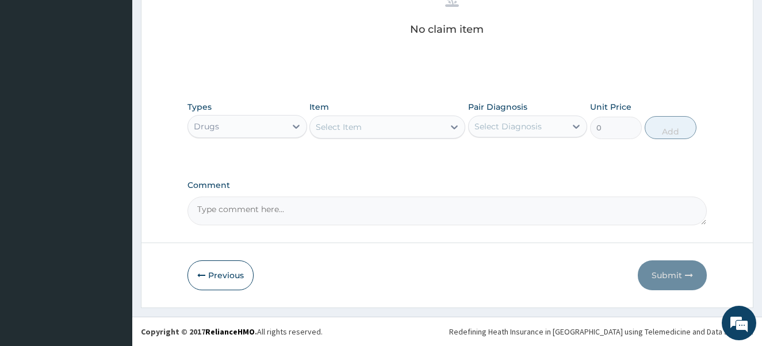
click at [389, 127] on div "Select Item" at bounding box center [377, 127] width 134 height 18
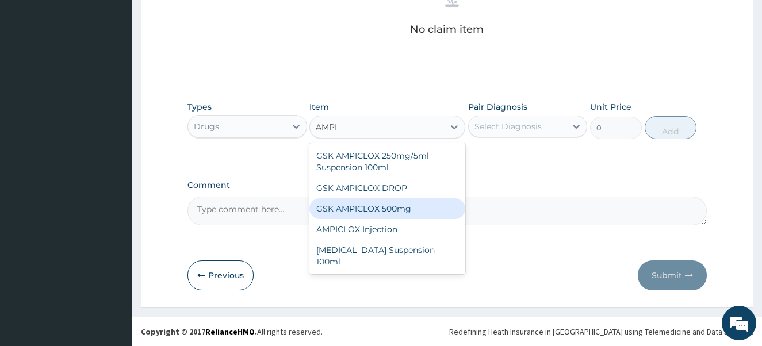
type input "AMPIC"
drag, startPoint x: 411, startPoint y: 200, endPoint x: 402, endPoint y: 208, distance: 11.8
click at [402, 208] on div "GSK AMPICLOX 500mg" at bounding box center [388, 208] width 156 height 21
type input "88.6875"
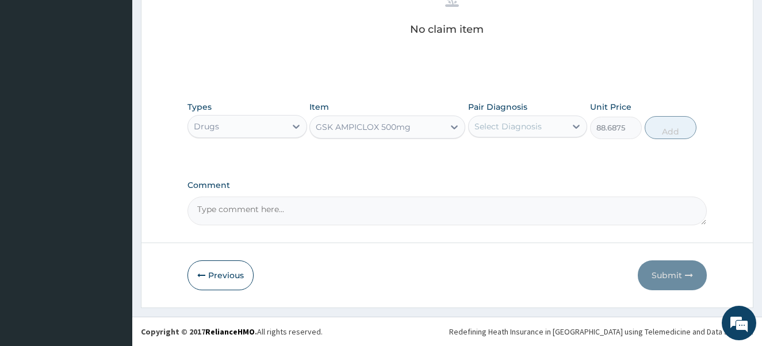
click at [402, 208] on textarea "Comment" at bounding box center [448, 211] width 520 height 29
click at [515, 124] on div "Select Diagnosis" at bounding box center [508, 127] width 67 height 12
click at [479, 154] on input "checkbox" at bounding box center [478, 154] width 7 height 7
checkbox input "true"
click at [673, 133] on button "Add" at bounding box center [671, 127] width 52 height 23
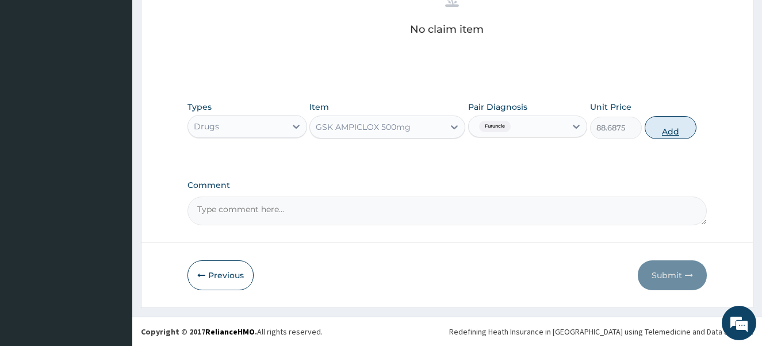
type input "0"
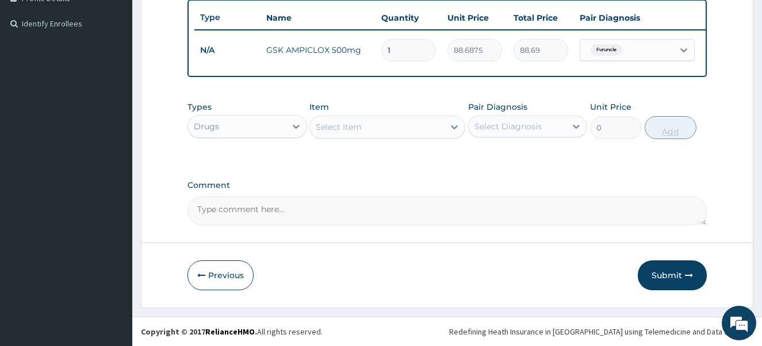
type input "0.00"
type input "2"
type input "177.38"
type input "20"
type input "1773.75"
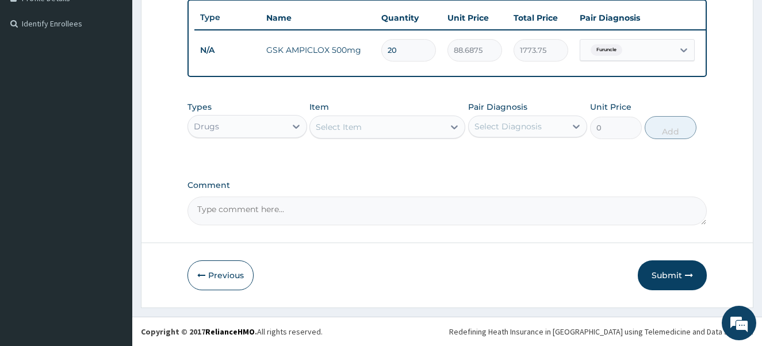
type input "20"
click at [395, 123] on div "Select Item" at bounding box center [377, 127] width 134 height 18
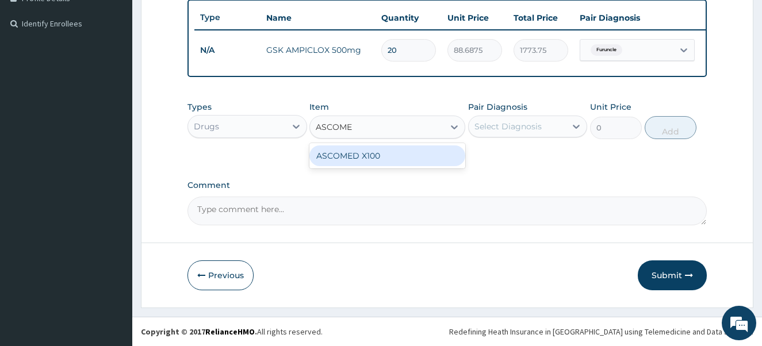
type input "ASCOMED"
click at [364, 156] on div "ASCOMED X100" at bounding box center [388, 156] width 156 height 21
type input "23.65"
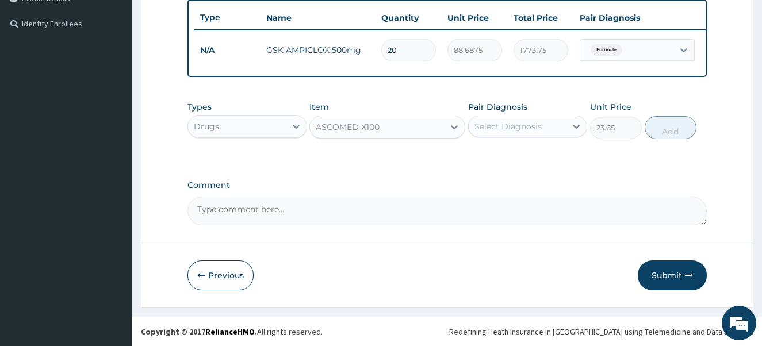
click at [539, 124] on div "Select Diagnosis" at bounding box center [508, 127] width 67 height 12
click at [479, 154] on input "checkbox" at bounding box center [478, 154] width 7 height 7
checkbox input "true"
click at [669, 127] on button "Add" at bounding box center [671, 127] width 52 height 23
type input "0"
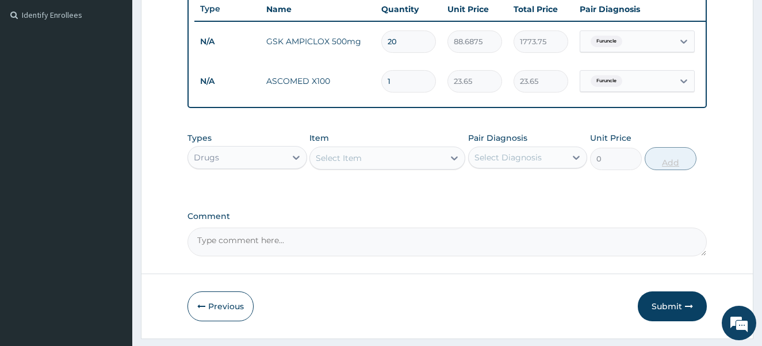
type input "0.00"
type input "3"
type input "70.95"
type input "30"
type input "709.50"
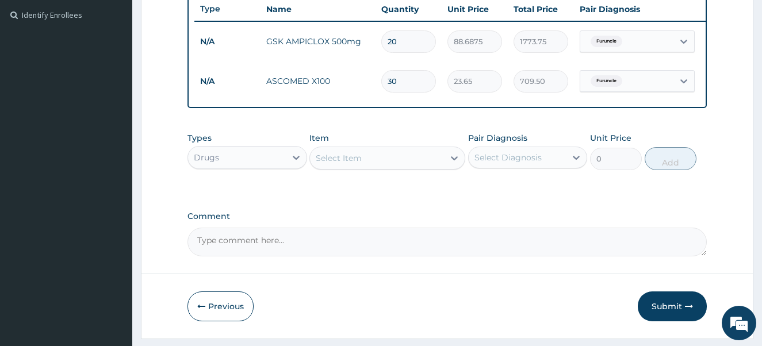
type input "30"
click at [351, 164] on div "Select Item" at bounding box center [339, 158] width 46 height 12
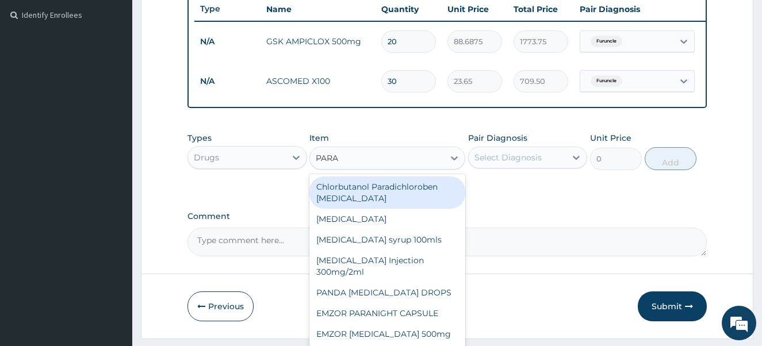
type input "PARAC"
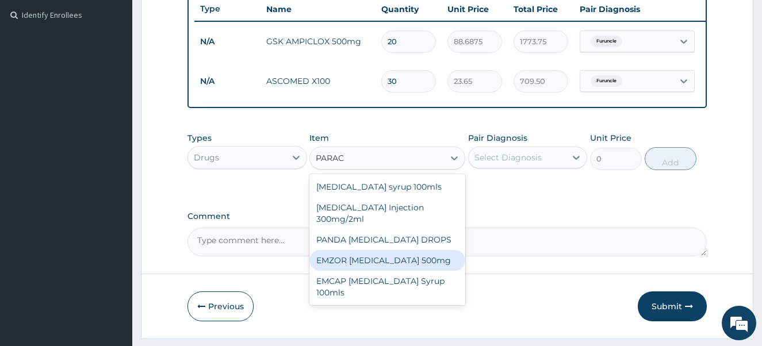
click at [352, 268] on div "EMZOR [MEDICAL_DATA] 500mg" at bounding box center [388, 260] width 156 height 21
type input "23.65"
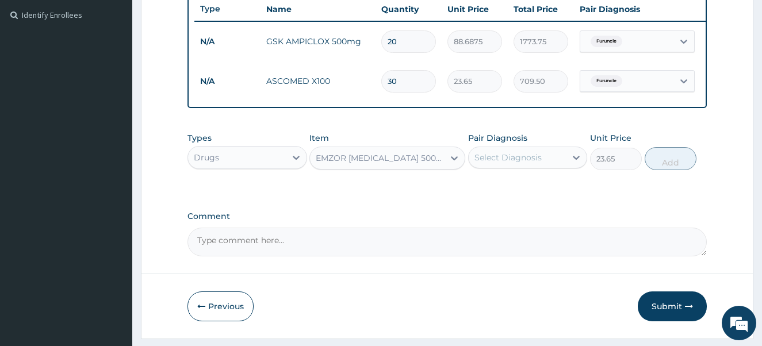
click at [526, 163] on div "Select Diagnosis" at bounding box center [508, 158] width 67 height 12
click at [479, 190] on input "checkbox" at bounding box center [478, 185] width 7 height 7
checkbox input "true"
click at [664, 165] on button "Add" at bounding box center [671, 158] width 52 height 23
type input "0"
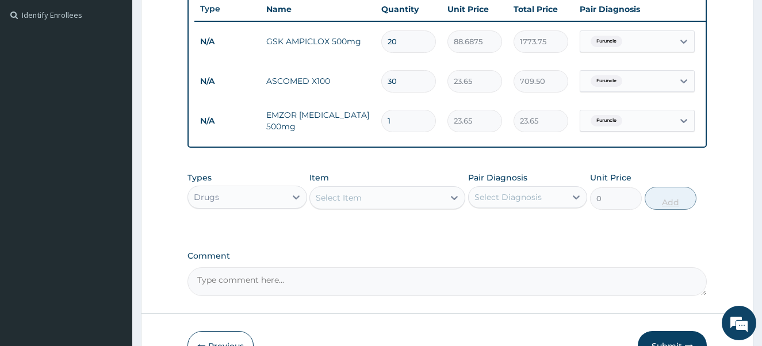
type input "18"
type input "425.70"
type input "18"
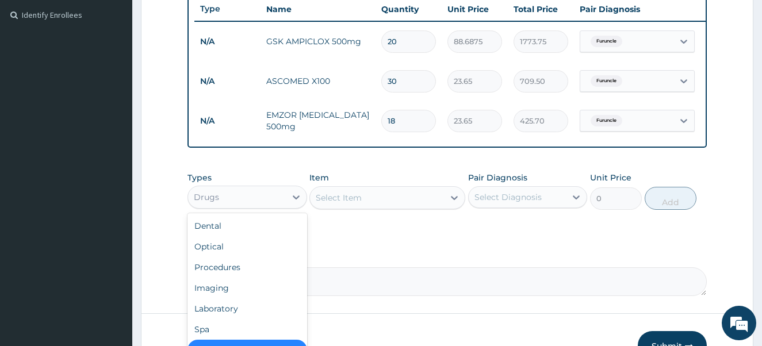
click at [257, 204] on div "Drugs" at bounding box center [237, 197] width 98 height 18
click at [252, 278] on div "Procedures" at bounding box center [248, 267] width 120 height 21
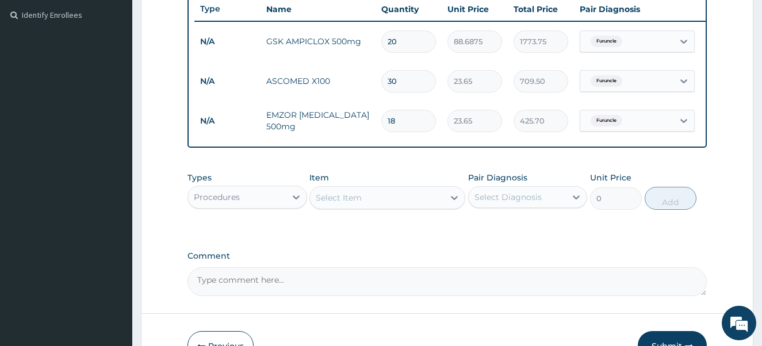
click at [352, 233] on div "Types option Procedures, selected. Select is focused ,type to refine list, pres…" at bounding box center [448, 199] width 520 height 67
click at [393, 204] on div "Select Item" at bounding box center [377, 198] width 134 height 18
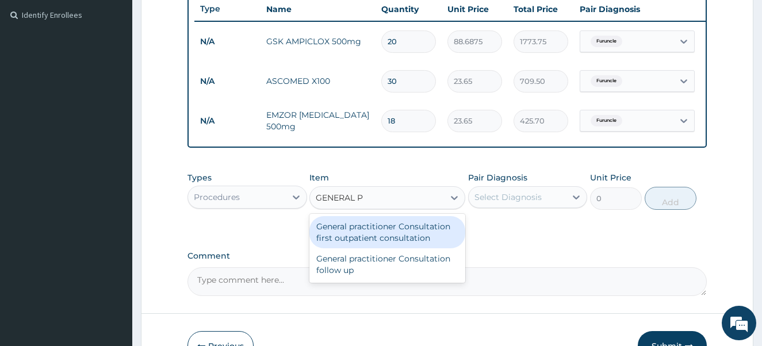
type input "GENERAL P"
click at [543, 202] on div "Select Diagnosis" at bounding box center [518, 197] width 98 height 18
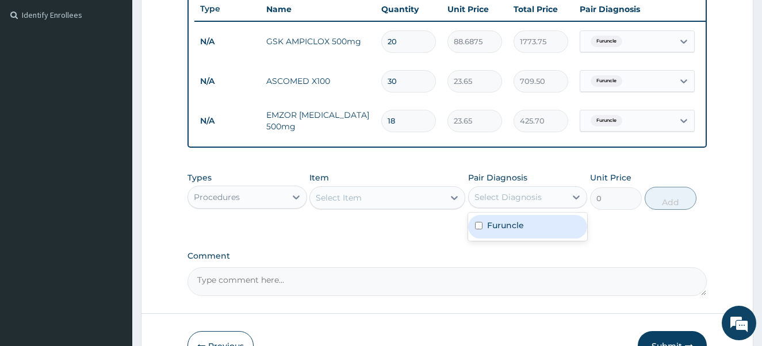
click at [476, 230] on input "checkbox" at bounding box center [478, 225] width 7 height 7
checkbox input "true"
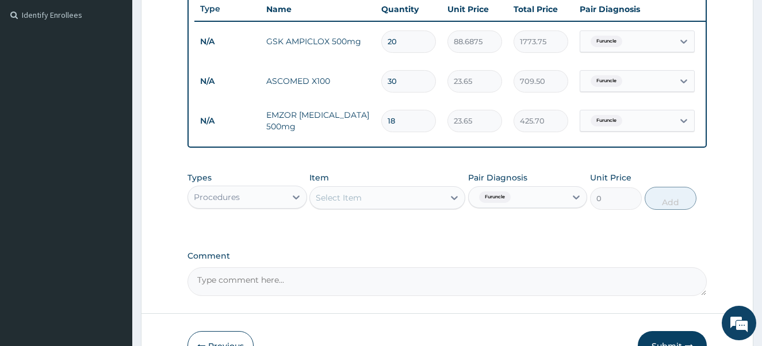
click at [415, 207] on div "Select Item" at bounding box center [377, 198] width 134 height 18
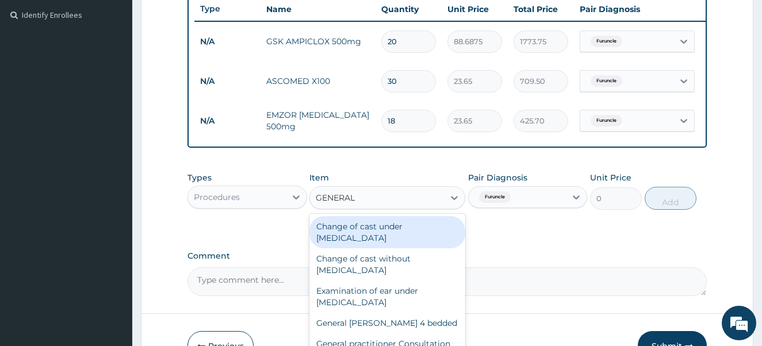
type input "GENERAL P"
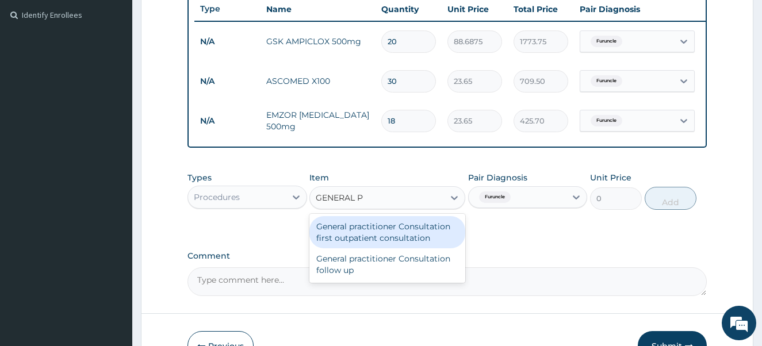
click at [396, 249] on div "General practitioner Consultation first outpatient consultation" at bounding box center [388, 232] width 156 height 32
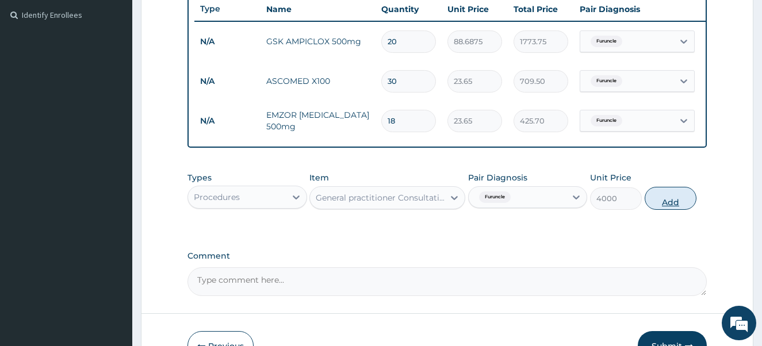
click at [682, 210] on button "Add" at bounding box center [671, 198] width 52 height 23
type input "0"
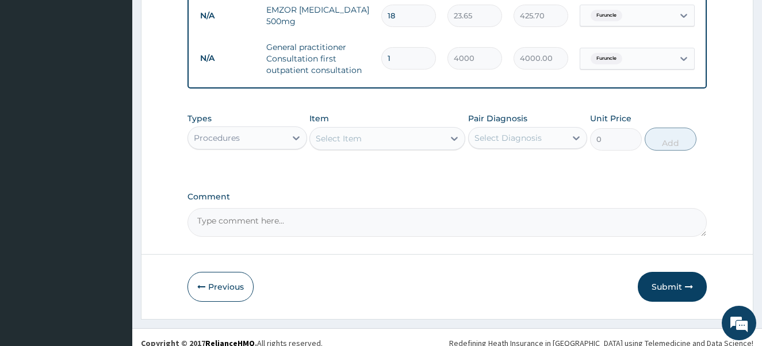
scroll to position [428, 0]
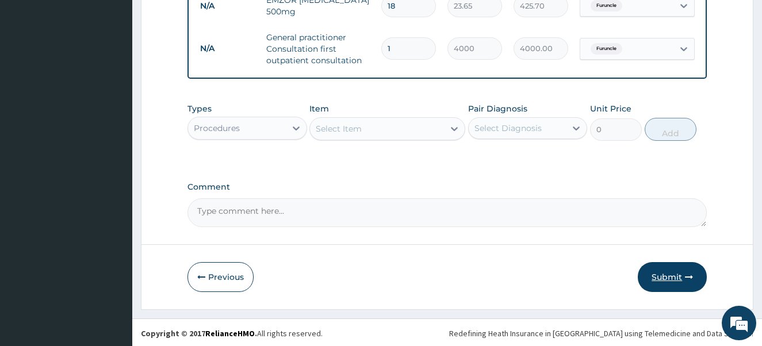
click at [676, 286] on button "Submit" at bounding box center [672, 277] width 69 height 30
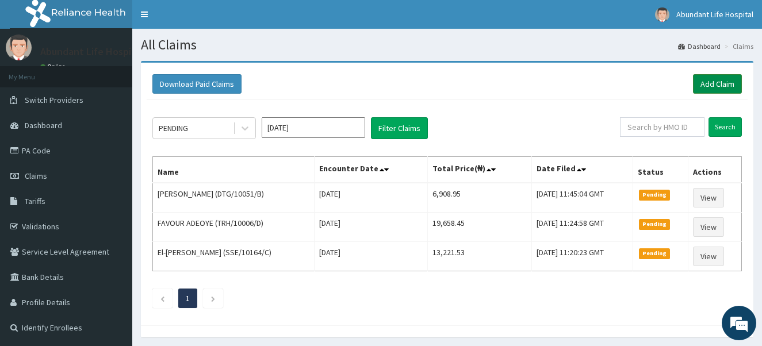
click at [721, 77] on link "Add Claim" at bounding box center [717, 84] width 49 height 20
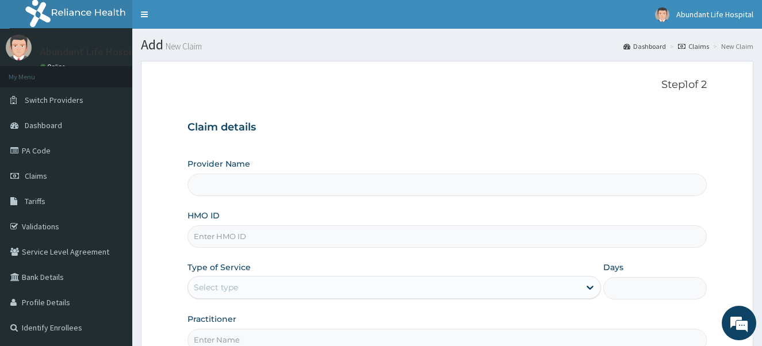
type input "Abundant Life Hospital Ltd."
click at [391, 241] on input "HMO ID" at bounding box center [448, 237] width 520 height 22
type input "MCW/10015/A"
click at [304, 284] on div "Select type" at bounding box center [384, 287] width 392 height 18
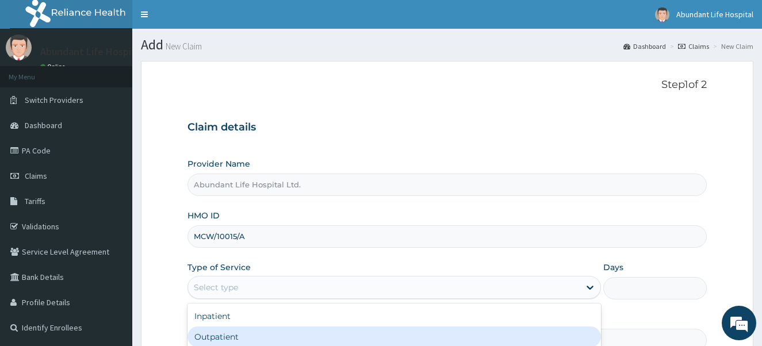
click at [302, 331] on div "Outpatient" at bounding box center [395, 337] width 414 height 21
type input "1"
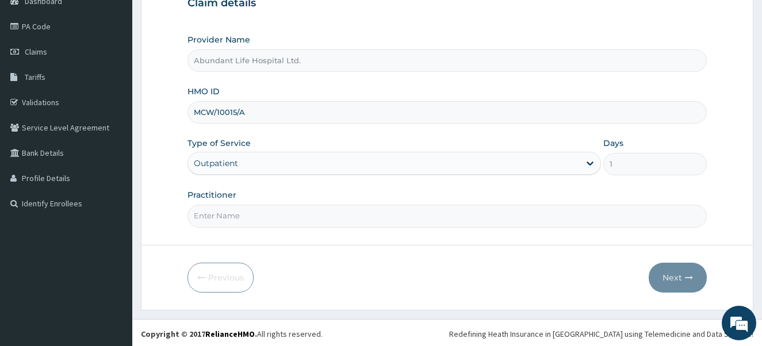
scroll to position [127, 0]
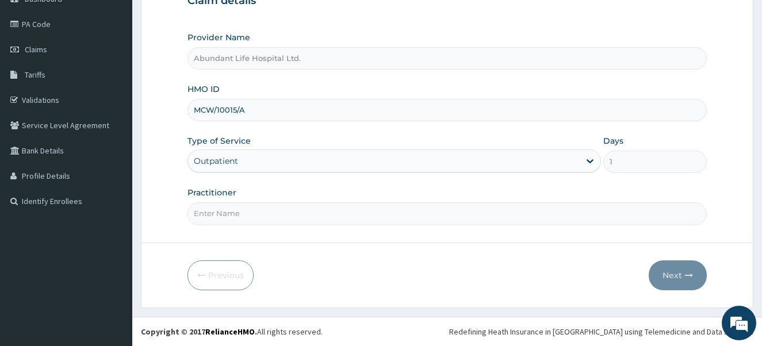
click at [436, 210] on input "Practitioner" at bounding box center [448, 214] width 520 height 22
type input "DR [PERSON_NAME]"
click at [676, 280] on button "Next" at bounding box center [678, 276] width 58 height 30
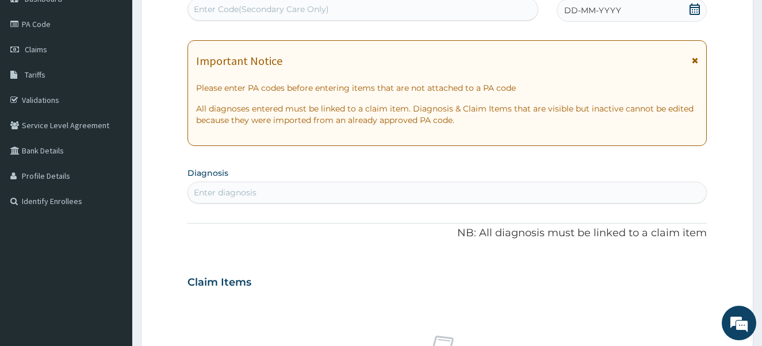
click at [696, 60] on icon at bounding box center [695, 60] width 6 height 8
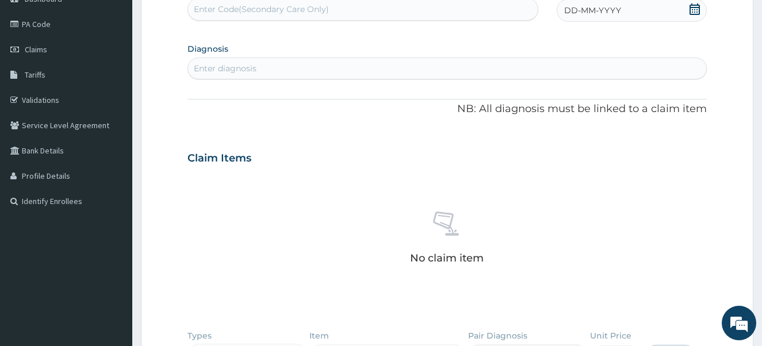
click at [693, 12] on icon at bounding box center [695, 9] width 10 height 12
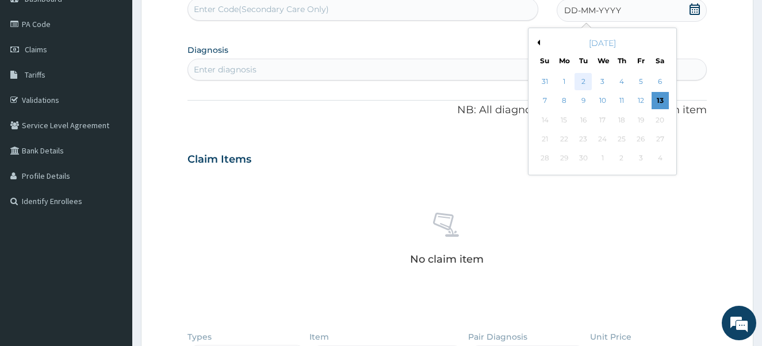
click at [583, 85] on div "2" at bounding box center [583, 81] width 17 height 17
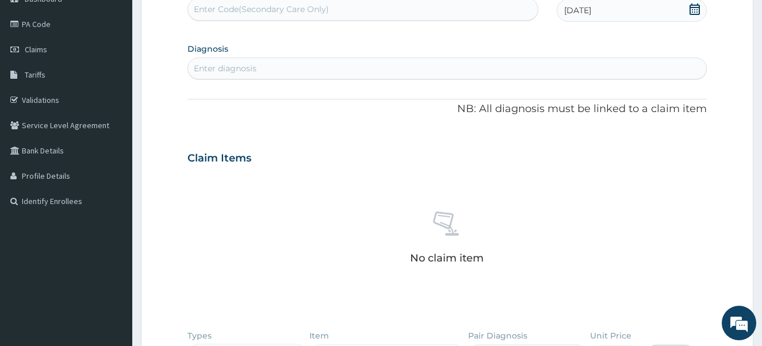
click at [365, 63] on div "Enter diagnosis" at bounding box center [447, 68] width 519 height 18
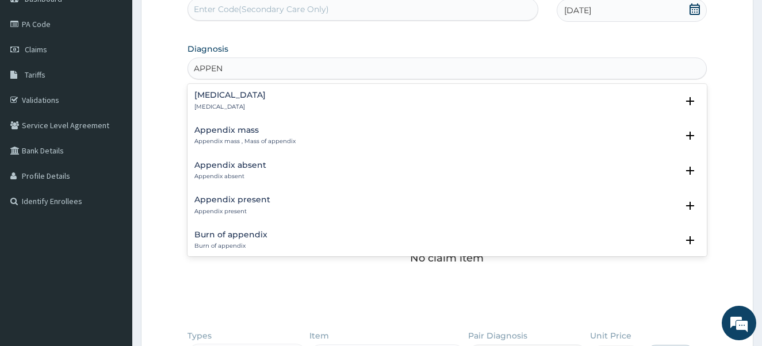
type input "APPEND"
click at [246, 101] on div "[MEDICAL_DATA] [MEDICAL_DATA]" at bounding box center [229, 101] width 71 height 20
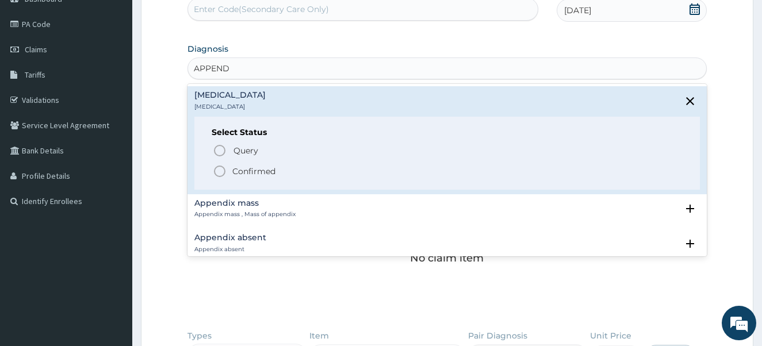
click at [216, 170] on icon "status option filled" at bounding box center [220, 172] width 14 height 14
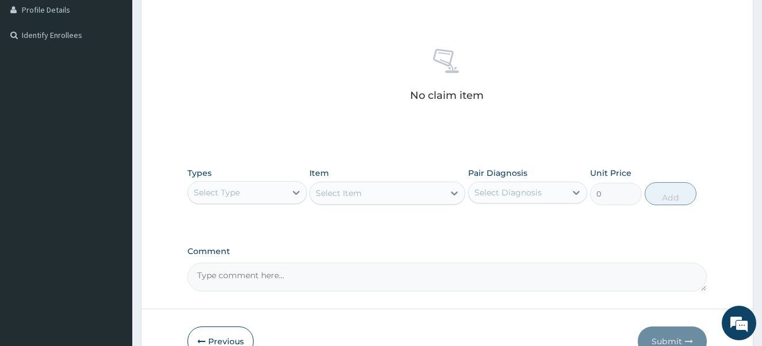
scroll to position [311, 0]
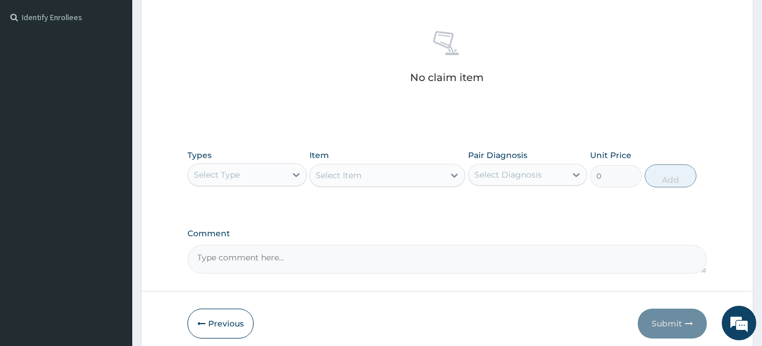
click at [237, 176] on div "Select Type" at bounding box center [217, 175] width 46 height 12
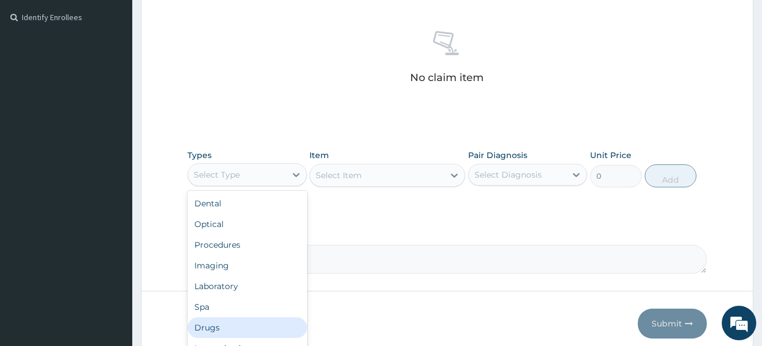
click at [217, 326] on div "Drugs" at bounding box center [248, 328] width 120 height 21
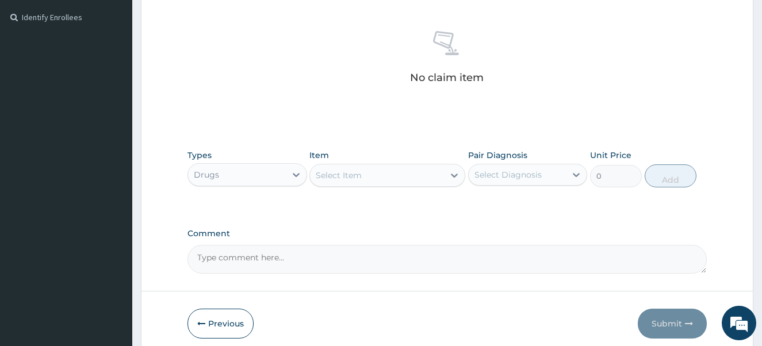
click at [378, 173] on div "Select Item" at bounding box center [377, 175] width 134 height 18
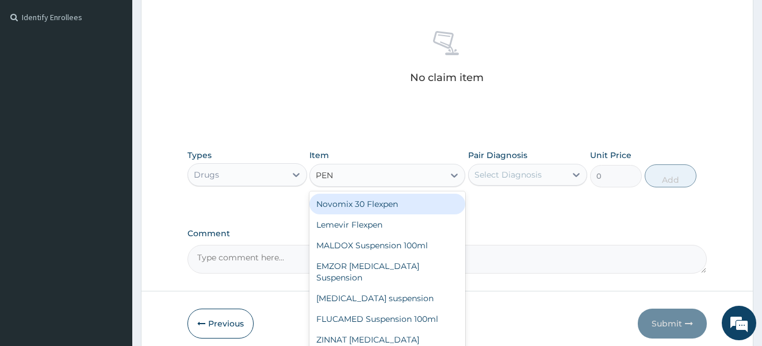
type input "PENT"
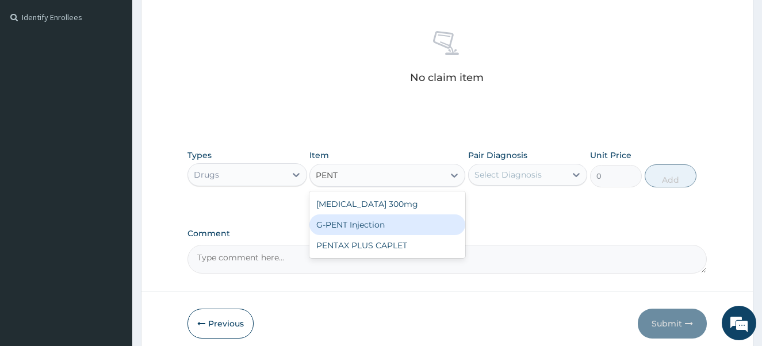
click at [369, 222] on div "G-PENT Injection" at bounding box center [388, 225] width 156 height 21
type input "455.2625"
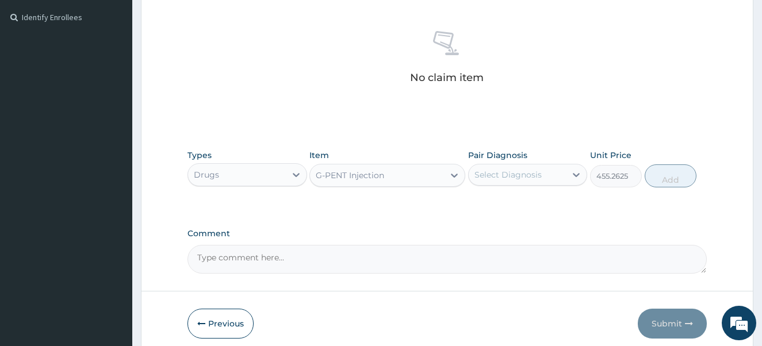
click at [490, 173] on div "Select Diagnosis" at bounding box center [508, 175] width 67 height 12
click at [480, 203] on input "checkbox" at bounding box center [478, 203] width 7 height 7
checkbox input "true"
click at [666, 175] on button "Add" at bounding box center [671, 176] width 52 height 23
type input "0"
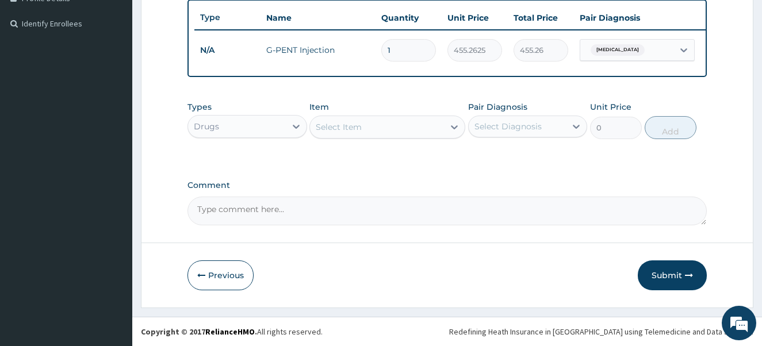
click at [369, 127] on div "Select Item" at bounding box center [377, 127] width 134 height 18
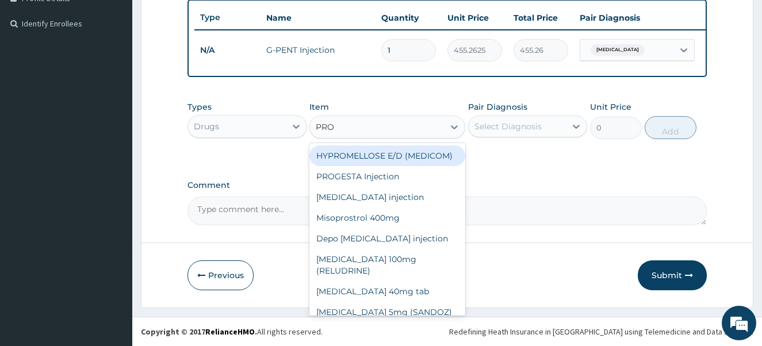
type input "PROM"
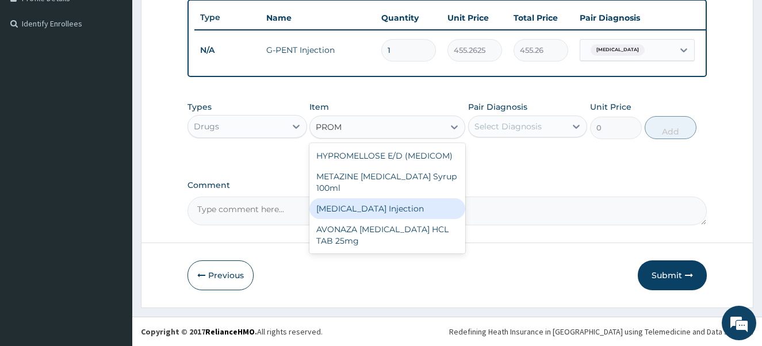
click at [362, 204] on div "[MEDICAL_DATA] Injection" at bounding box center [388, 208] width 156 height 21
type input "354.75"
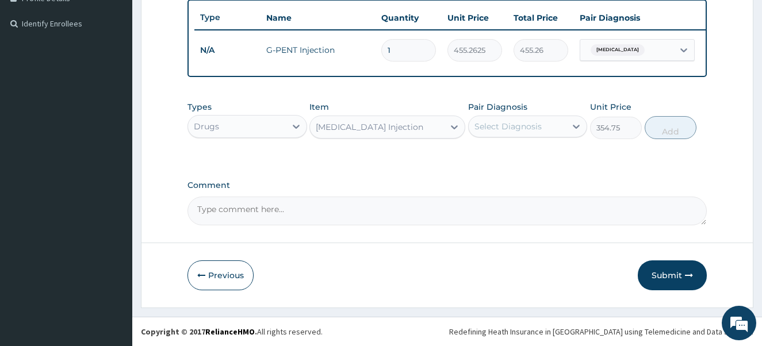
click at [517, 128] on div "Select Diagnosis" at bounding box center [508, 127] width 67 height 12
click at [478, 157] on input "checkbox" at bounding box center [478, 154] width 7 height 7
checkbox input "true"
click at [658, 136] on button "Add" at bounding box center [671, 127] width 52 height 23
type input "0"
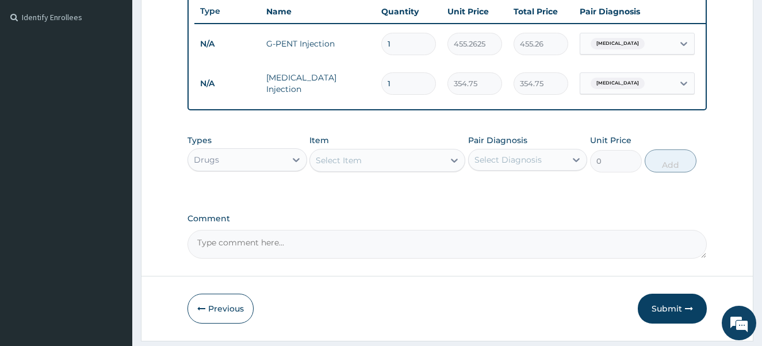
click at [385, 170] on div "Select Item" at bounding box center [377, 160] width 134 height 18
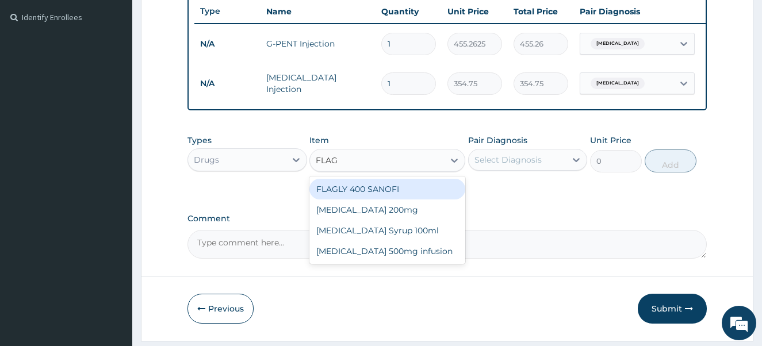
type input "FLAGY"
click at [380, 200] on div "[MEDICAL_DATA] 200mg" at bounding box center [388, 189] width 156 height 21
type input "47.3"
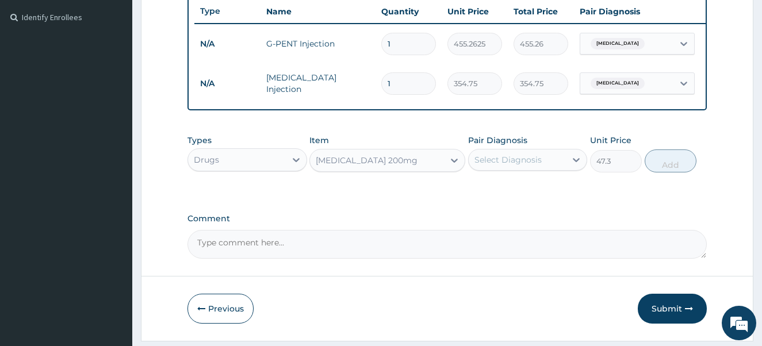
click at [520, 166] on div "Select Diagnosis" at bounding box center [508, 160] width 67 height 12
click at [476, 192] on input "checkbox" at bounding box center [478, 188] width 7 height 7
checkbox input "true"
click at [665, 164] on button "Add" at bounding box center [671, 161] width 52 height 23
type input "0"
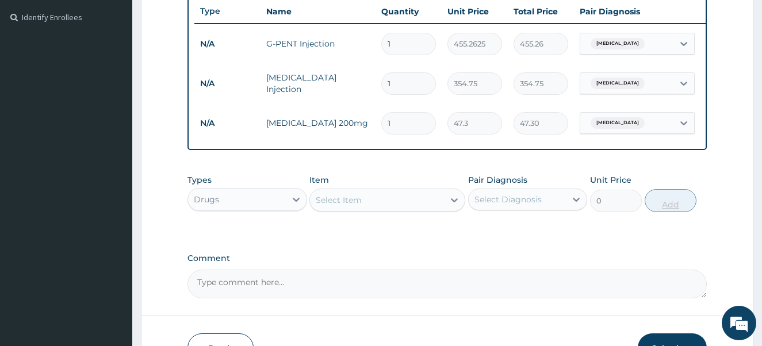
type input "0.00"
type input "3"
type input "141.90"
type input "30"
type input "1419.00"
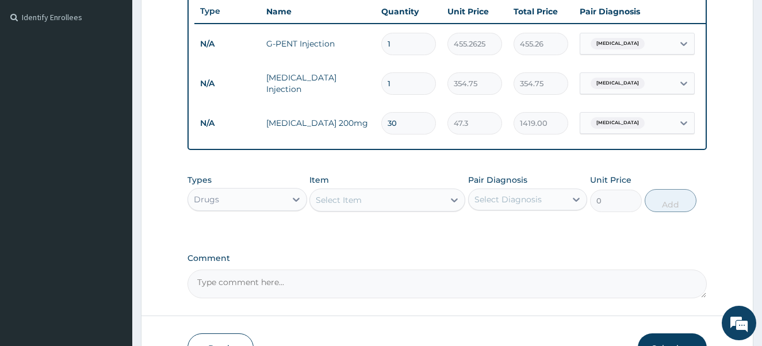
type input "30"
click at [413, 207] on div "Select Item" at bounding box center [377, 200] width 134 height 18
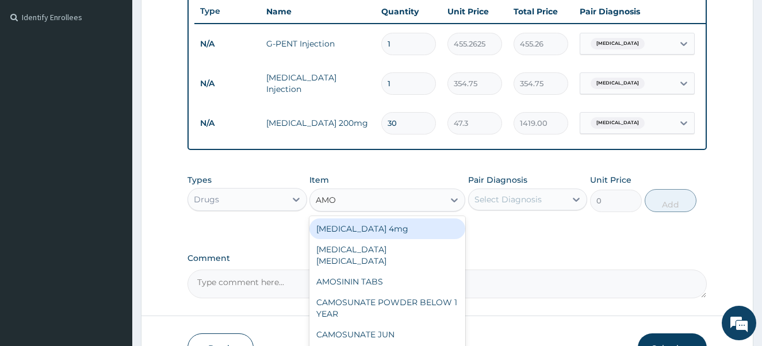
type input "AMOK"
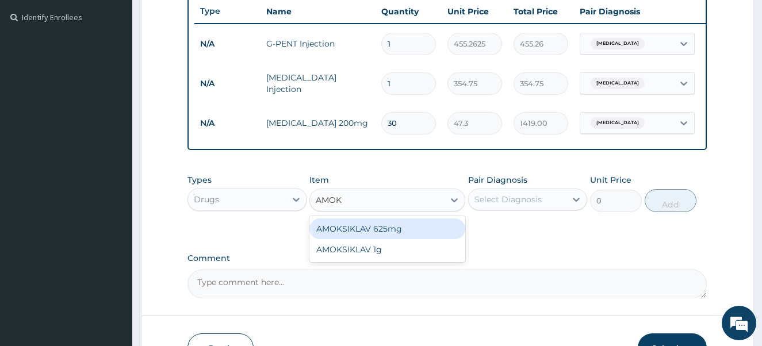
click at [408, 239] on div "AMOKSIKLAV 625mg" at bounding box center [388, 229] width 156 height 21
type input "650.375"
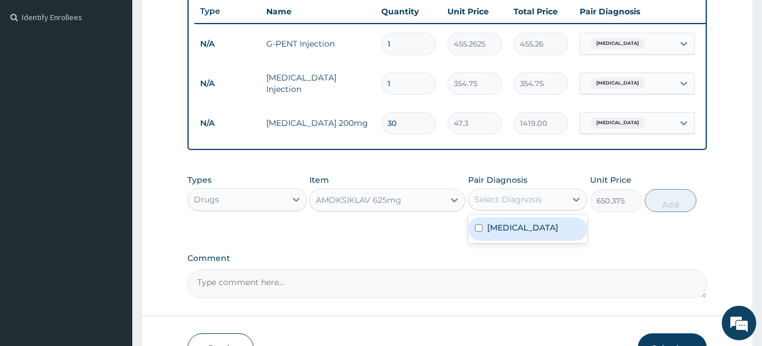
click at [516, 205] on div "Select Diagnosis" at bounding box center [508, 200] width 67 height 12
click at [476, 232] on input "checkbox" at bounding box center [478, 227] width 7 height 7
checkbox input "true"
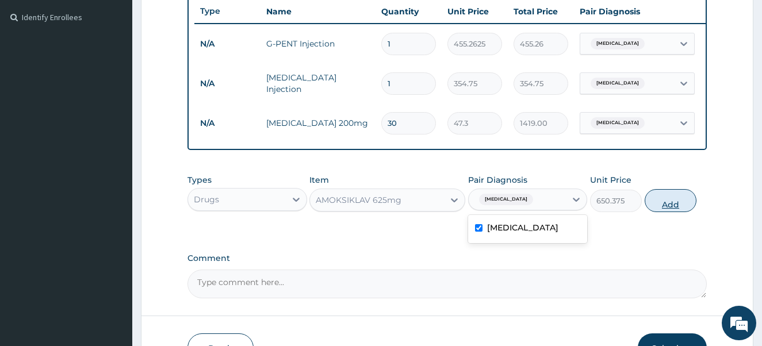
click at [664, 212] on button "Add" at bounding box center [671, 200] width 52 height 23
type input "0"
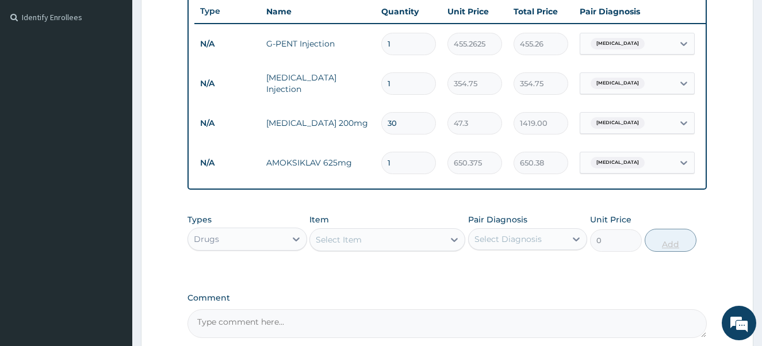
type input "0.00"
type input "9"
type input "5853.38"
type input "9"
click at [350, 246] on div "Select Item" at bounding box center [339, 240] width 46 height 12
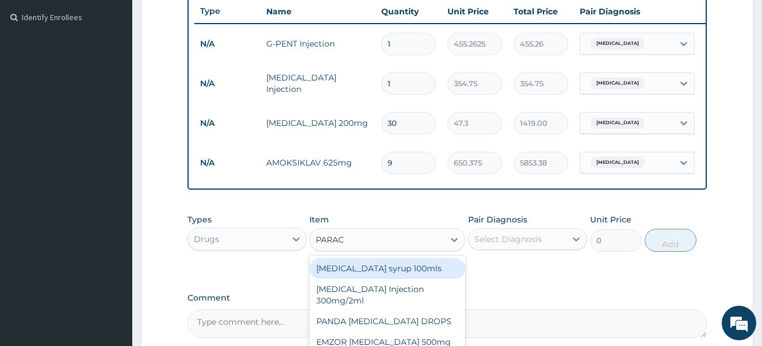
type input "PARACE"
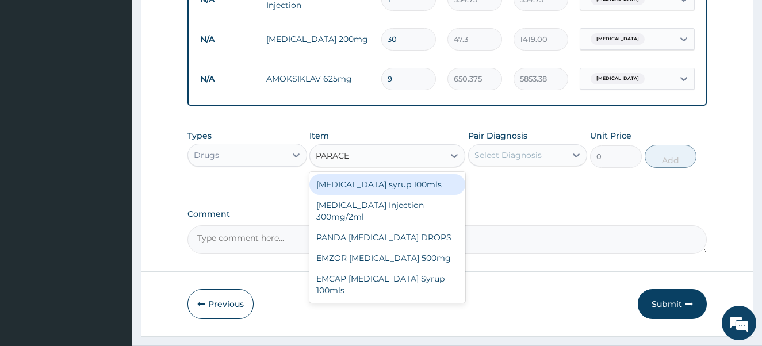
scroll to position [403, 0]
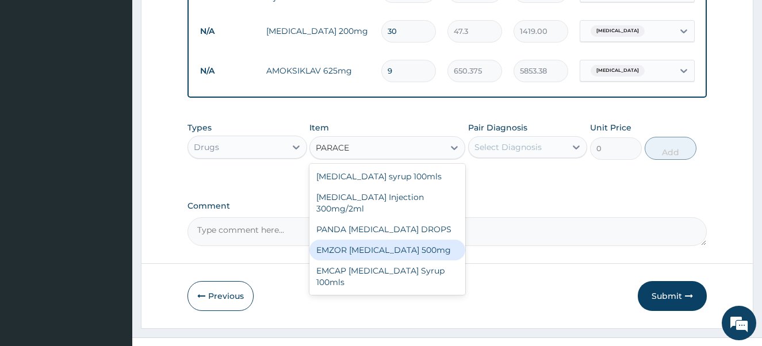
click at [429, 258] on div "EMZOR [MEDICAL_DATA] 500mg" at bounding box center [388, 250] width 156 height 21
type input "23.65"
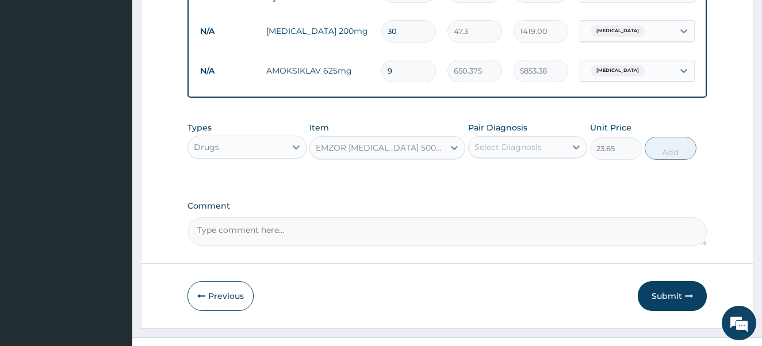
click at [537, 152] on div "Select Diagnosis" at bounding box center [508, 148] width 67 height 12
click at [479, 180] on input "checkbox" at bounding box center [478, 175] width 7 height 7
checkbox input "true"
click at [666, 160] on button "Add" at bounding box center [671, 148] width 52 height 23
type input "0"
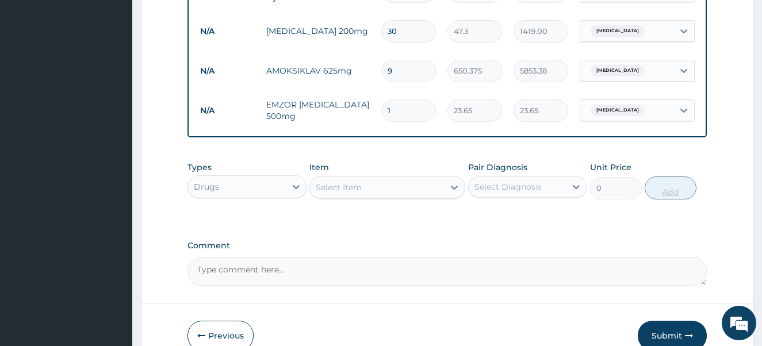
type input "18"
type input "425.70"
type input "18"
click at [239, 196] on div "Drugs" at bounding box center [237, 187] width 98 height 18
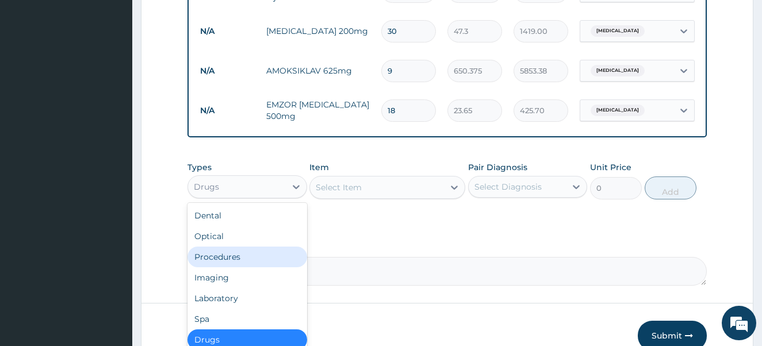
click at [232, 264] on div "Procedures" at bounding box center [248, 257] width 120 height 21
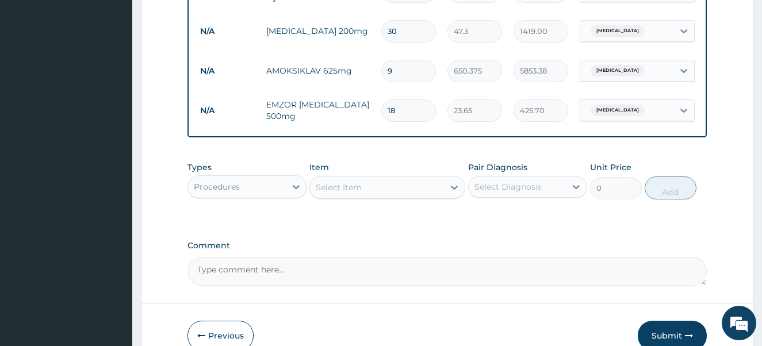
click at [362, 197] on div "Select Item" at bounding box center [377, 187] width 134 height 18
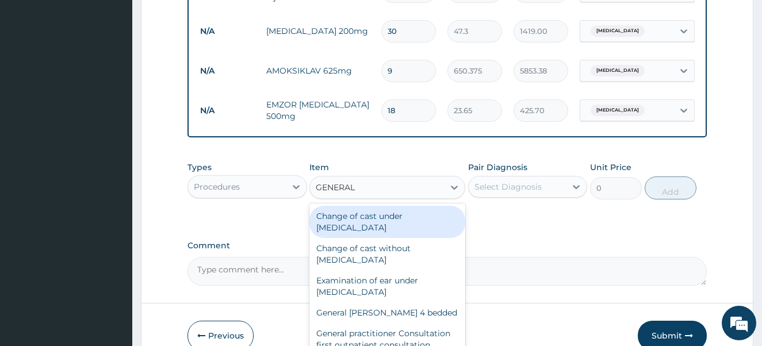
type input "GENERAL P"
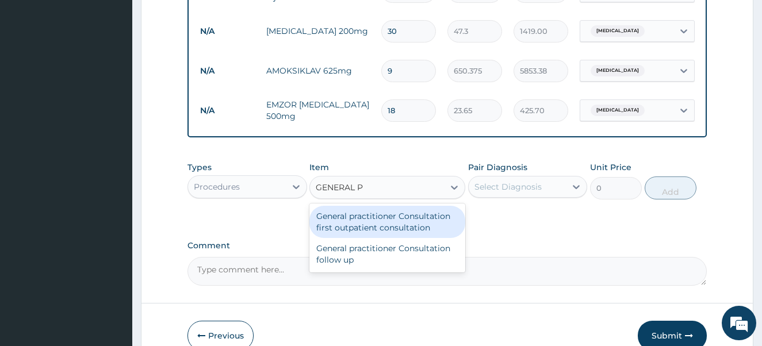
click at [349, 234] on div "General practitioner Consultation first outpatient consultation" at bounding box center [388, 222] width 156 height 32
type input "4000"
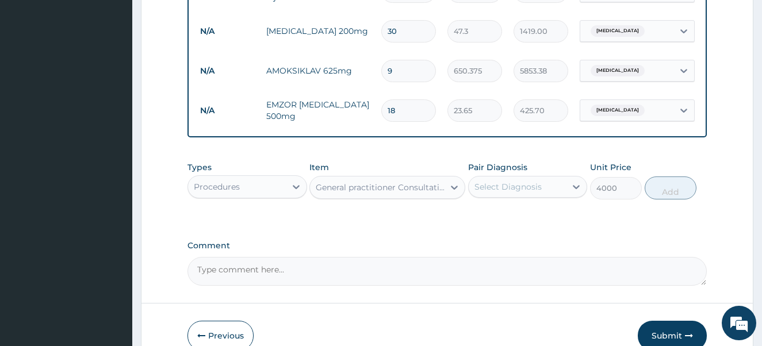
click at [534, 193] on div "Select Diagnosis" at bounding box center [508, 187] width 67 height 12
click at [480, 219] on input "checkbox" at bounding box center [478, 215] width 7 height 7
checkbox input "true"
click at [658, 200] on button "Add" at bounding box center [671, 188] width 52 height 23
type input "0"
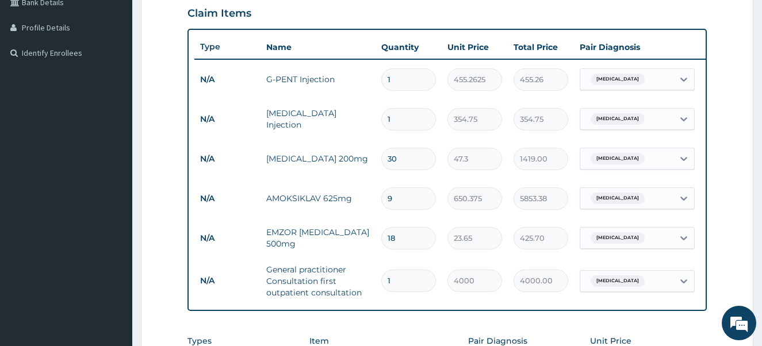
scroll to position [265, 0]
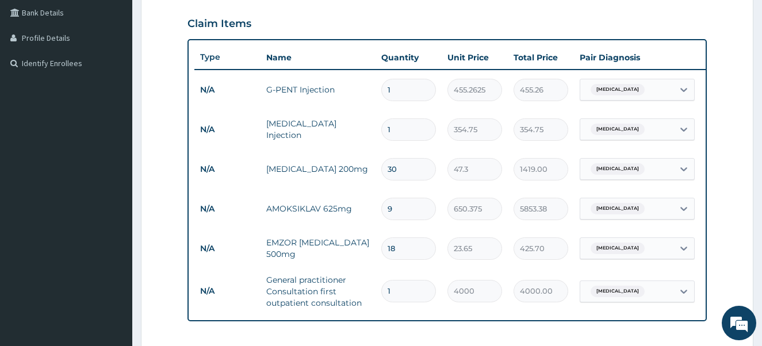
click at [401, 215] on input "9" at bounding box center [408, 209] width 55 height 22
type input "0.00"
type input "1"
type input "650.38"
type input "14"
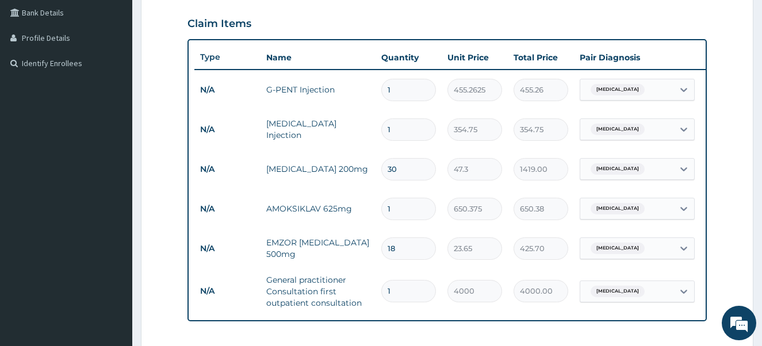
type input "9105.25"
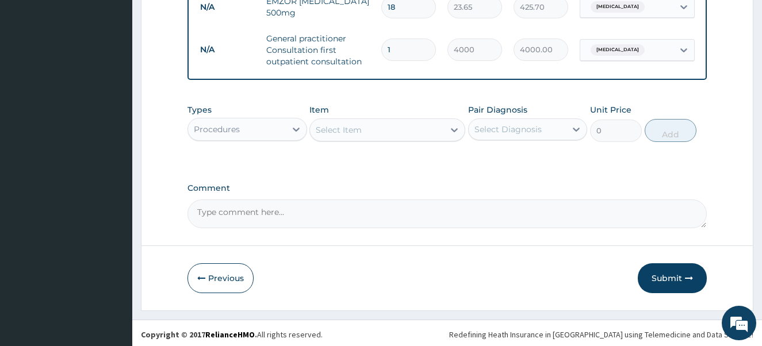
scroll to position [518, 0]
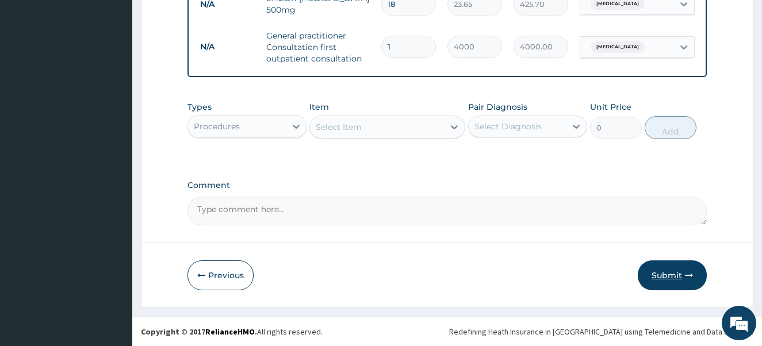
type input "14"
click at [670, 276] on button "Submit" at bounding box center [672, 276] width 69 height 30
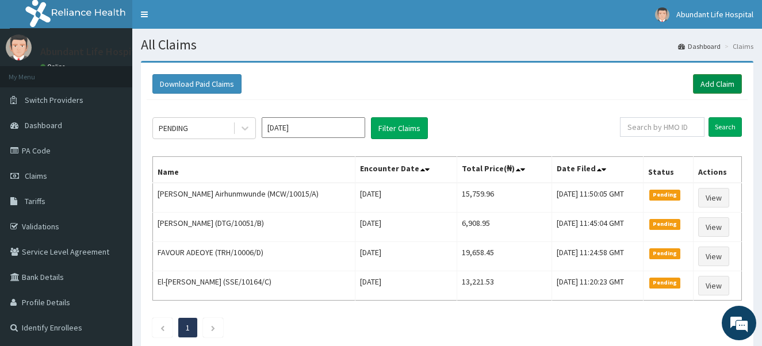
click at [723, 82] on link "Add Claim" at bounding box center [717, 84] width 49 height 20
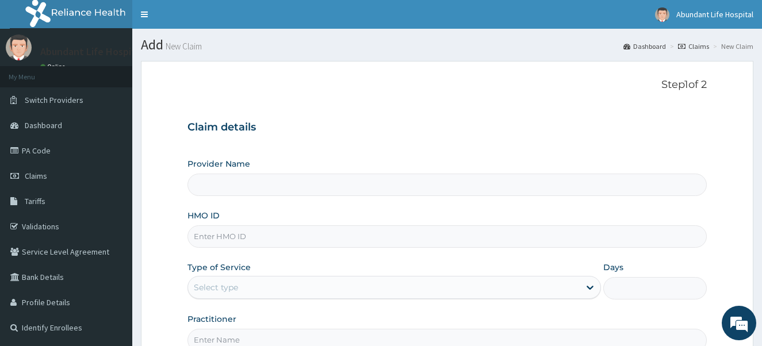
type input "Abundant Life Hospital Ltd."
click at [362, 238] on input "HMO ID" at bounding box center [448, 237] width 520 height 22
type input "DAH/10025/B"
click at [268, 288] on div "Select type" at bounding box center [384, 287] width 392 height 18
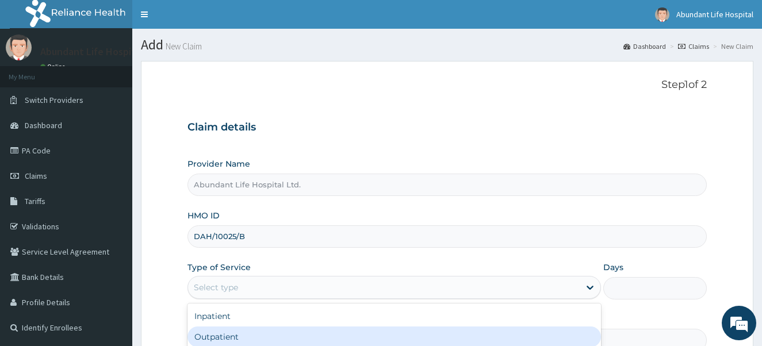
click at [273, 335] on div "Outpatient" at bounding box center [395, 337] width 414 height 21
type input "1"
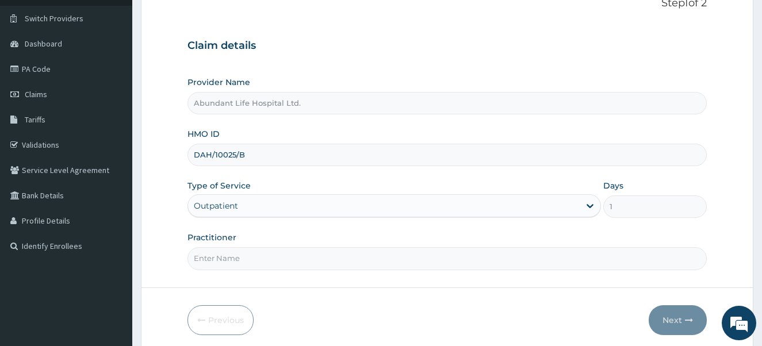
scroll to position [92, 0]
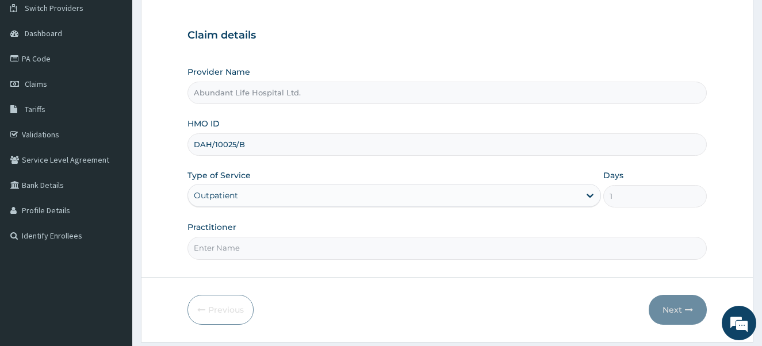
click at [505, 250] on input "Practitioner" at bounding box center [448, 248] width 520 height 22
type input "DR ADEOTAN"
click at [682, 306] on button "Next" at bounding box center [678, 310] width 58 height 30
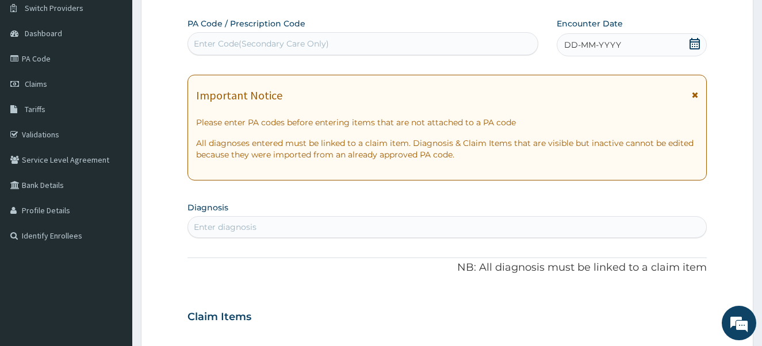
click at [695, 39] on icon at bounding box center [695, 44] width 12 height 12
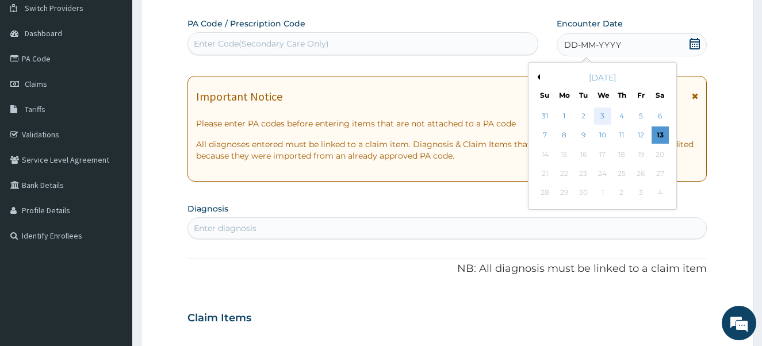
click at [606, 123] on div "3" at bounding box center [602, 116] width 17 height 17
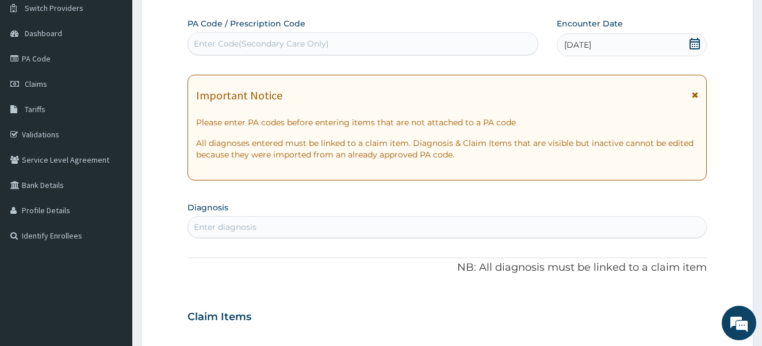
click at [417, 223] on div "Enter diagnosis" at bounding box center [447, 227] width 519 height 18
type input "PLASMO"
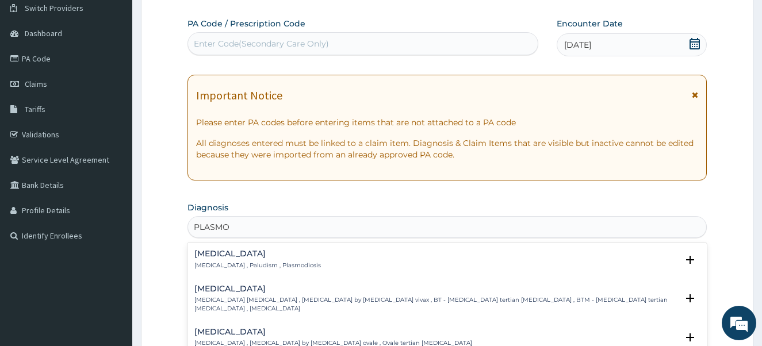
click at [211, 250] on h4 "Malaria" at bounding box center [257, 254] width 127 height 9
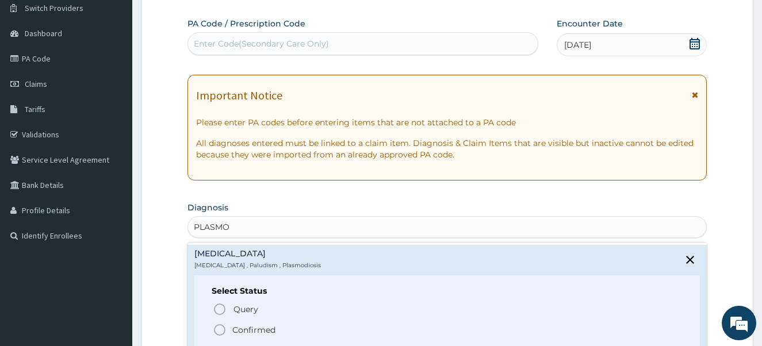
click at [223, 329] on icon "status option filled" at bounding box center [220, 330] width 14 height 14
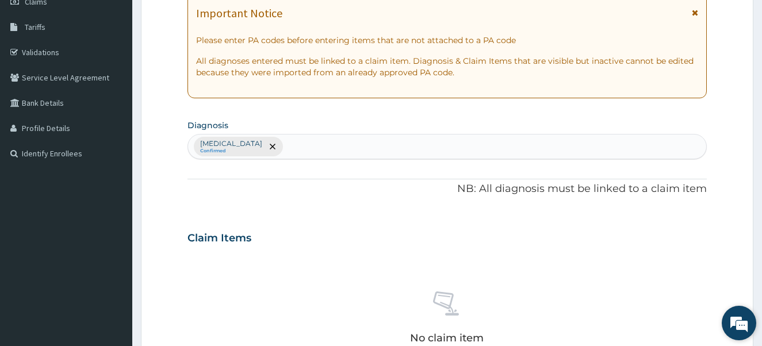
scroll to position [184, 0]
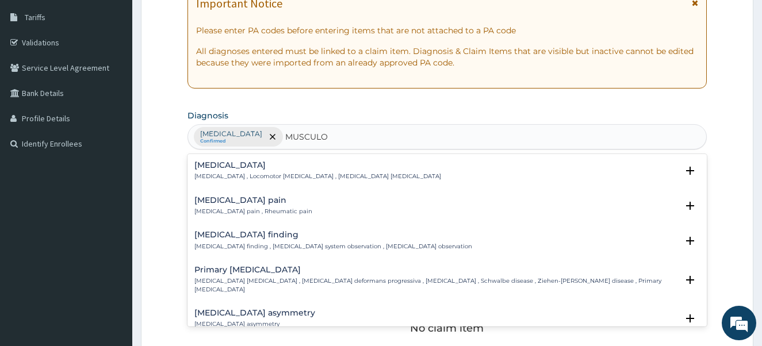
type input "MUSCULOS"
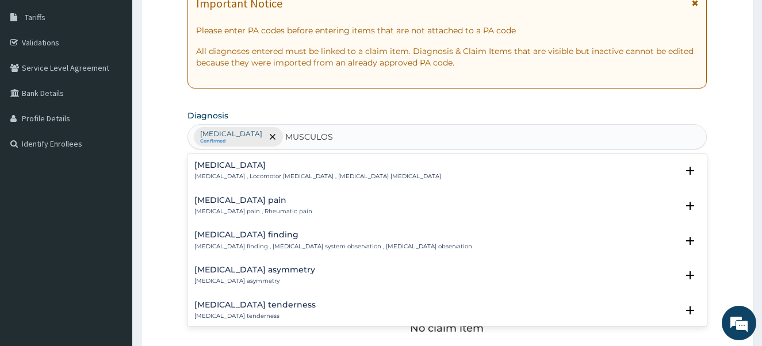
click at [225, 200] on h4 "Musculoskeletal pain" at bounding box center [253, 200] width 118 height 9
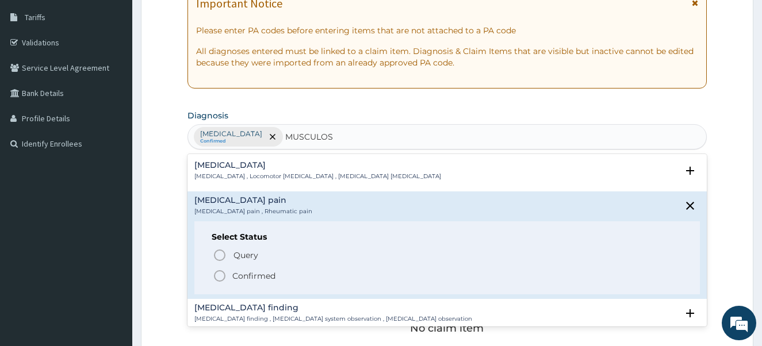
click at [221, 277] on icon "status option filled" at bounding box center [220, 276] width 14 height 14
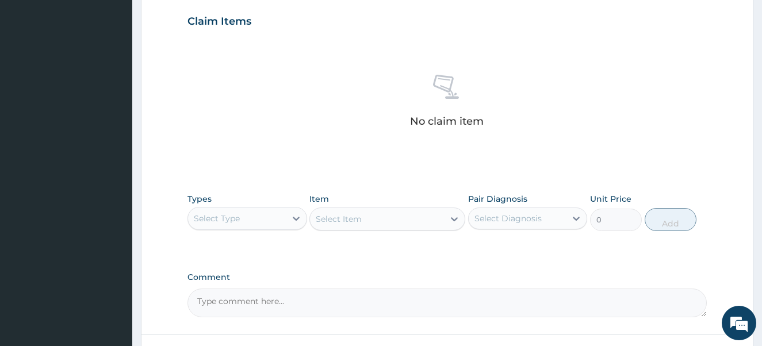
scroll to position [399, 0]
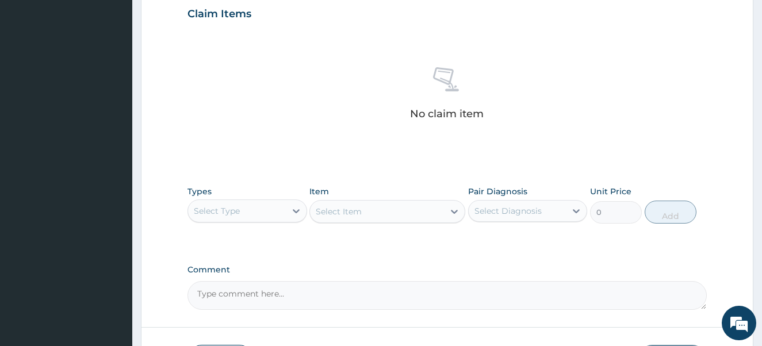
drag, startPoint x: 229, startPoint y: 224, endPoint x: 244, endPoint y: 217, distance: 16.5
click at [244, 217] on div "Types Select Type Item Select Item Pair Diagnosis Select Diagnosis Unit Price 0…" at bounding box center [448, 204] width 520 height 49
click at [244, 217] on div "Select Type" at bounding box center [237, 211] width 98 height 18
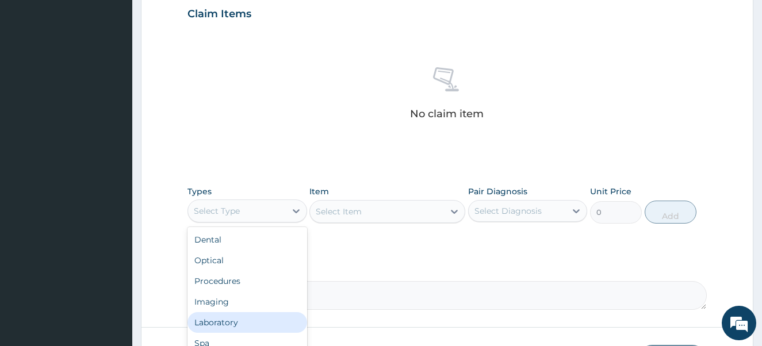
click at [245, 319] on div "Laboratory" at bounding box center [248, 322] width 120 height 21
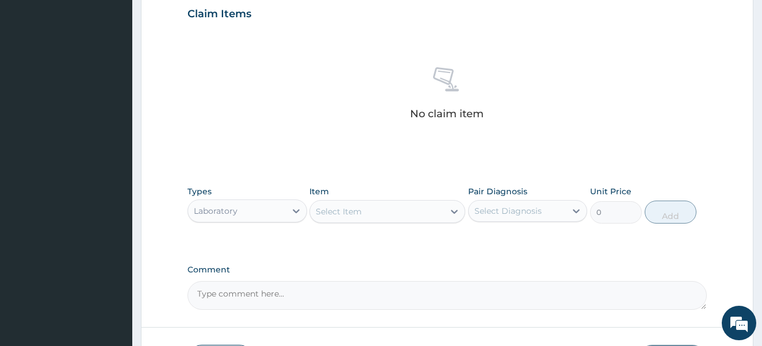
click at [365, 216] on div "Select Item" at bounding box center [377, 212] width 134 height 18
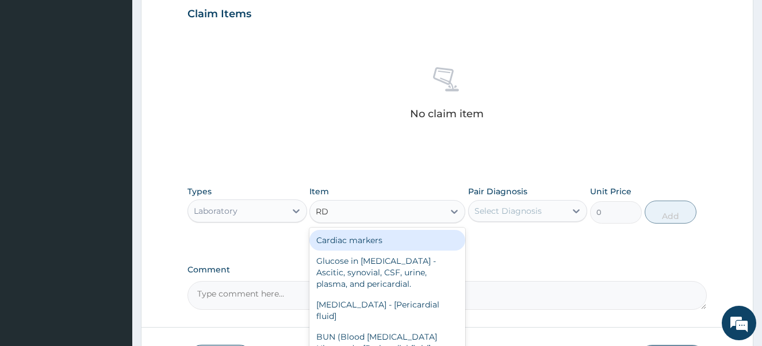
type input "RDT"
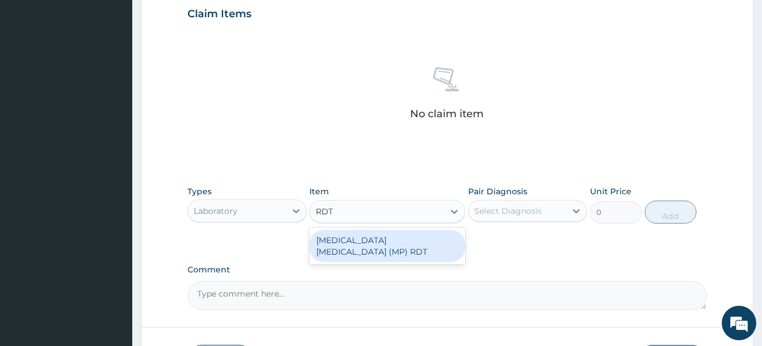
click at [361, 238] on div "MALARIA PARASITE (MP) RDT" at bounding box center [388, 246] width 156 height 32
type input "2000"
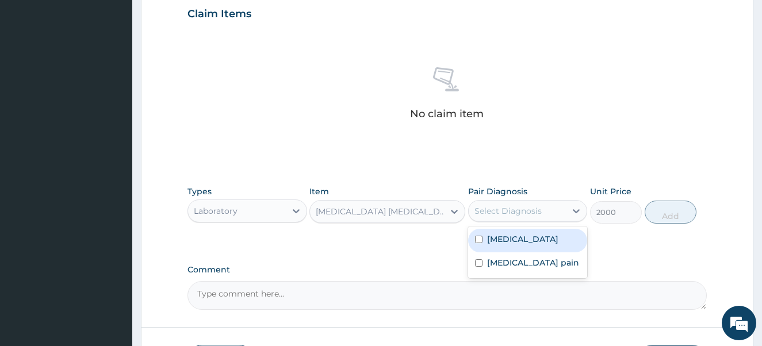
click at [550, 213] on div "Select Diagnosis" at bounding box center [518, 211] width 98 height 18
click at [480, 240] on input "checkbox" at bounding box center [478, 239] width 7 height 7
checkbox input "true"
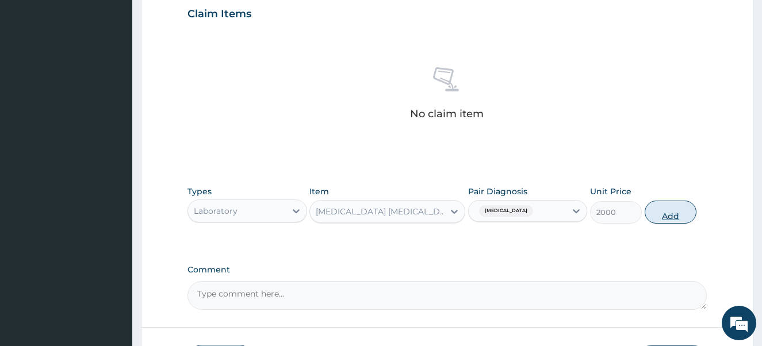
click at [657, 221] on button "Add" at bounding box center [671, 212] width 52 height 23
type input "0"
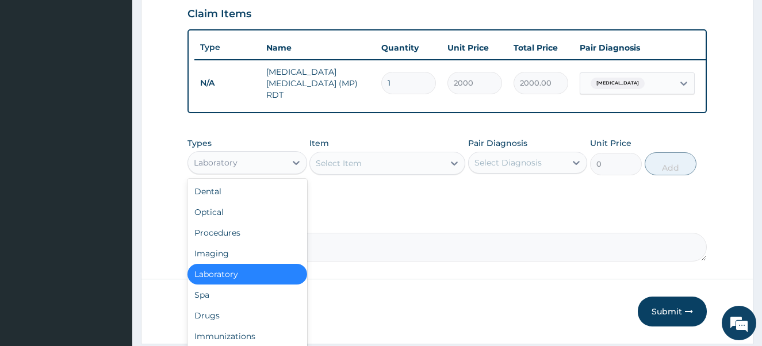
click at [264, 165] on div "Laboratory" at bounding box center [237, 163] width 98 height 18
click at [245, 316] on div "Drugs" at bounding box center [248, 316] width 120 height 21
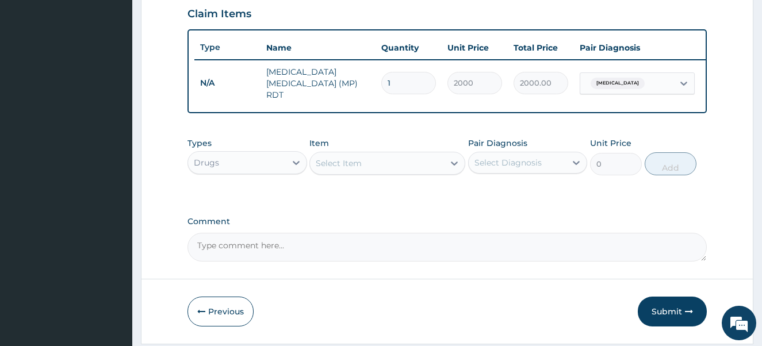
click at [352, 169] on div "Select Item" at bounding box center [339, 164] width 46 height 12
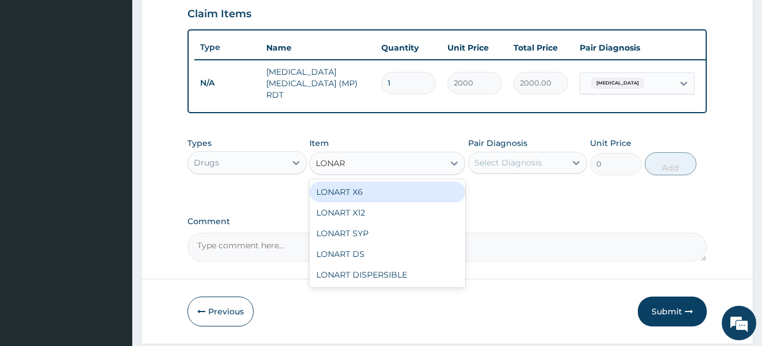
type input "LONART"
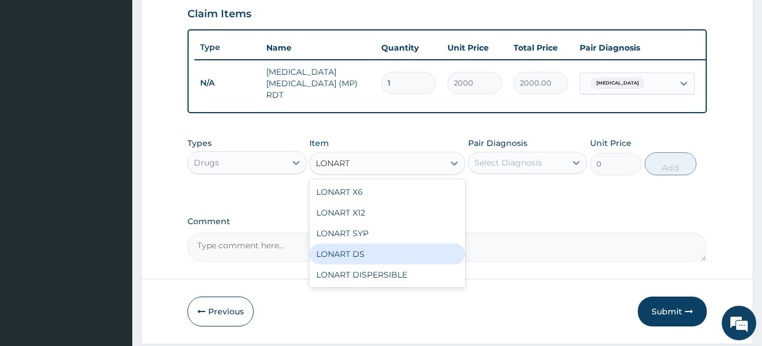
click at [343, 258] on div "LONART DS" at bounding box center [388, 254] width 156 height 21
type input "473"
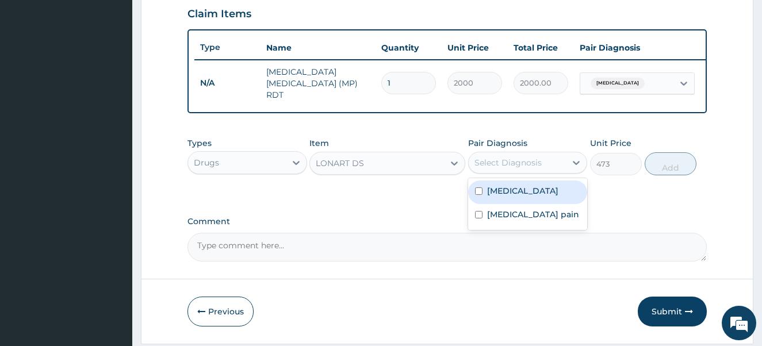
click at [504, 161] on div "Select Diagnosis" at bounding box center [508, 163] width 67 height 12
click at [476, 192] on input "checkbox" at bounding box center [478, 191] width 7 height 7
checkbox input "true"
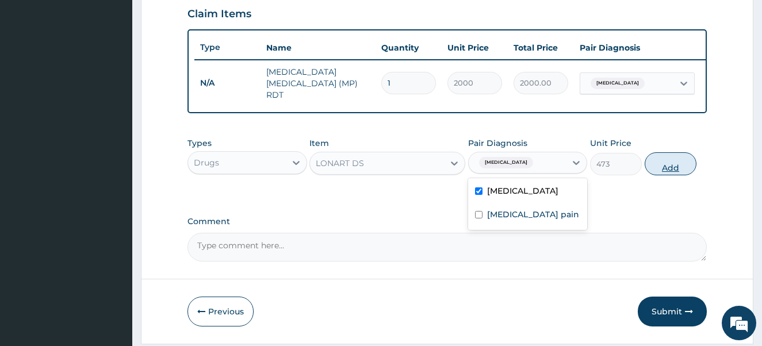
click at [679, 169] on button "Add" at bounding box center [671, 163] width 52 height 23
type input "0"
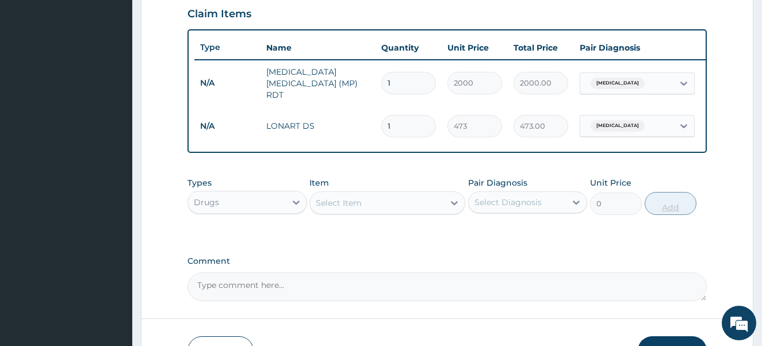
type input "0.00"
type input "6"
type input "2838.00"
type input "6"
click at [394, 201] on div "Select Item" at bounding box center [377, 203] width 134 height 18
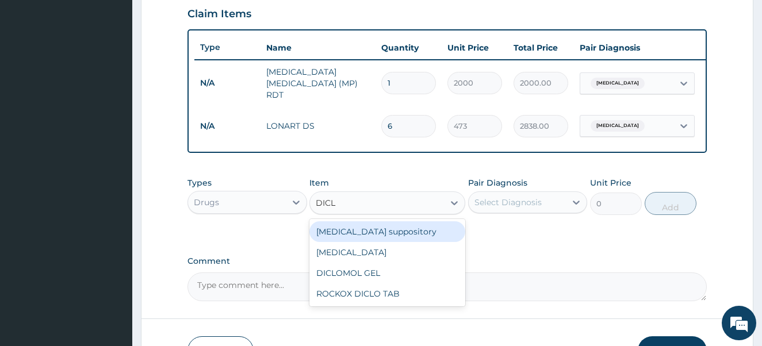
type input "DICLO"
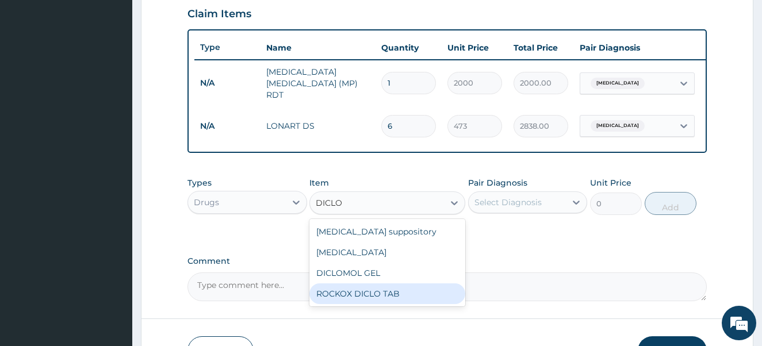
click at [366, 298] on div "ROCKOX DICLO TAB" at bounding box center [388, 294] width 156 height 21
type input "82.775"
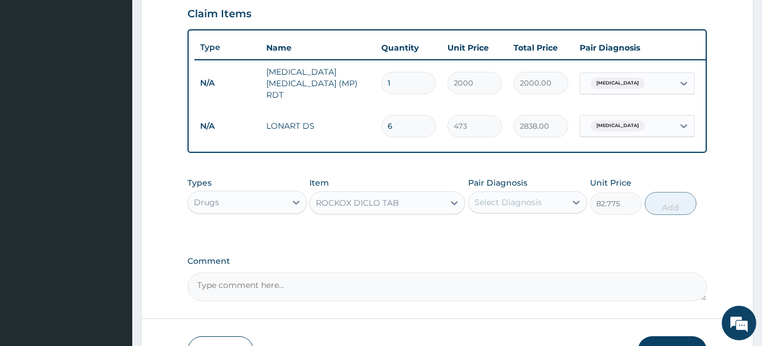
click at [516, 203] on div "Select Diagnosis" at bounding box center [508, 203] width 67 height 12
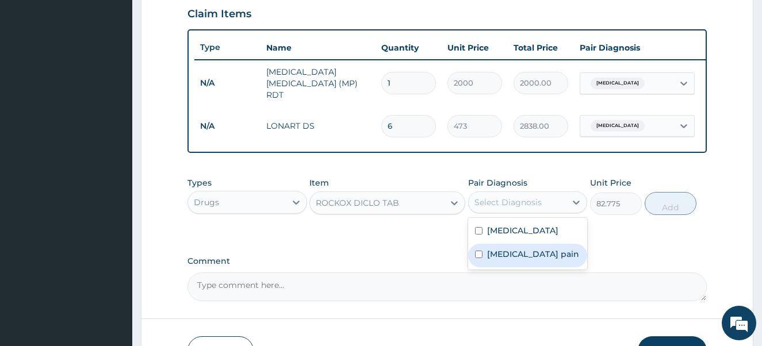
click at [478, 257] on input "checkbox" at bounding box center [478, 254] width 7 height 7
checkbox input "true"
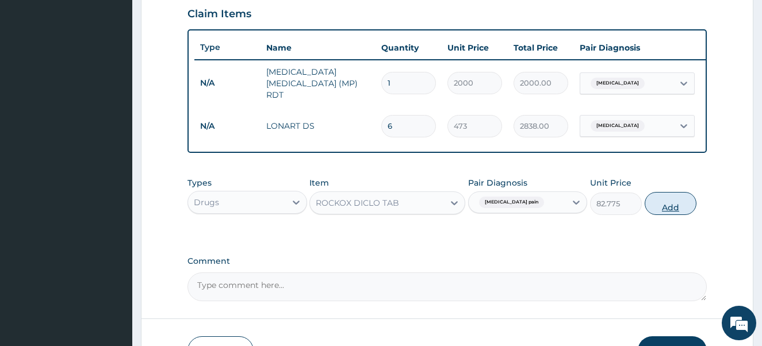
click at [662, 209] on button "Add" at bounding box center [671, 203] width 52 height 23
type input "0"
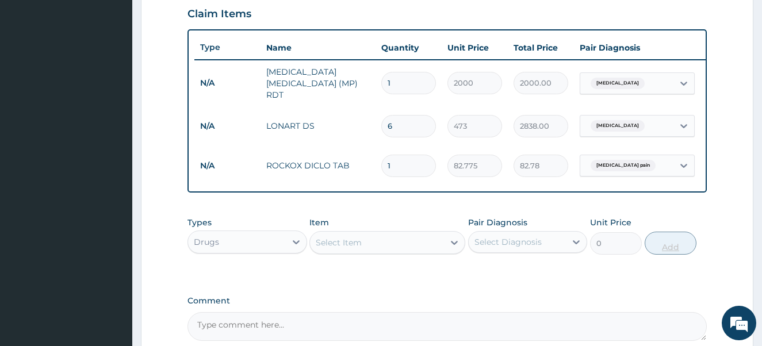
type input "10"
type input "827.75"
type input "10"
click at [395, 245] on div "Select Item" at bounding box center [377, 243] width 134 height 18
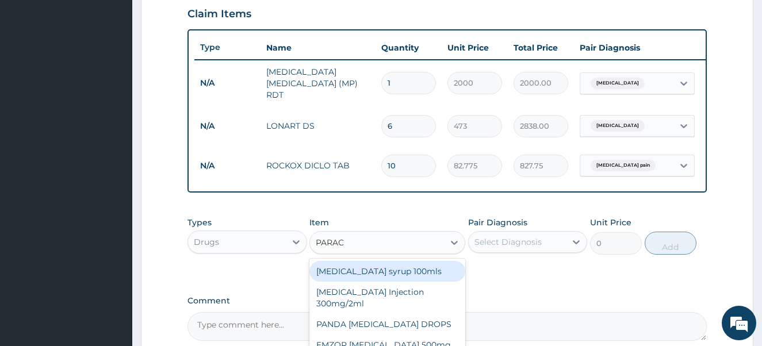
type input "PARACE"
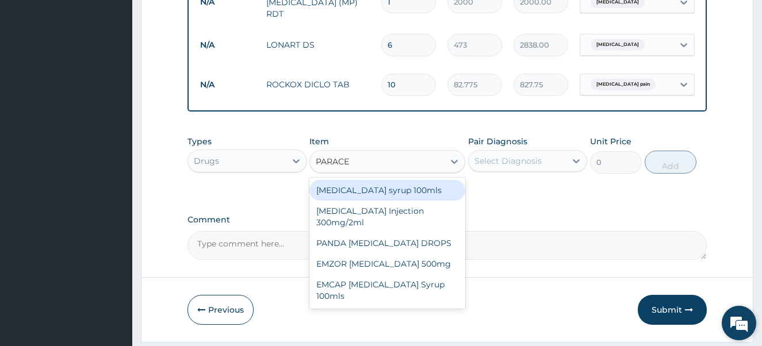
scroll to position [491, 0]
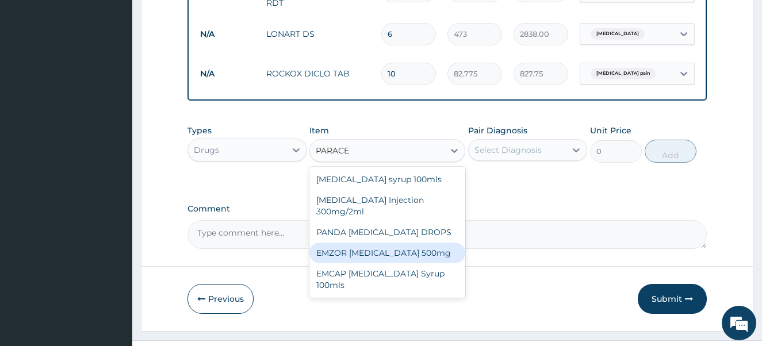
click at [383, 252] on div "EMZOR PARACETAMOL 500mg" at bounding box center [388, 253] width 156 height 21
type input "23.65"
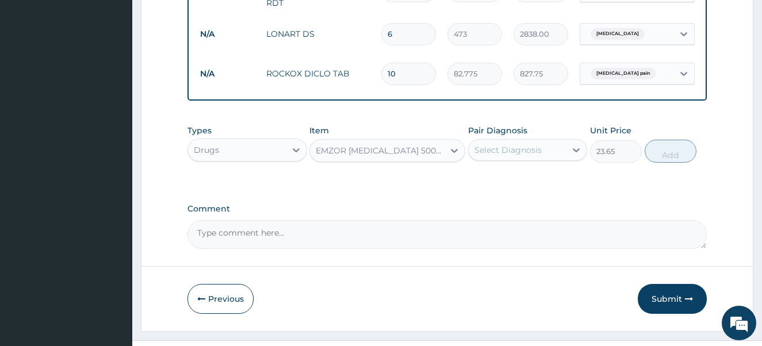
click at [514, 155] on div "Select Diagnosis" at bounding box center [508, 150] width 67 height 12
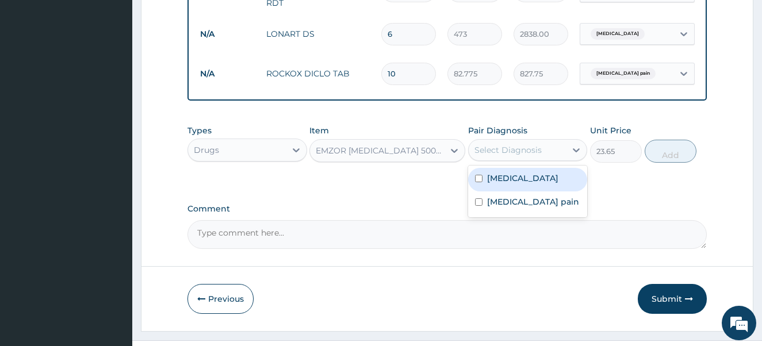
click at [479, 180] on input "checkbox" at bounding box center [478, 178] width 7 height 7
checkbox input "true"
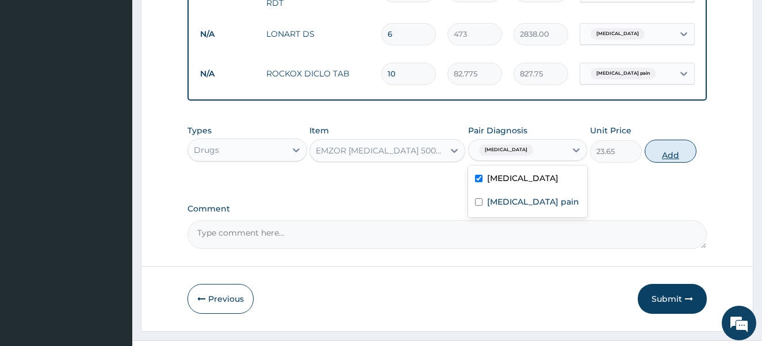
click at [658, 156] on button "Add" at bounding box center [671, 151] width 52 height 23
type input "0"
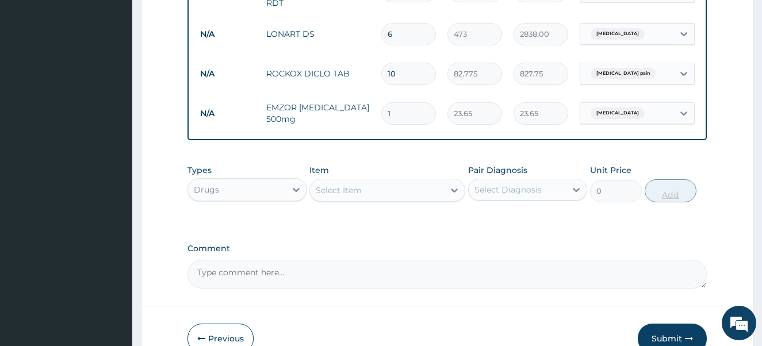
type input "16"
type input "378.40"
type input "1"
type input "23.65"
type input "18"
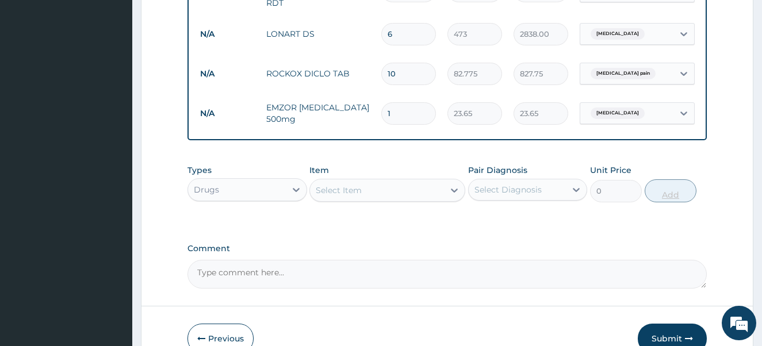
type input "425.70"
type input "18"
click at [273, 191] on div "Drugs" at bounding box center [237, 190] width 98 height 18
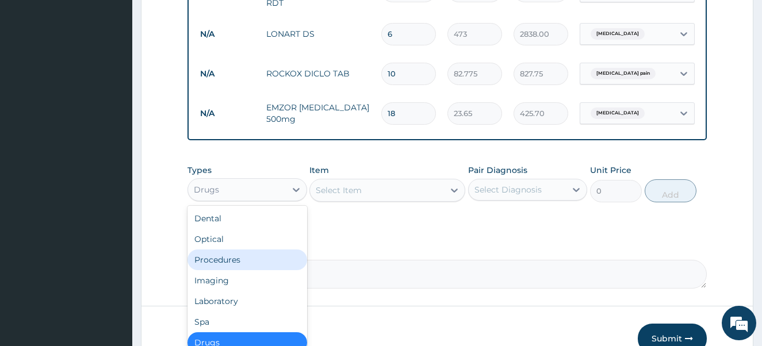
click at [263, 265] on div "Procedures" at bounding box center [248, 260] width 120 height 21
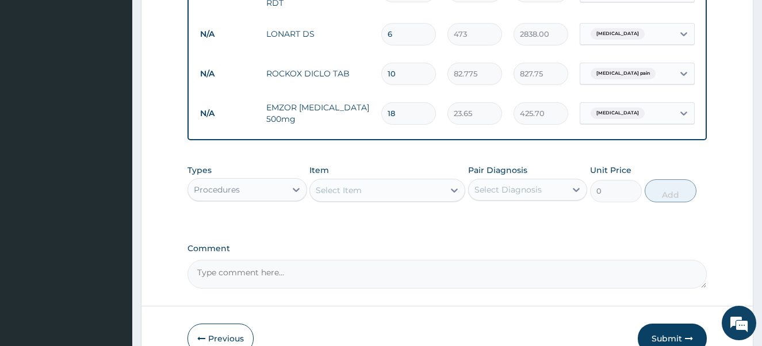
click at [362, 199] on div "Select Item" at bounding box center [377, 190] width 134 height 18
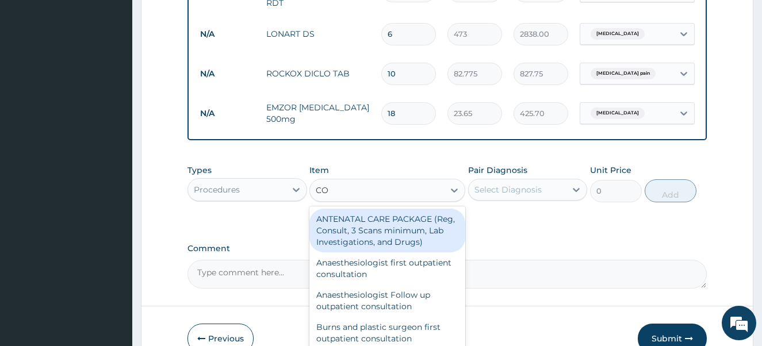
type input "C"
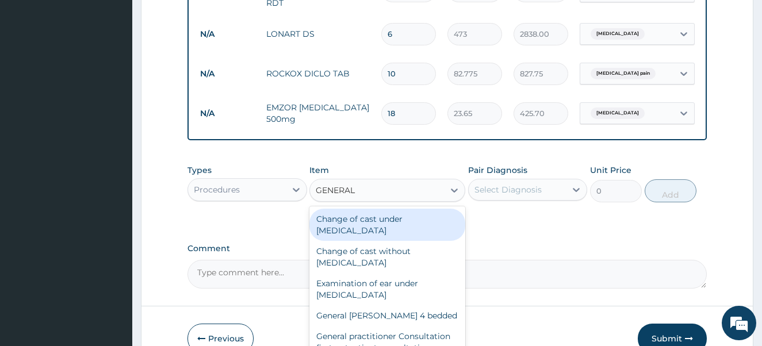
type input "GENERAL P"
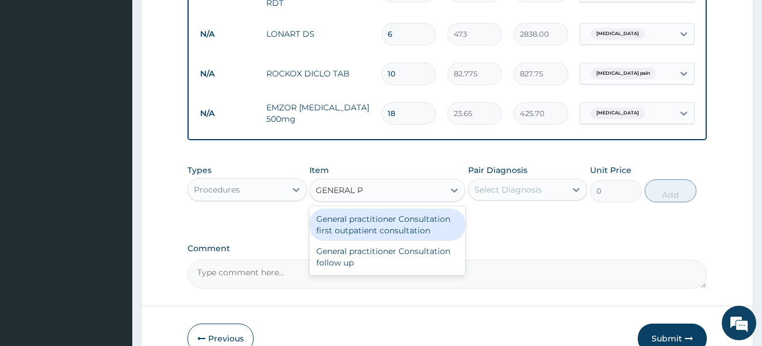
click at [357, 237] on div "General practitioner Consultation first outpatient consultation" at bounding box center [388, 225] width 156 height 32
type input "4000"
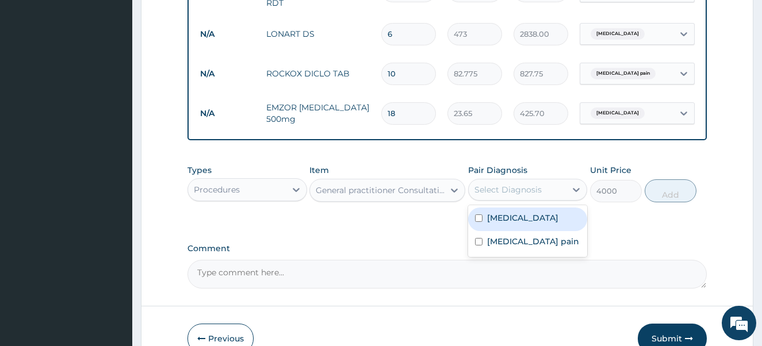
click at [494, 192] on div "Select Diagnosis" at bounding box center [508, 190] width 67 height 12
click at [477, 222] on input "checkbox" at bounding box center [478, 218] width 7 height 7
checkbox input "true"
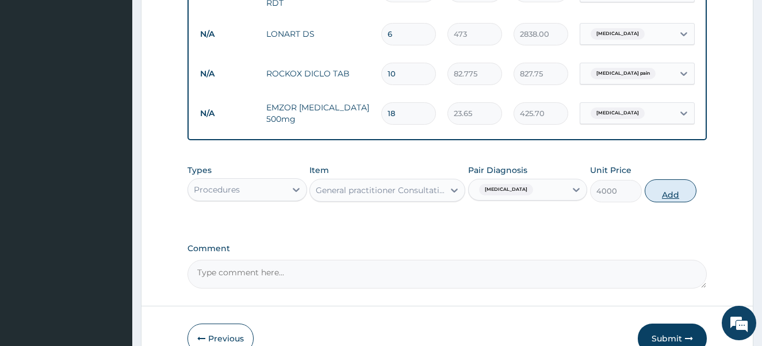
click at [656, 193] on button "Add" at bounding box center [671, 191] width 52 height 23
type input "0"
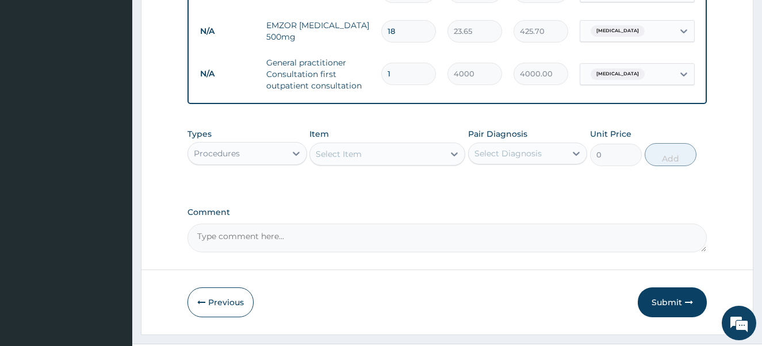
scroll to position [583, 0]
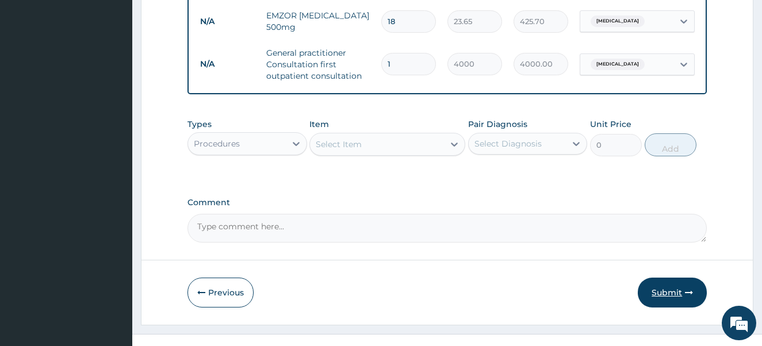
click at [669, 294] on button "Submit" at bounding box center [672, 293] width 69 height 30
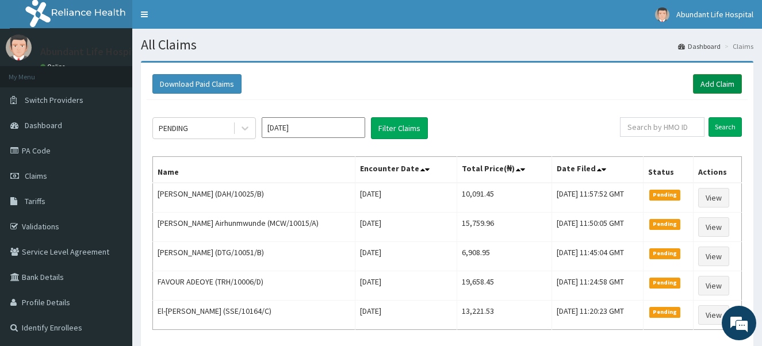
click at [714, 83] on link "Add Claim" at bounding box center [717, 84] width 49 height 20
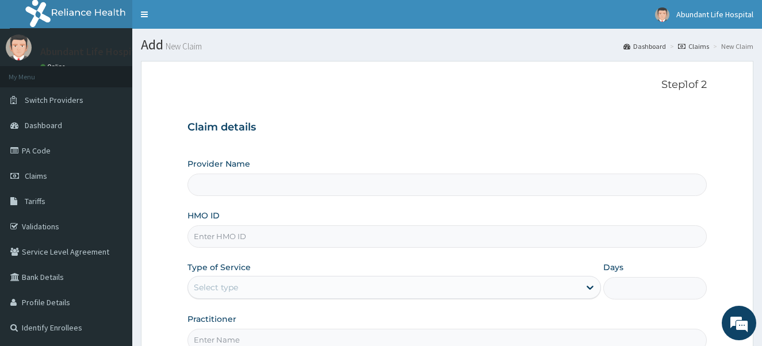
type input "Abundant Life Hospital Ltd."
click at [313, 240] on input "HMO ID" at bounding box center [448, 237] width 520 height 22
type input "DAH/10025/C"
click at [289, 288] on div "Select type" at bounding box center [384, 287] width 392 height 18
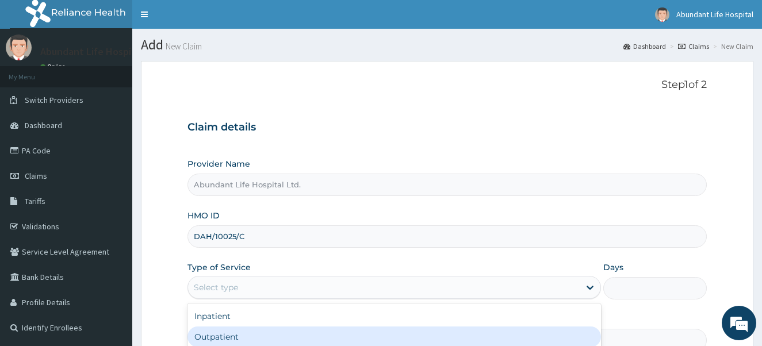
click at [291, 328] on div "Outpatient" at bounding box center [395, 337] width 414 height 21
type input "1"
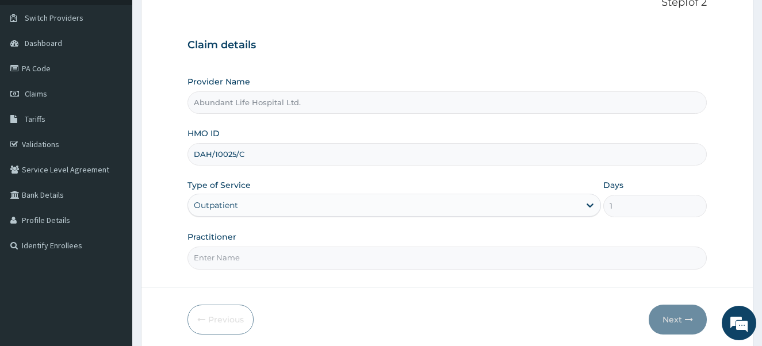
scroll to position [92, 0]
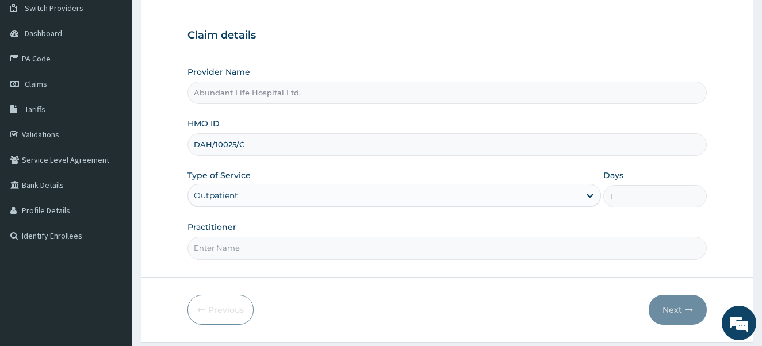
click at [549, 260] on form "Step 1 of 2 Claim details Provider Name Abundant Life Hospital Ltd. HMO ID DAH/…" at bounding box center [447, 155] width 613 height 373
click at [369, 249] on input "Practitioner" at bounding box center [448, 248] width 520 height 22
type input "DR [PERSON_NAME]"
click at [674, 313] on button "Next" at bounding box center [678, 310] width 58 height 30
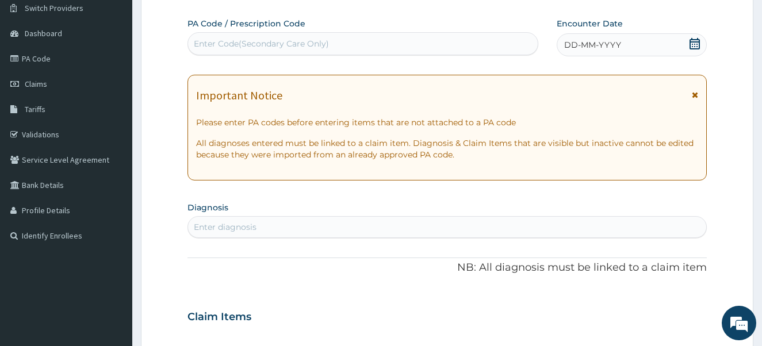
click at [696, 43] on icon at bounding box center [695, 44] width 12 height 12
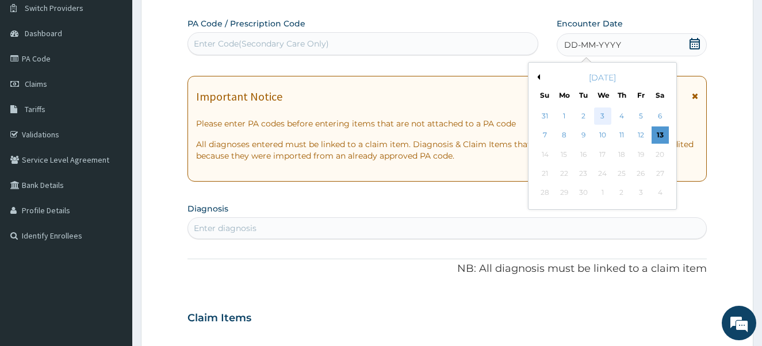
click at [605, 114] on div "3" at bounding box center [602, 116] width 17 height 17
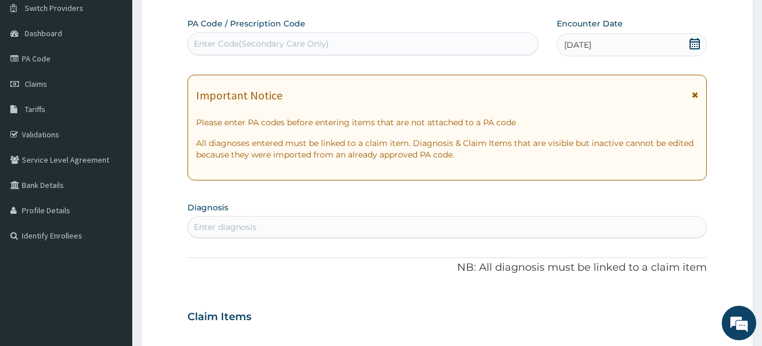
click at [362, 226] on div "Enter diagnosis" at bounding box center [447, 227] width 519 height 18
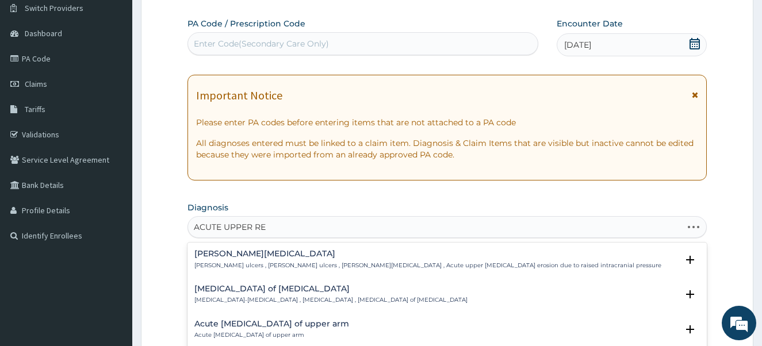
type input "ACUTE UPPER RES"
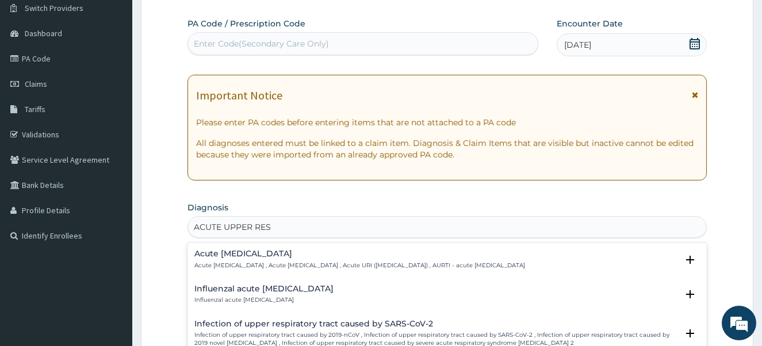
click at [293, 259] on div "Acute [MEDICAL_DATA] Acute [MEDICAL_DATA] , Acute [MEDICAL_DATA] , Acute URI ([…" at bounding box center [359, 260] width 331 height 20
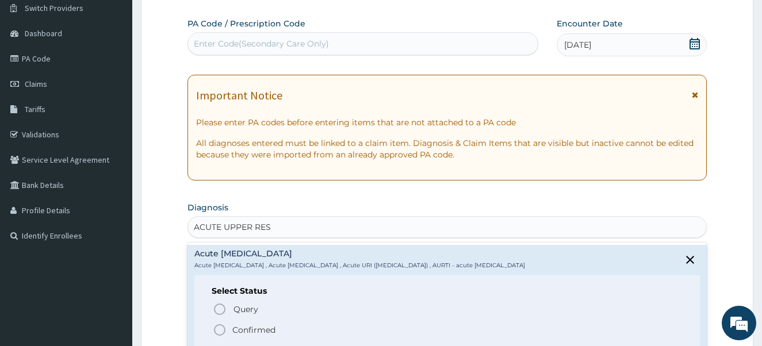
click at [215, 330] on circle "status option filled" at bounding box center [220, 330] width 10 height 10
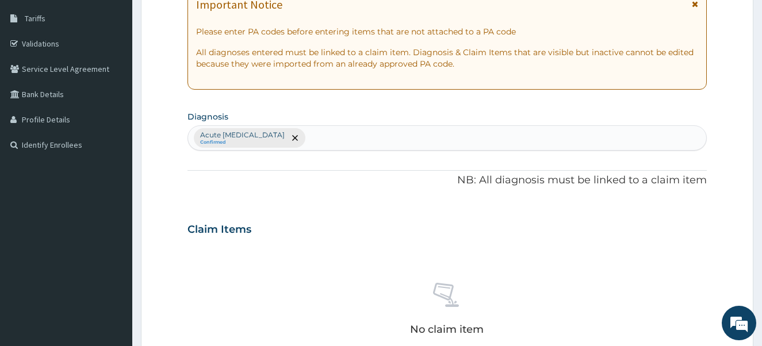
scroll to position [184, 0]
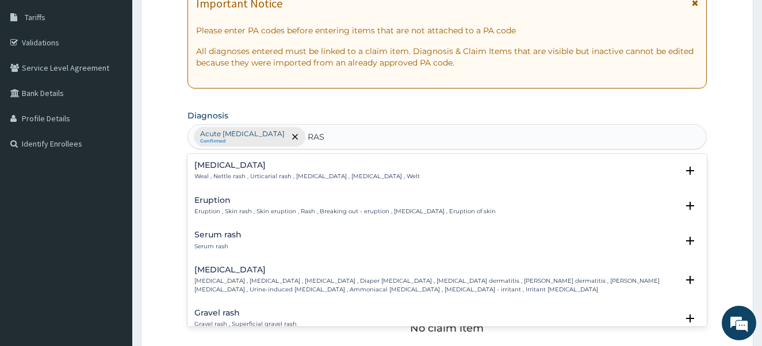
type input "RASH"
click at [216, 198] on h4 "Eruption" at bounding box center [344, 200] width 301 height 9
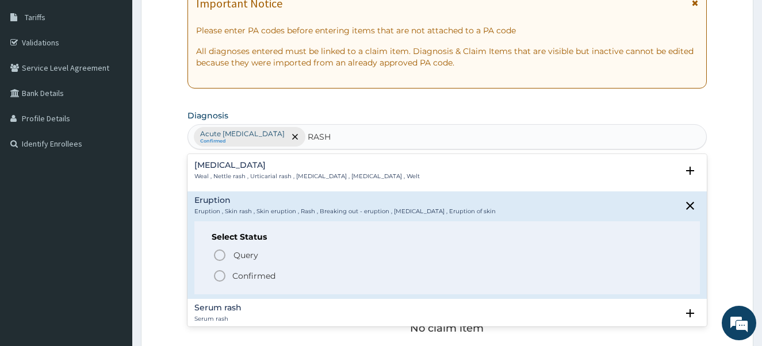
click at [219, 280] on icon "status option filled" at bounding box center [220, 276] width 14 height 14
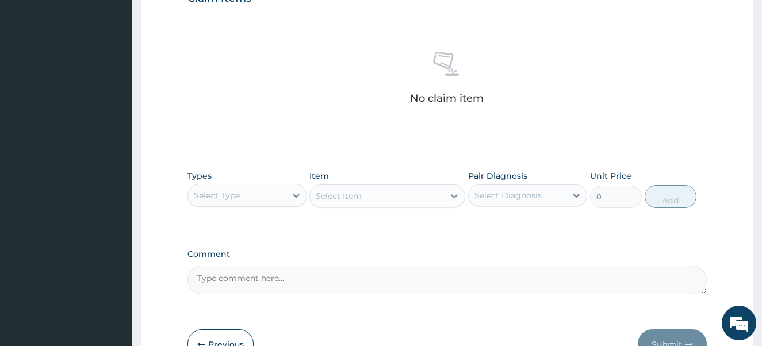
scroll to position [437, 0]
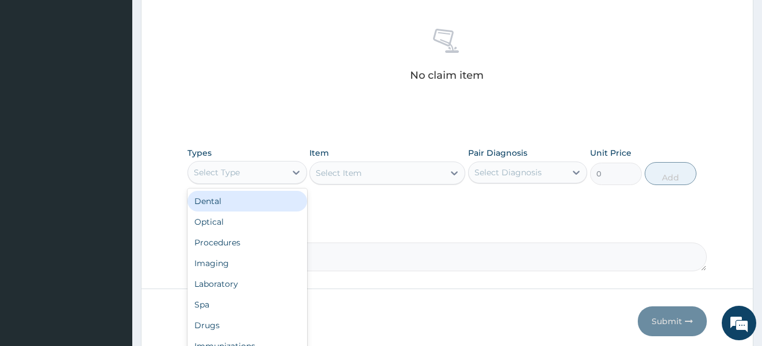
click at [266, 180] on div "Select Type" at bounding box center [237, 172] width 98 height 18
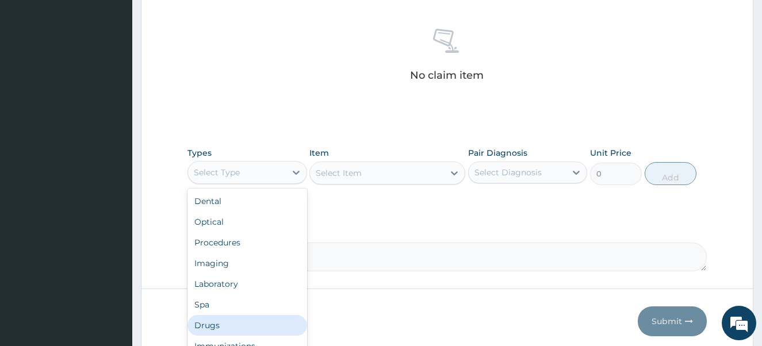
click at [257, 324] on div "Drugs" at bounding box center [248, 325] width 120 height 21
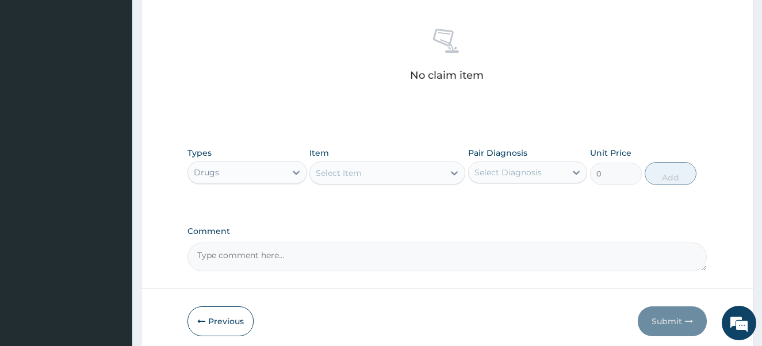
click at [373, 175] on div "Select Item" at bounding box center [377, 173] width 134 height 18
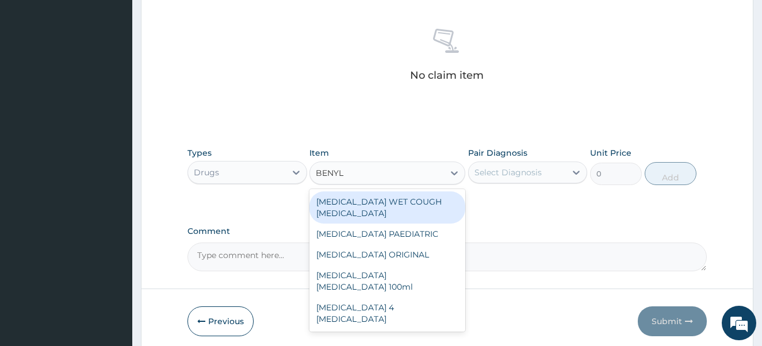
type input "BENYLI"
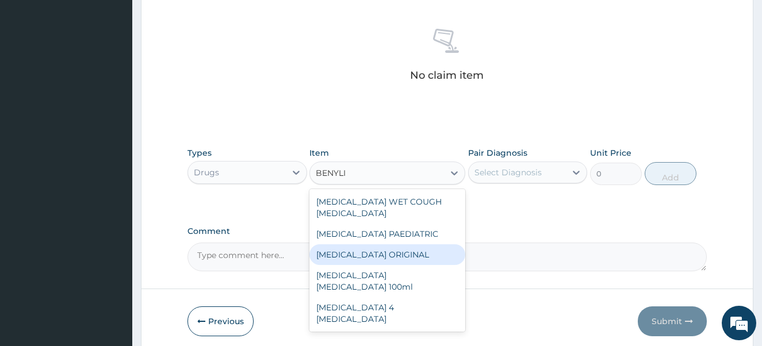
click at [377, 245] on div "[MEDICAL_DATA] ORIGINAL" at bounding box center [388, 255] width 156 height 21
type input "1773.75"
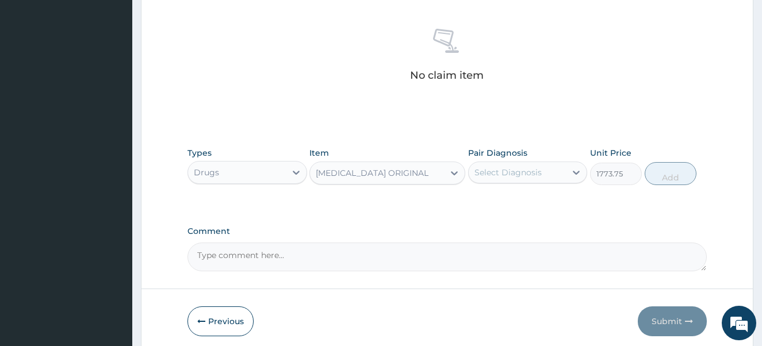
click at [496, 177] on div "Select Diagnosis" at bounding box center [508, 173] width 67 height 12
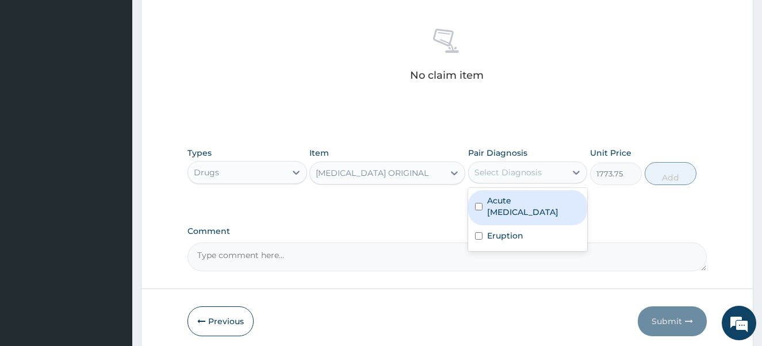
click at [478, 206] on input "checkbox" at bounding box center [478, 206] width 7 height 7
checkbox input "true"
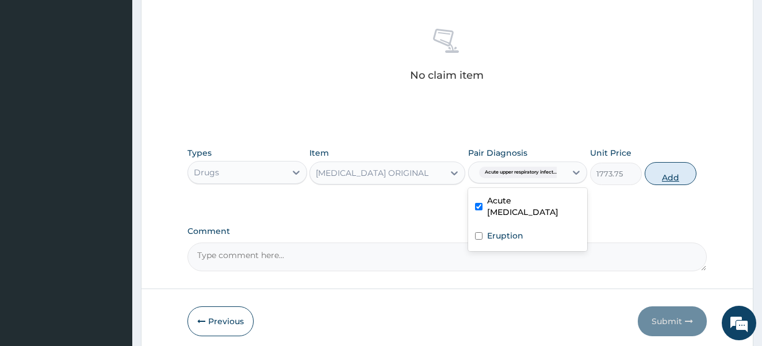
click at [661, 182] on button "Add" at bounding box center [671, 173] width 52 height 23
type input "0"
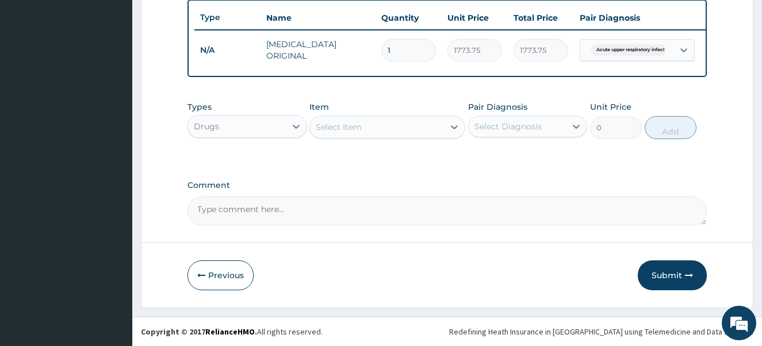
click at [383, 127] on div "Select Item" at bounding box center [377, 127] width 134 height 18
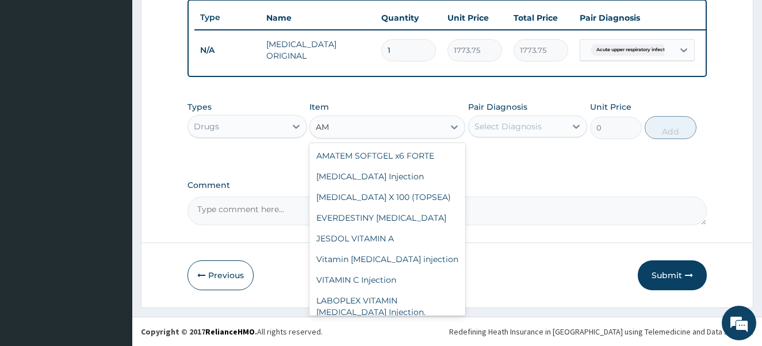
type input "A"
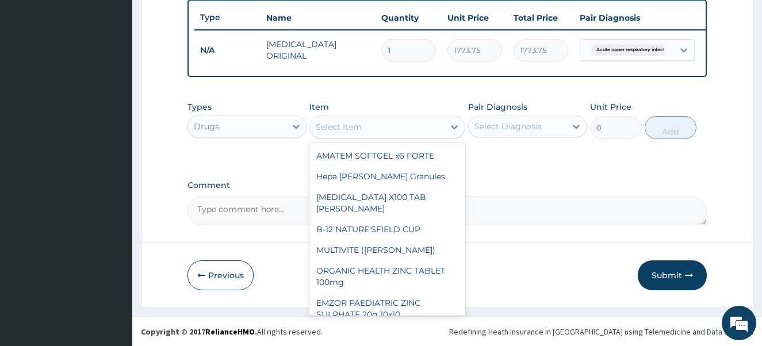
type input "A"
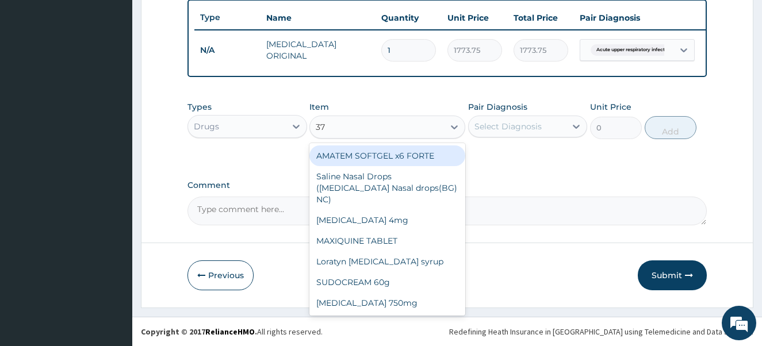
type input "375"
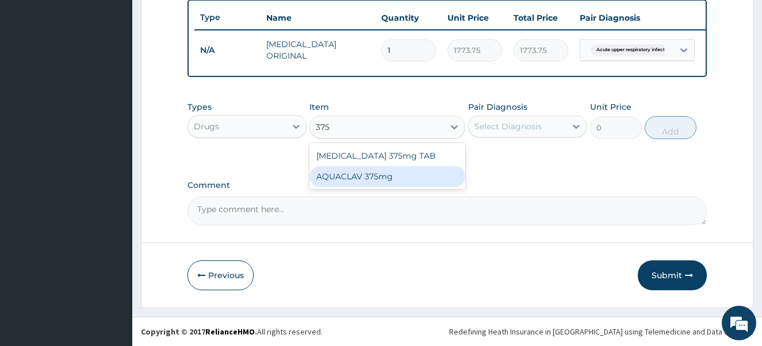
click at [377, 180] on div "AQUACLAV 375mg" at bounding box center [388, 176] width 156 height 21
type input "177.375"
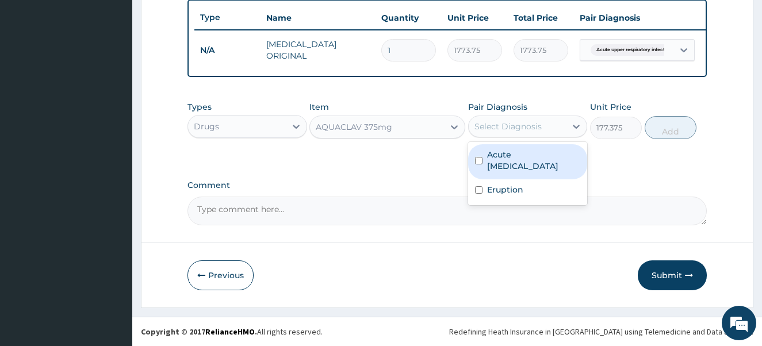
click at [499, 124] on div "Select Diagnosis" at bounding box center [508, 127] width 67 height 12
click at [476, 160] on input "checkbox" at bounding box center [478, 160] width 7 height 7
checkbox input "true"
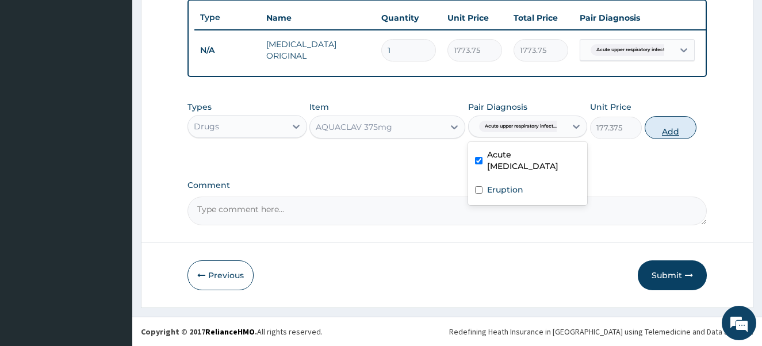
click at [684, 128] on button "Add" at bounding box center [671, 127] width 52 height 23
type input "0"
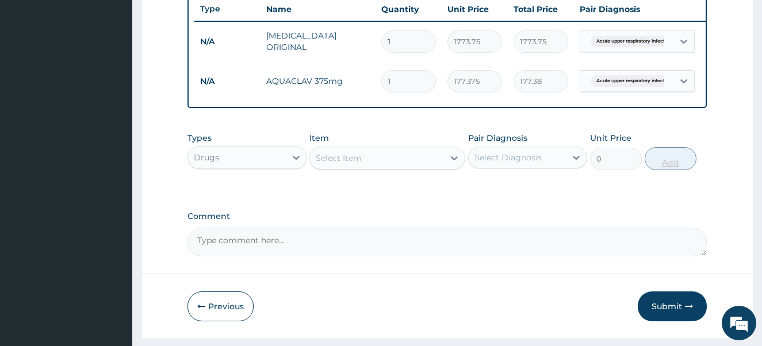
type input "0.00"
type input "2"
type input "354.75"
type input "20"
type input "3547.50"
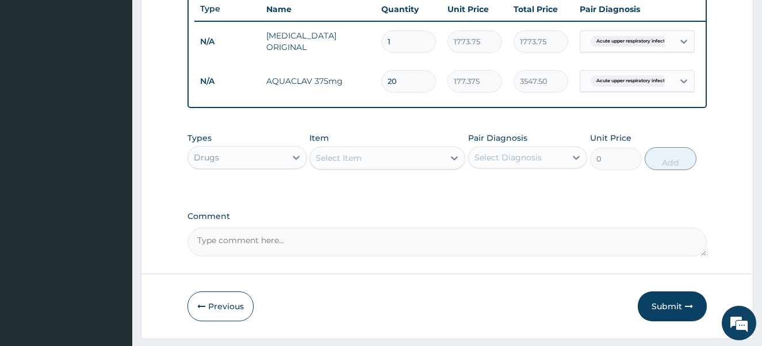
type input "20"
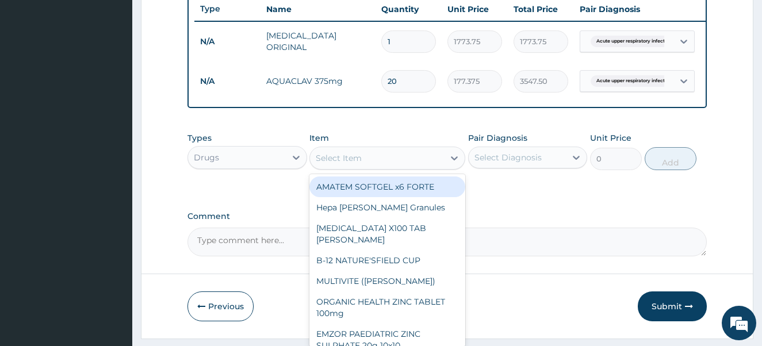
click at [388, 167] on div "Select Item" at bounding box center [377, 158] width 134 height 18
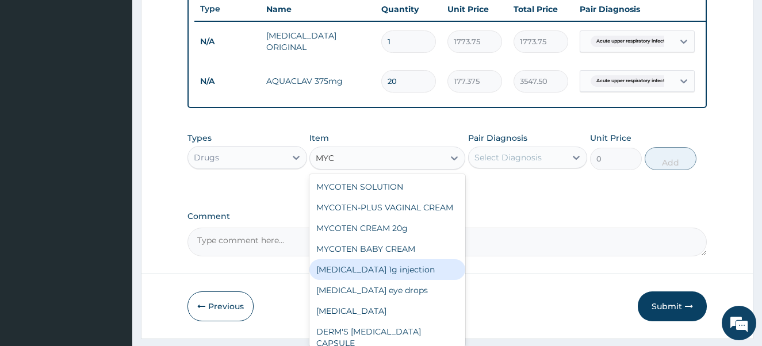
type input "MYCO"
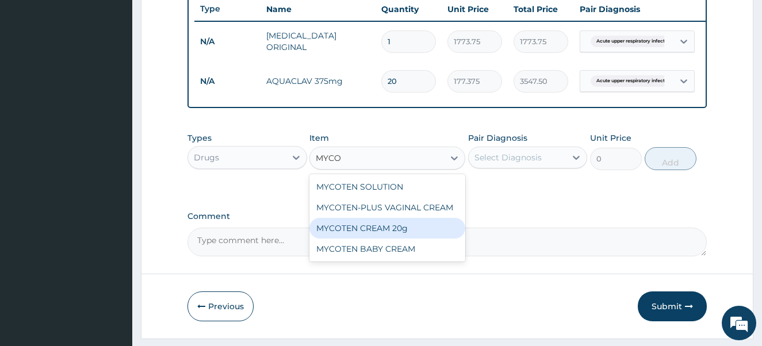
click at [369, 236] on div "MYCOTEN CREAM 20g" at bounding box center [388, 228] width 156 height 21
type input "1182.5"
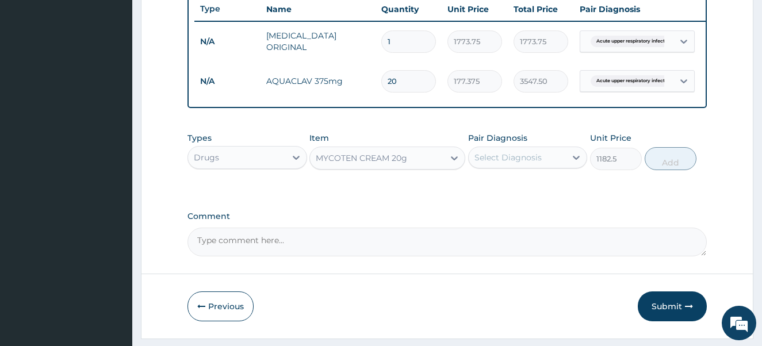
click at [556, 167] on div "Select Diagnosis" at bounding box center [518, 157] width 98 height 18
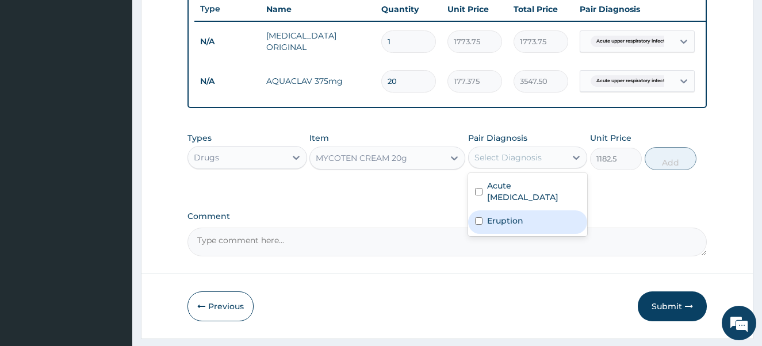
click at [480, 225] on input "checkbox" at bounding box center [478, 220] width 7 height 7
checkbox input "true"
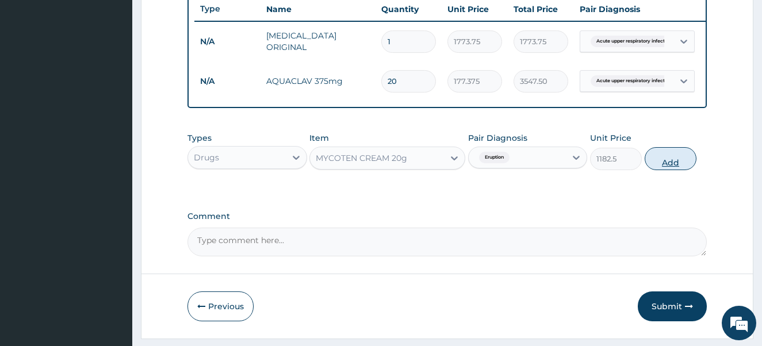
click at [681, 170] on button "Add" at bounding box center [671, 158] width 52 height 23
type input "0"
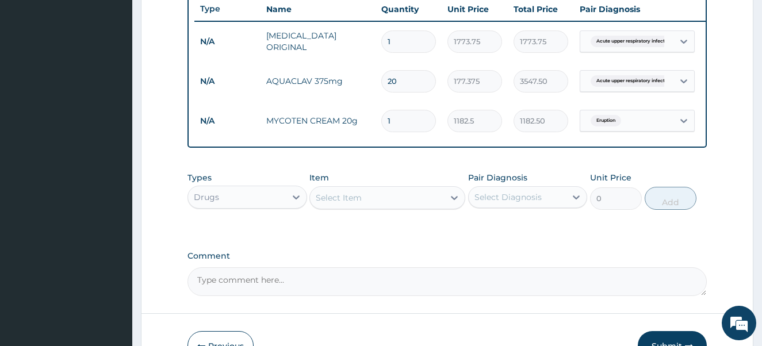
click at [345, 207] on div "Select Item" at bounding box center [377, 198] width 134 height 18
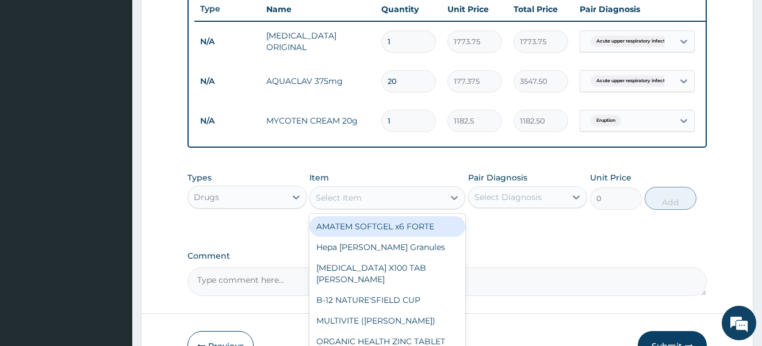
click at [262, 206] on div "Drugs" at bounding box center [237, 197] width 98 height 18
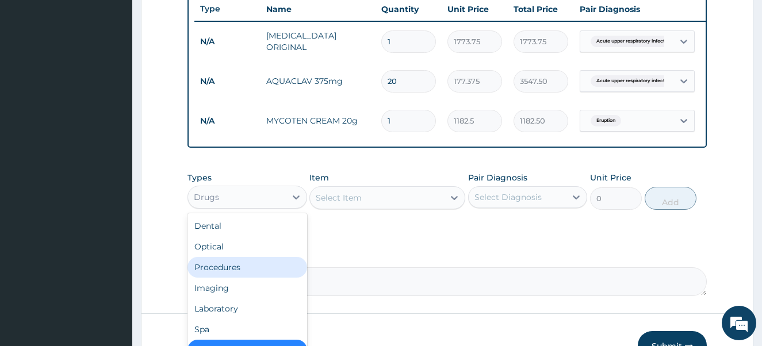
click at [251, 276] on div "Procedures" at bounding box center [248, 267] width 120 height 21
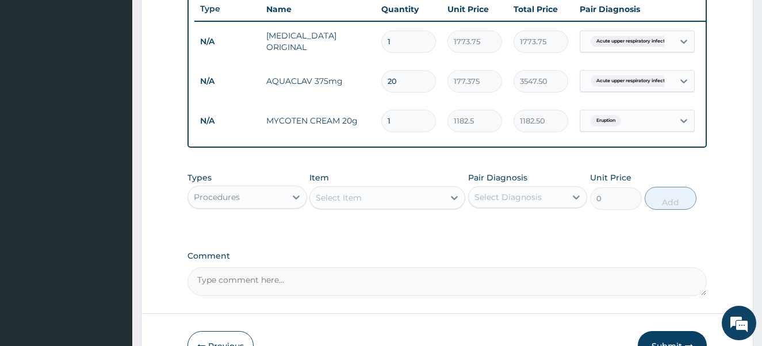
click at [400, 207] on div "Select Item" at bounding box center [377, 198] width 134 height 18
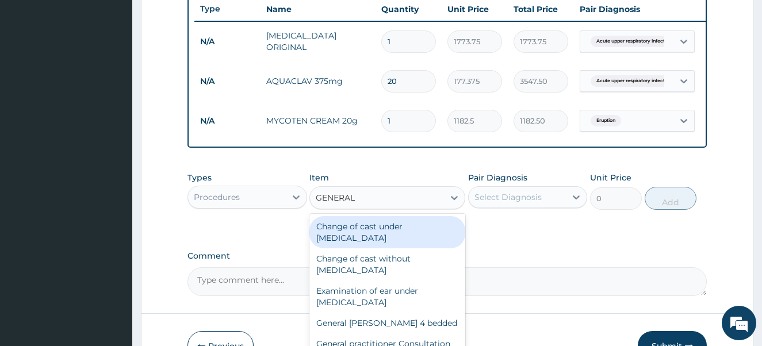
type input "GENERAL P"
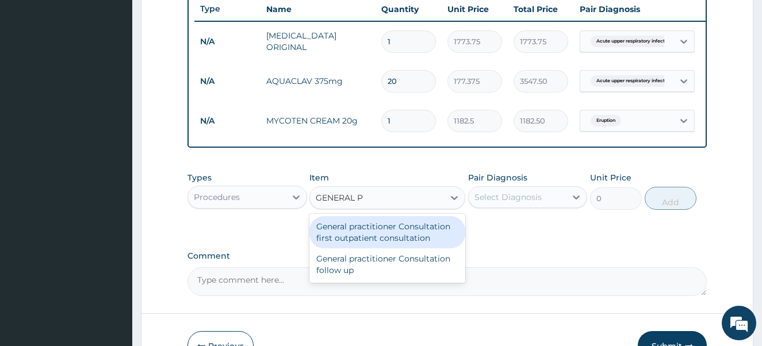
click at [410, 236] on div "General practitioner Consultation first outpatient consultation" at bounding box center [388, 232] width 156 height 32
type input "4000"
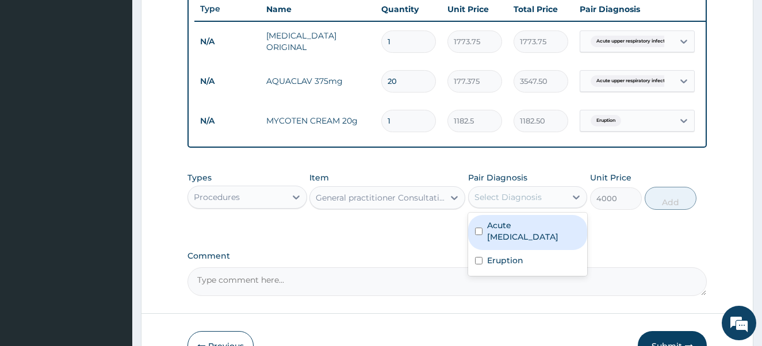
click at [525, 203] on div "Select Diagnosis" at bounding box center [508, 198] width 67 height 12
click at [478, 235] on input "checkbox" at bounding box center [478, 231] width 7 height 7
checkbox input "true"
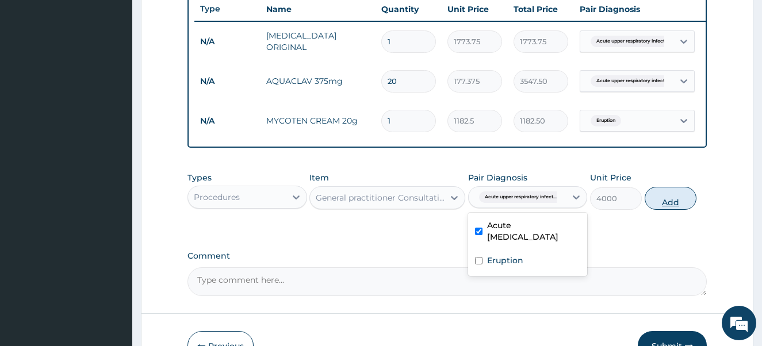
click at [669, 205] on button "Add" at bounding box center [671, 198] width 52 height 23
type input "0"
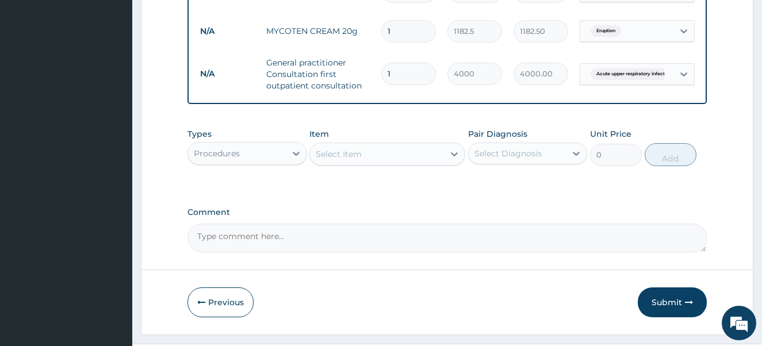
scroll to position [552, 0]
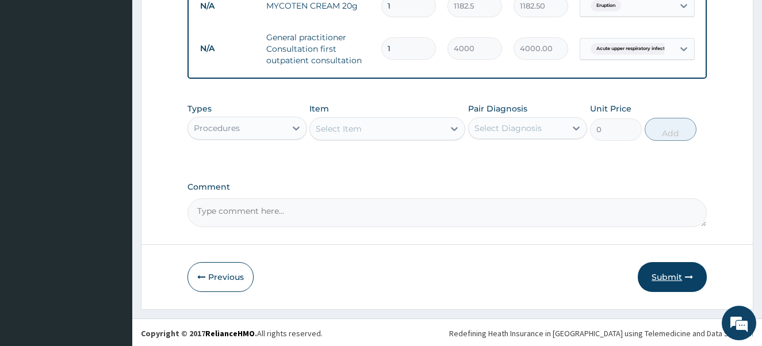
click at [667, 277] on button "Submit" at bounding box center [672, 277] width 69 height 30
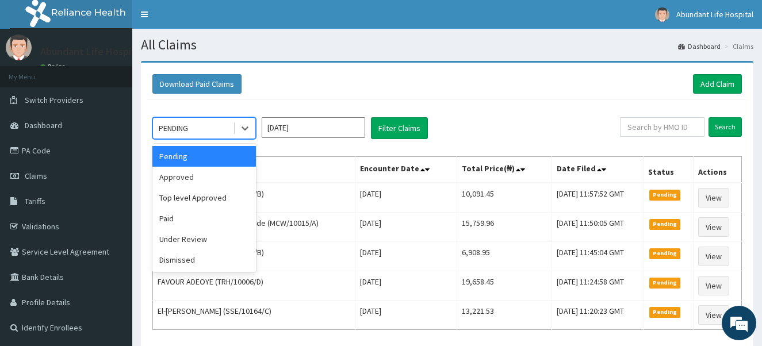
click at [188, 131] on div "PENDING" at bounding box center [173, 129] width 29 height 12
click at [189, 174] on div "Approved" at bounding box center [204, 177] width 104 height 21
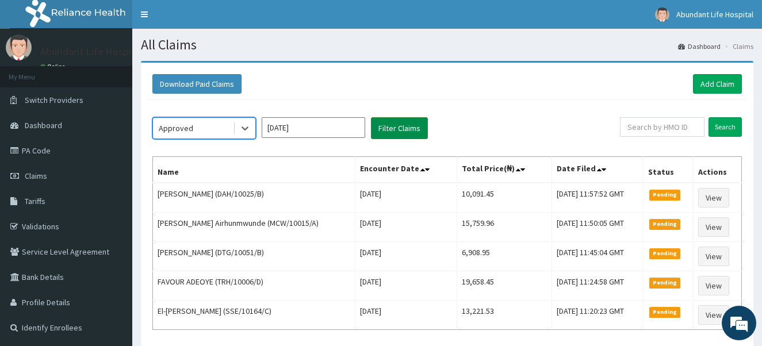
click at [404, 127] on button "Filter Claims" at bounding box center [399, 128] width 57 height 22
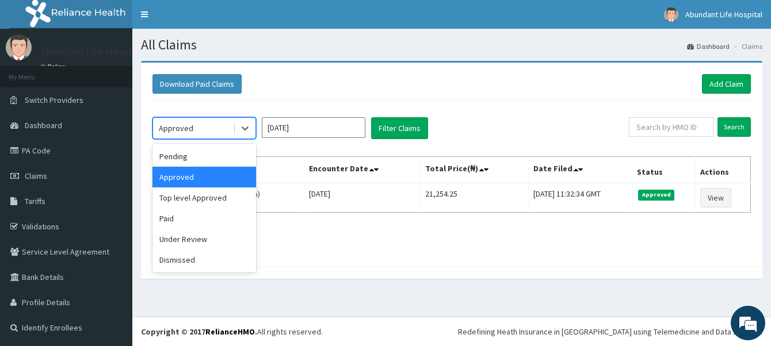
click at [189, 138] on div "Approved" at bounding box center [204, 128] width 104 height 22
click at [186, 245] on div "Under Review" at bounding box center [204, 239] width 104 height 21
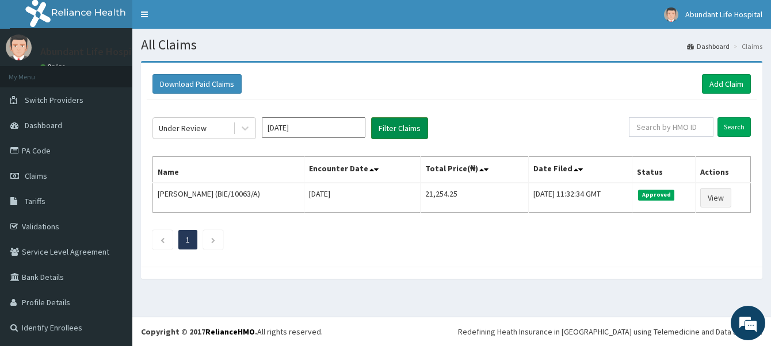
click at [411, 118] on button "Filter Claims" at bounding box center [399, 128] width 57 height 22
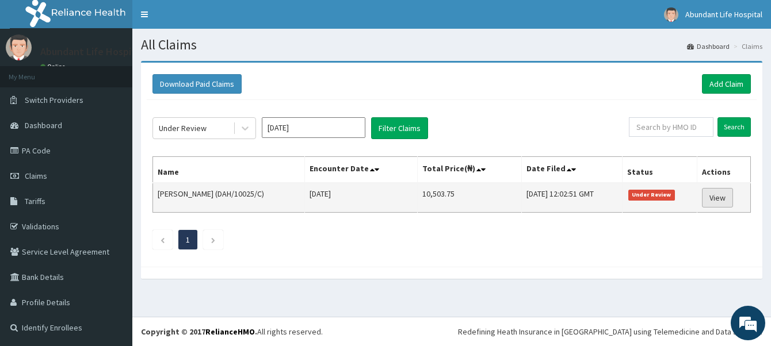
click at [717, 198] on link "View" at bounding box center [717, 198] width 31 height 20
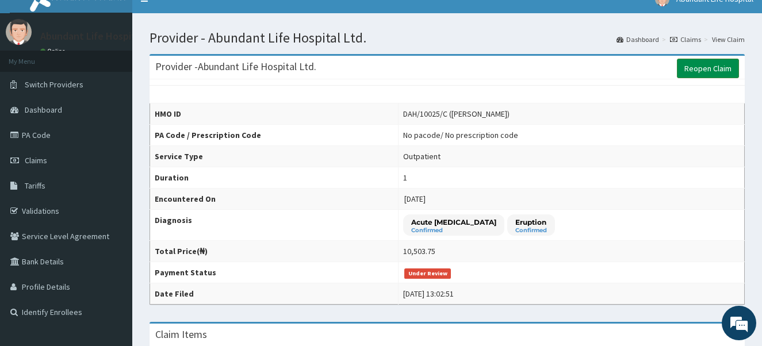
click at [702, 67] on link "Reopen Claim" at bounding box center [708, 69] width 62 height 20
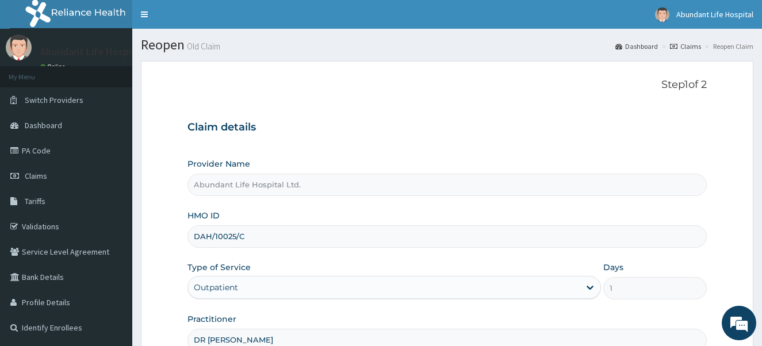
click at [263, 232] on input "DAH/10025/C" at bounding box center [448, 237] width 520 height 22
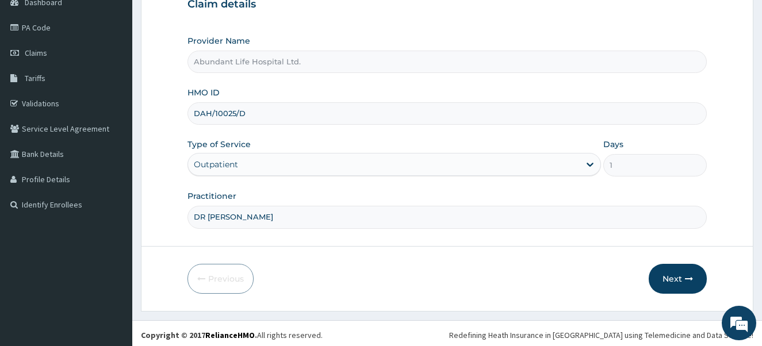
scroll to position [127, 0]
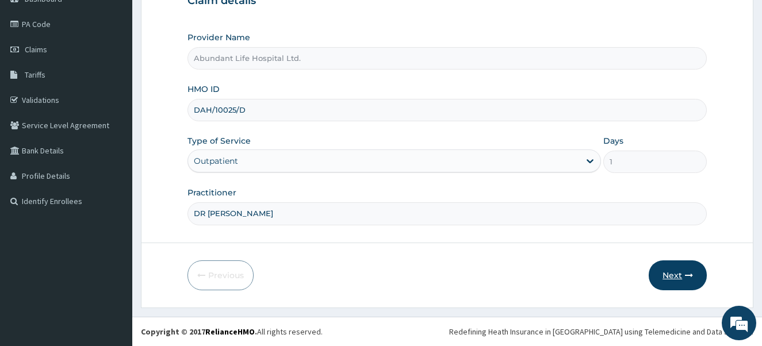
type input "DAH/10025/D"
click at [691, 278] on icon "button" at bounding box center [689, 276] width 8 height 8
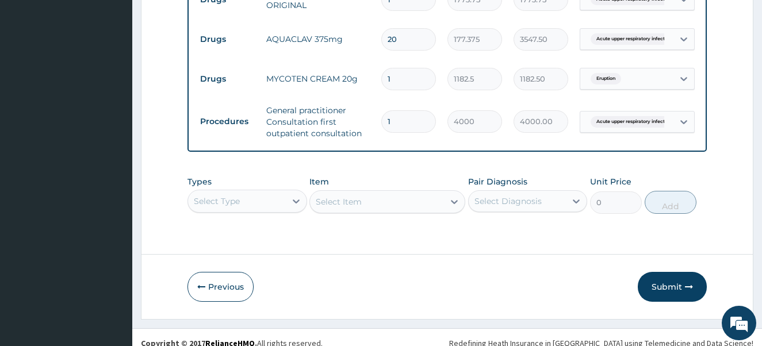
scroll to position [499, 0]
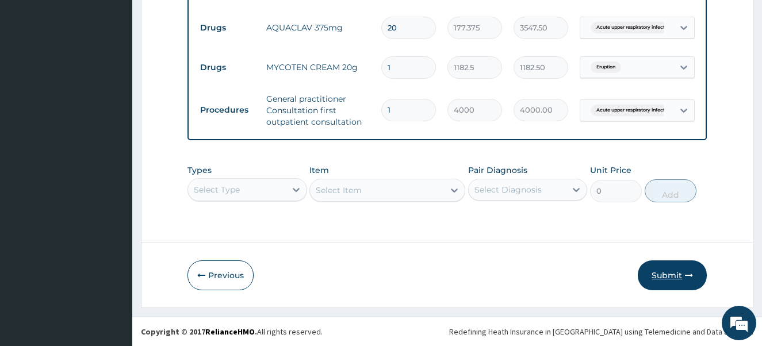
click at [686, 276] on icon "button" at bounding box center [689, 276] width 8 height 8
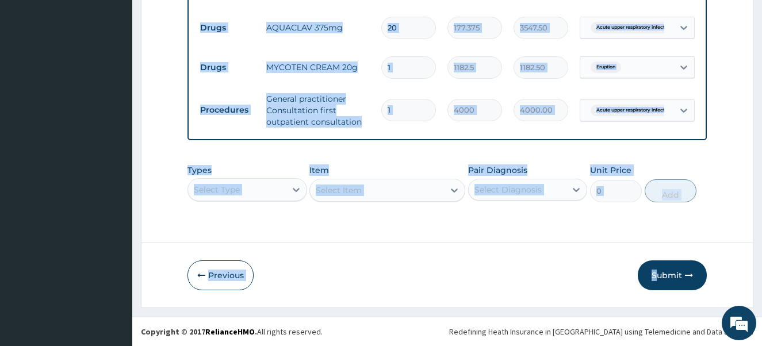
drag, startPoint x: 660, startPoint y: 249, endPoint x: 716, endPoint y: 125, distance: 135.9
click at [533, 280] on div "Previous Submit" at bounding box center [448, 276] width 520 height 30
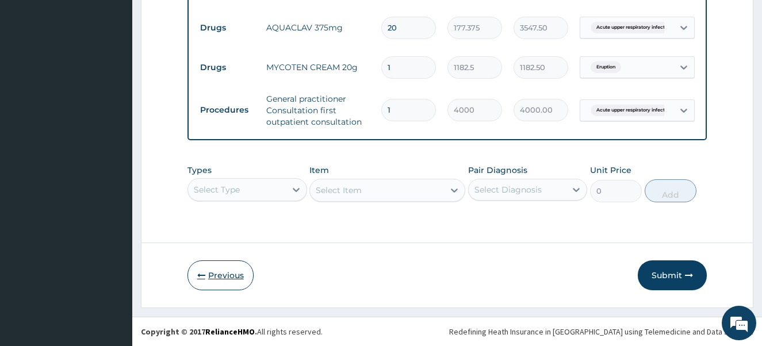
click at [222, 275] on button "Previous" at bounding box center [221, 276] width 66 height 30
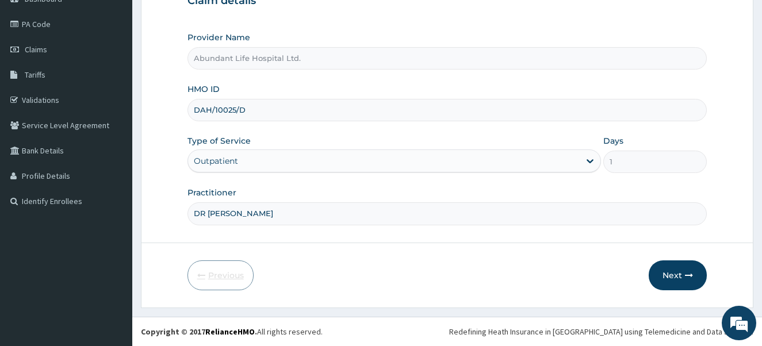
scroll to position [127, 0]
click at [264, 108] on input "DAH/10025/D" at bounding box center [448, 110] width 520 height 22
type input "DAH/10025/E"
click at [698, 281] on button "Next" at bounding box center [678, 276] width 58 height 30
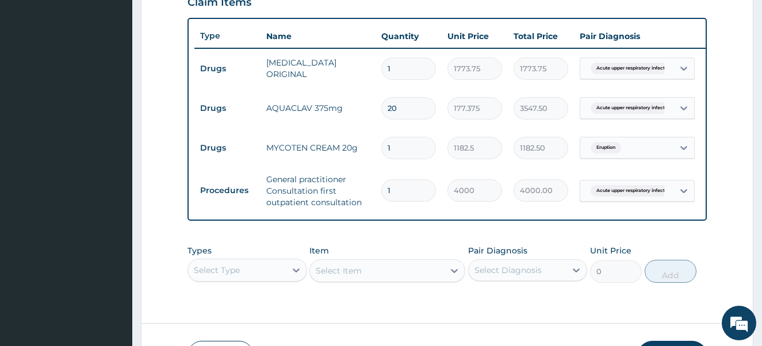
scroll to position [433, 0]
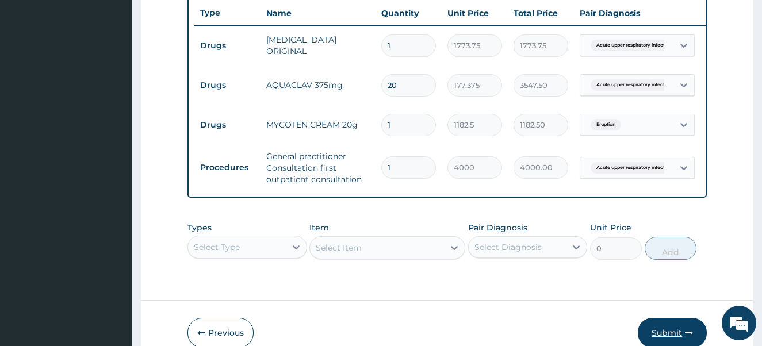
click at [671, 341] on button "Submit" at bounding box center [672, 333] width 69 height 30
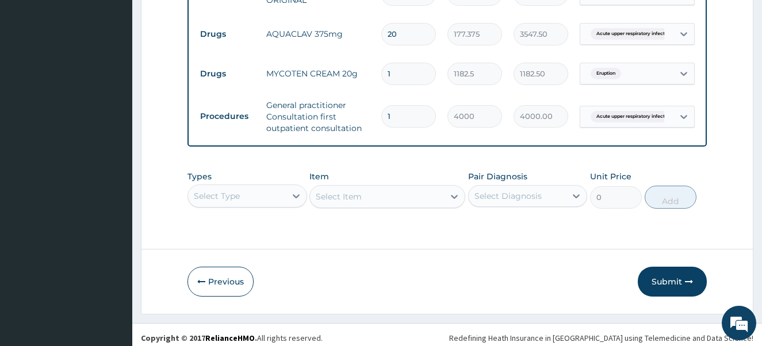
scroll to position [499, 0]
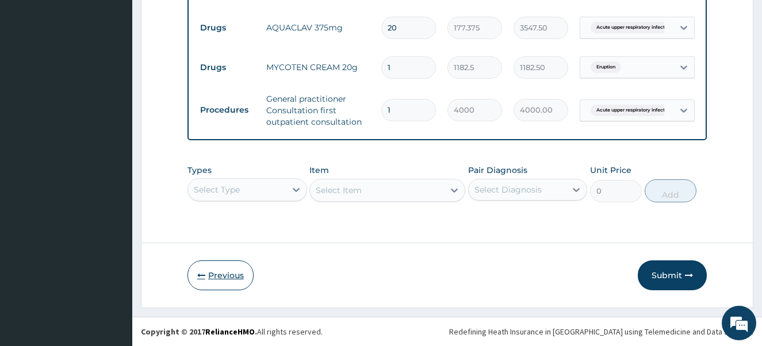
click at [244, 273] on button "Previous" at bounding box center [221, 276] width 66 height 30
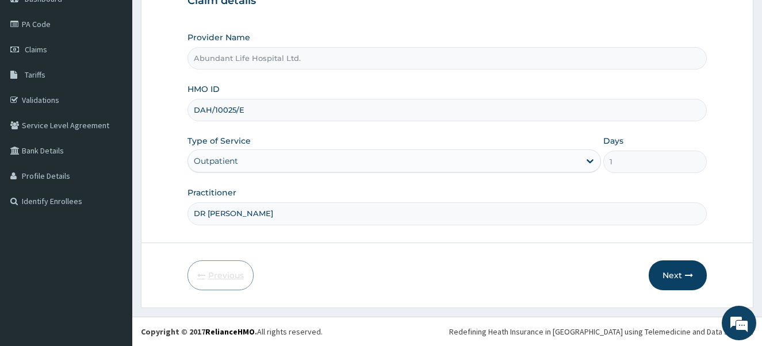
scroll to position [127, 0]
click at [258, 104] on input "DAH/10025/E" at bounding box center [448, 110] width 520 height 22
type input "DAH/10025/B"
click at [659, 280] on button "Next" at bounding box center [678, 276] width 58 height 30
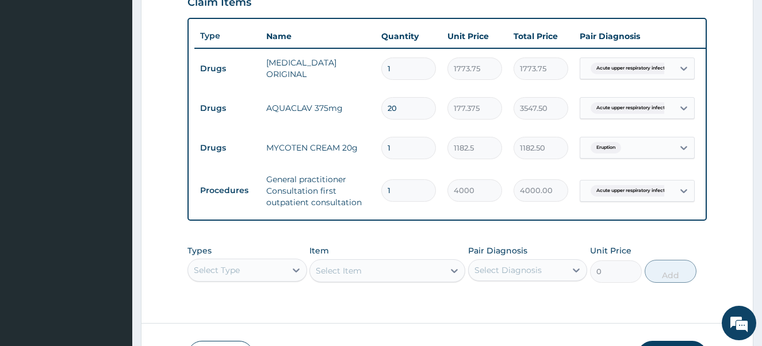
scroll to position [441, 0]
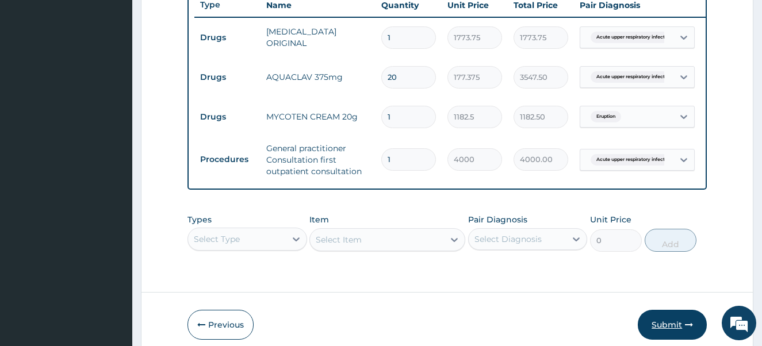
click at [675, 329] on button "Submit" at bounding box center [672, 325] width 69 height 30
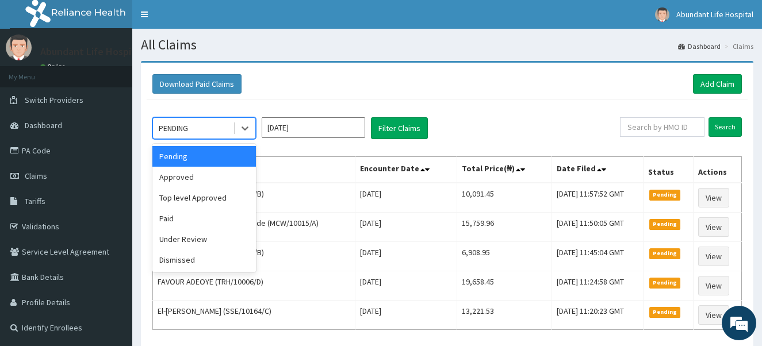
click at [188, 129] on div "PENDING" at bounding box center [173, 129] width 29 height 12
click at [201, 243] on div "Under Review" at bounding box center [204, 239] width 104 height 21
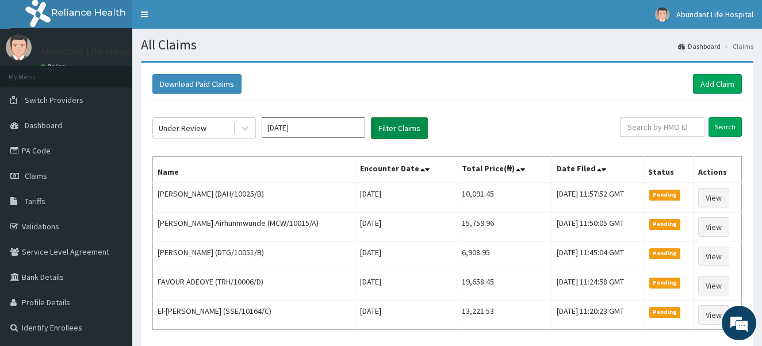
click at [385, 128] on button "Filter Claims" at bounding box center [399, 128] width 57 height 22
